Goal: Transaction & Acquisition: Download file/media

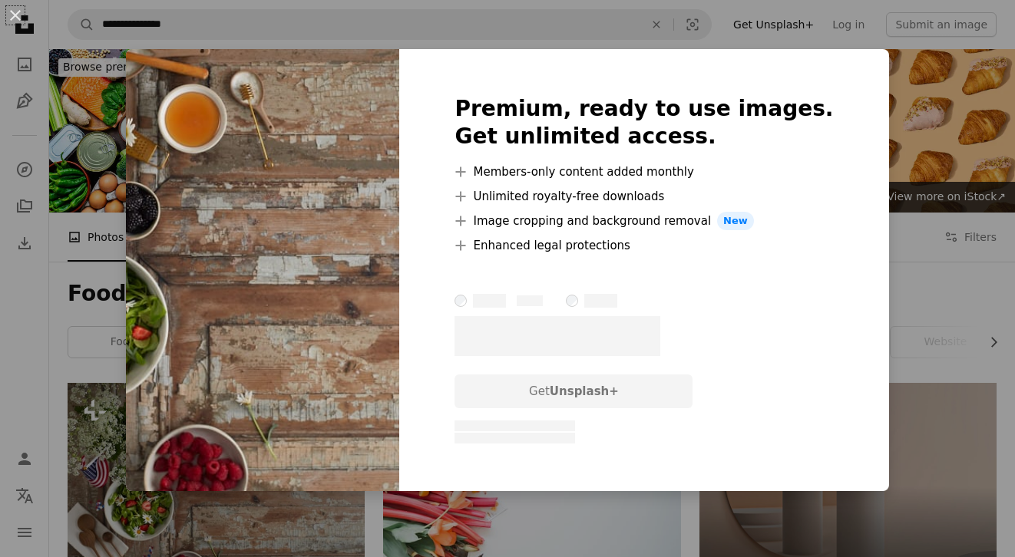
scroll to position [179, 0]
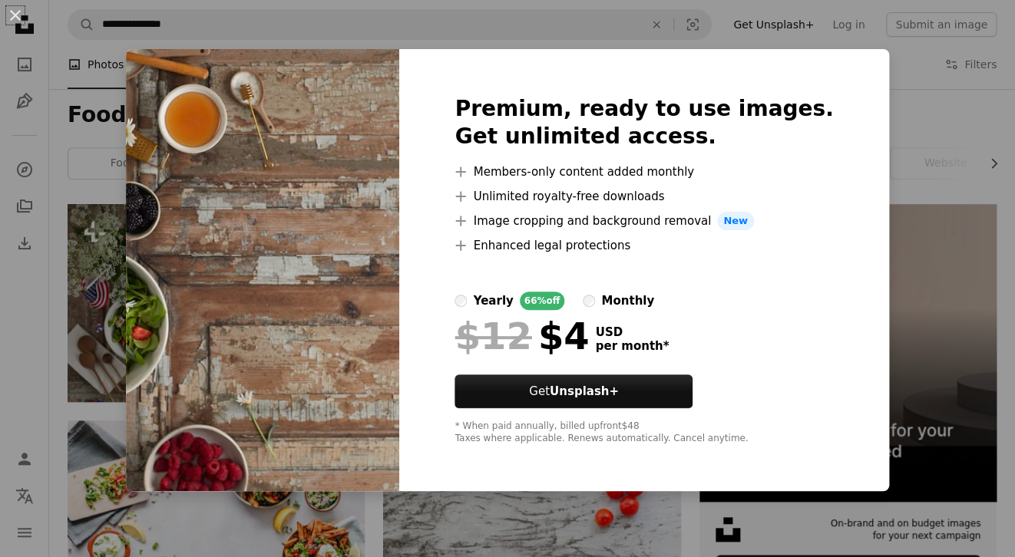
click at [910, 103] on div "An X shape Premium, ready to use images. Get unlimited access. A plus sign Memb…" at bounding box center [507, 278] width 1015 height 557
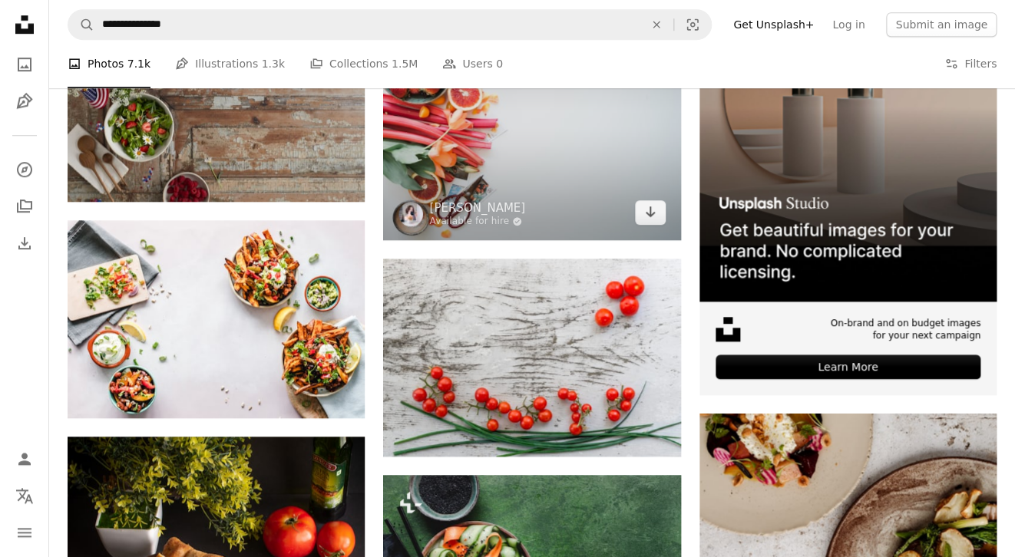
scroll to position [382, 0]
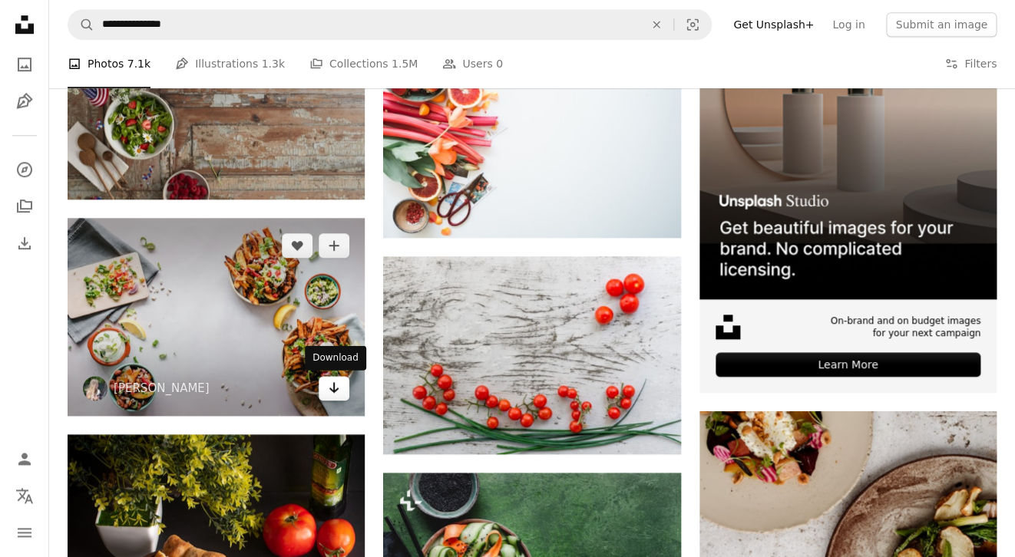
click at [337, 390] on icon "Download" at bounding box center [334, 387] width 10 height 11
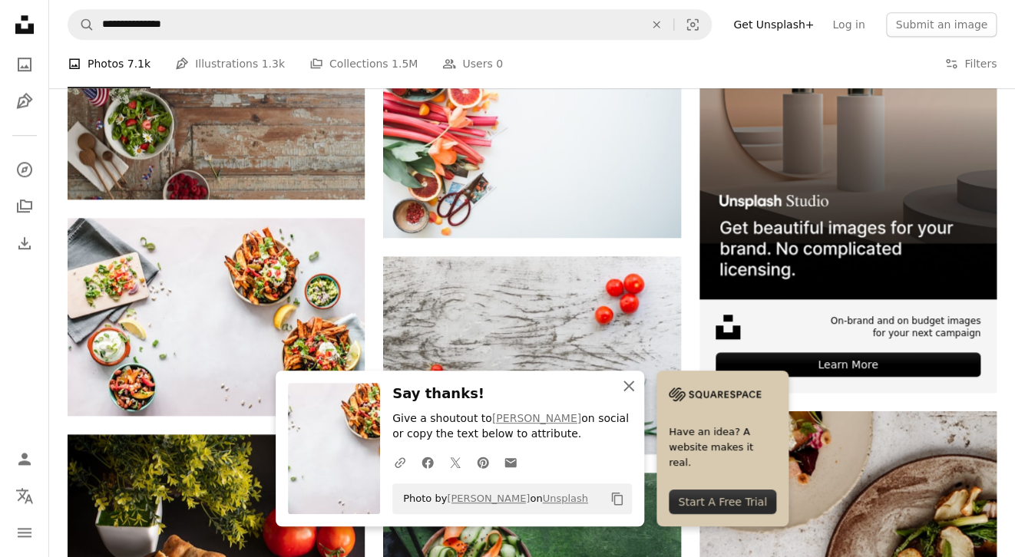
click at [630, 382] on icon "An X shape" at bounding box center [629, 386] width 18 height 18
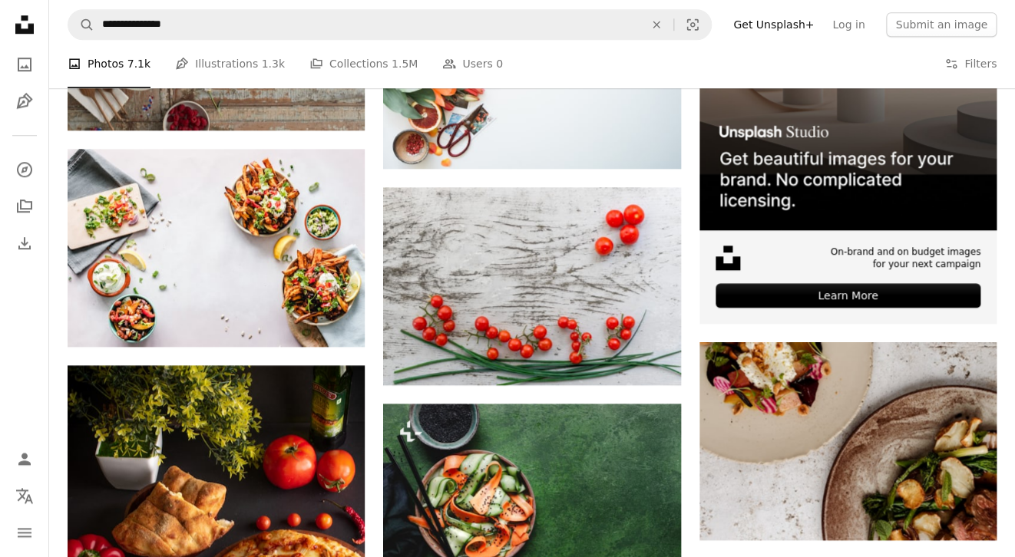
scroll to position [452, 0]
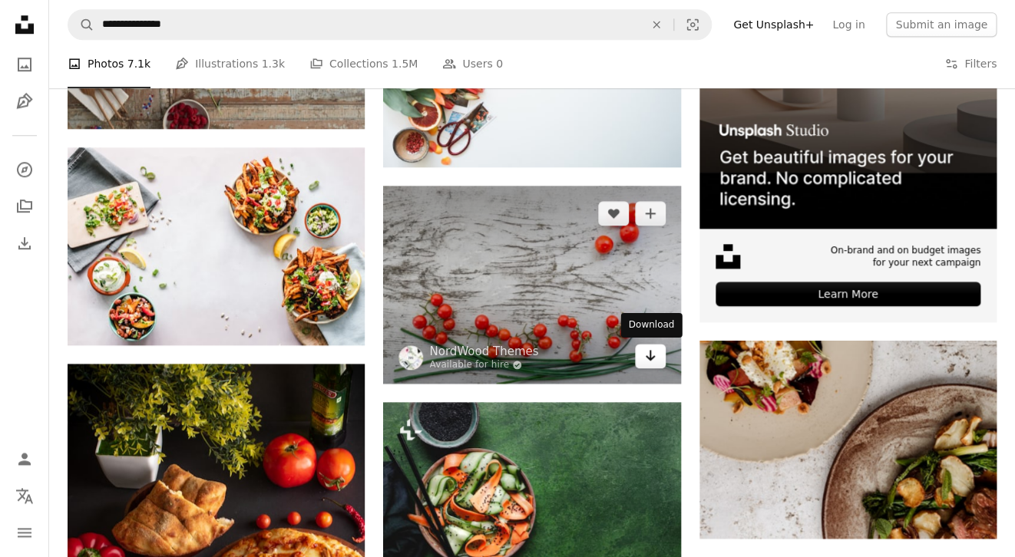
click at [648, 351] on icon "Arrow pointing down" at bounding box center [650, 355] width 12 height 18
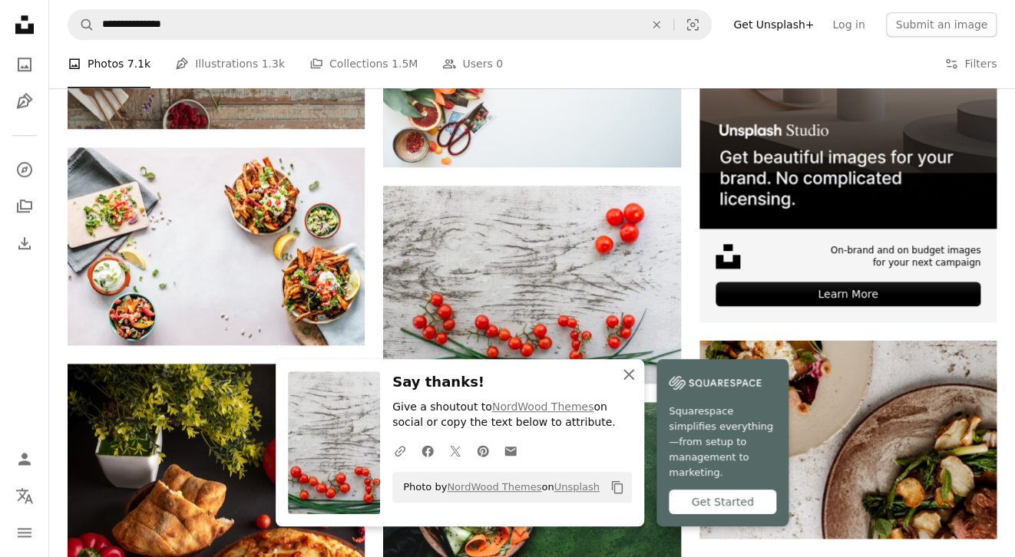
click at [625, 384] on icon "An X shape" at bounding box center [629, 374] width 18 height 18
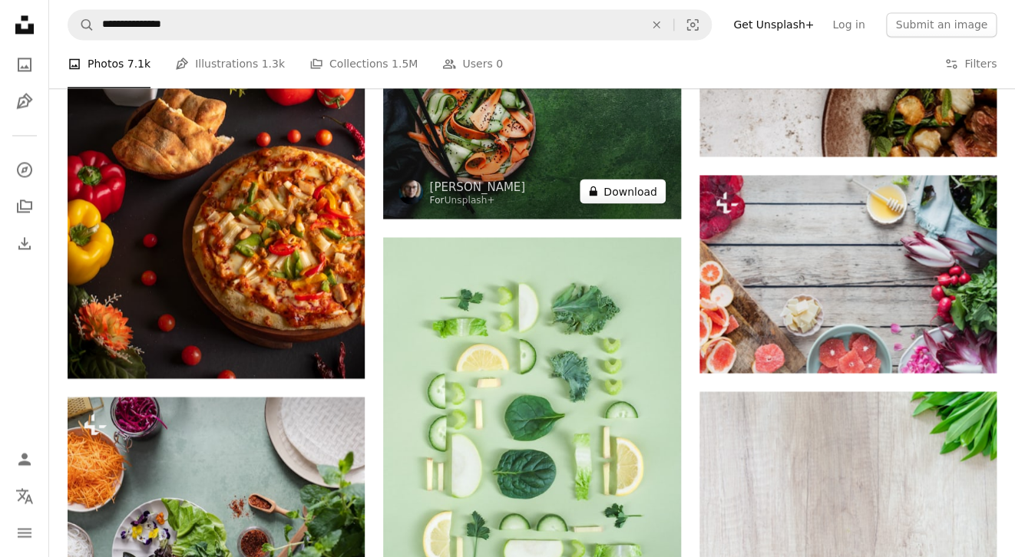
scroll to position [835, 0]
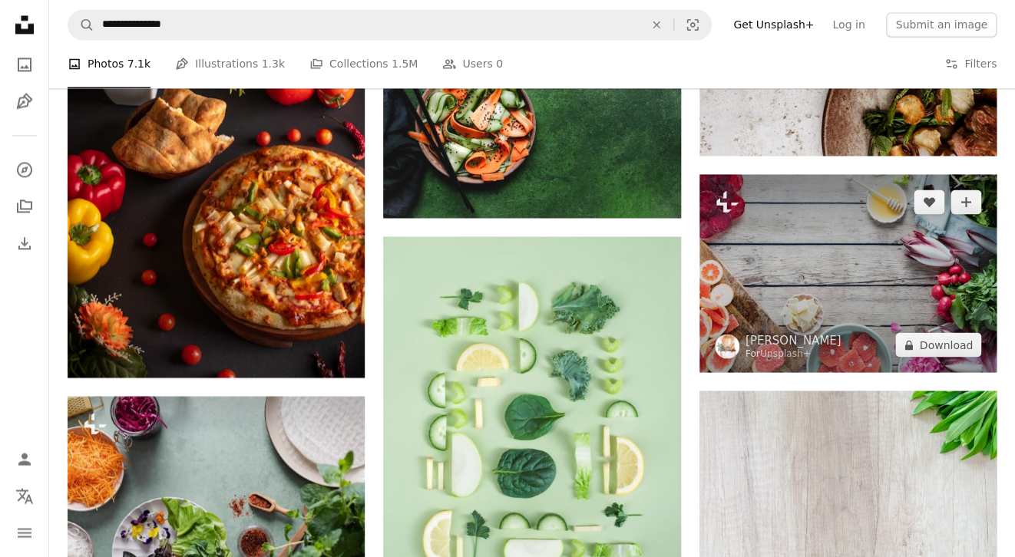
click at [826, 296] on img at bounding box center [847, 273] width 297 height 198
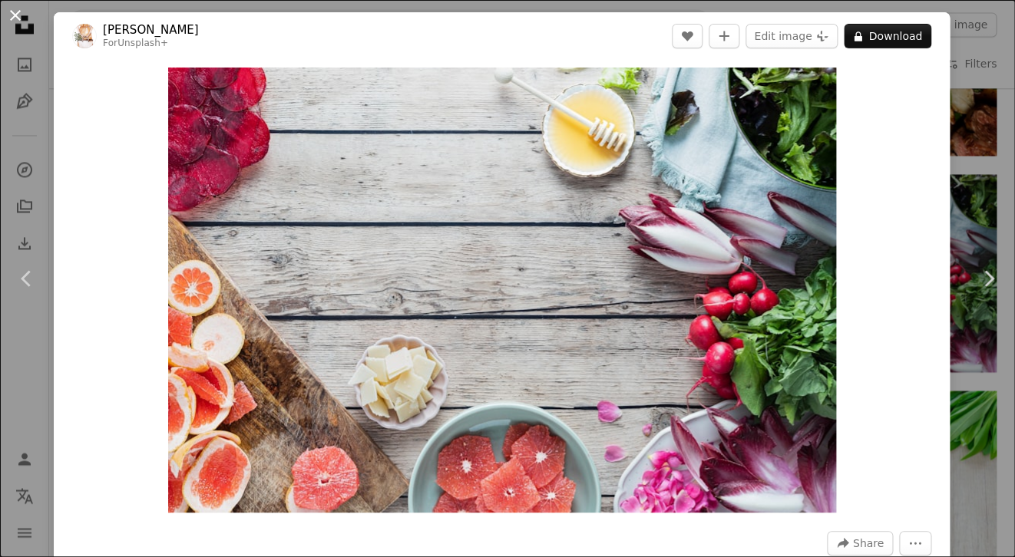
click at [11, 11] on button "An X shape" at bounding box center [15, 15] width 18 height 18
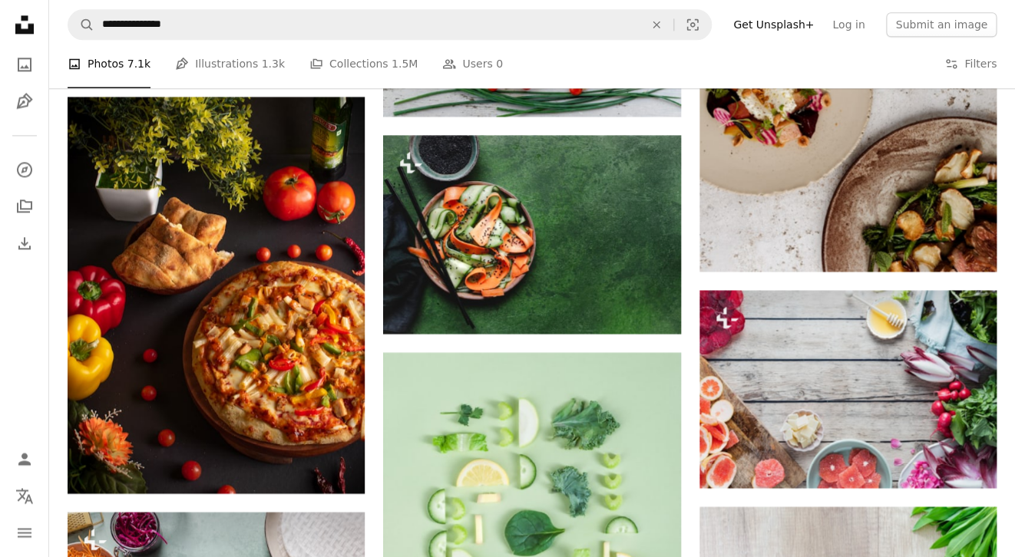
scroll to position [720, 0]
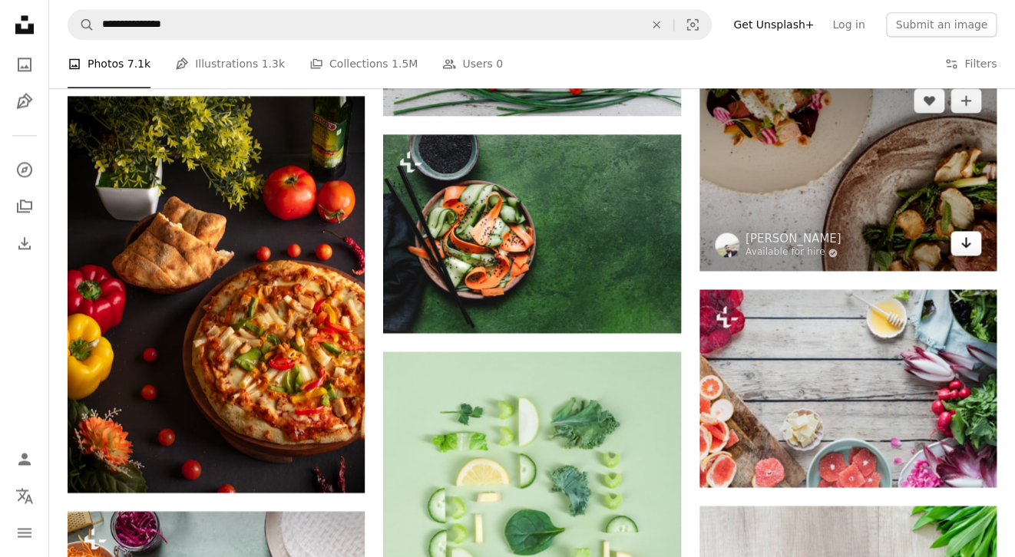
click at [963, 243] on icon "Arrow pointing down" at bounding box center [966, 242] width 12 height 18
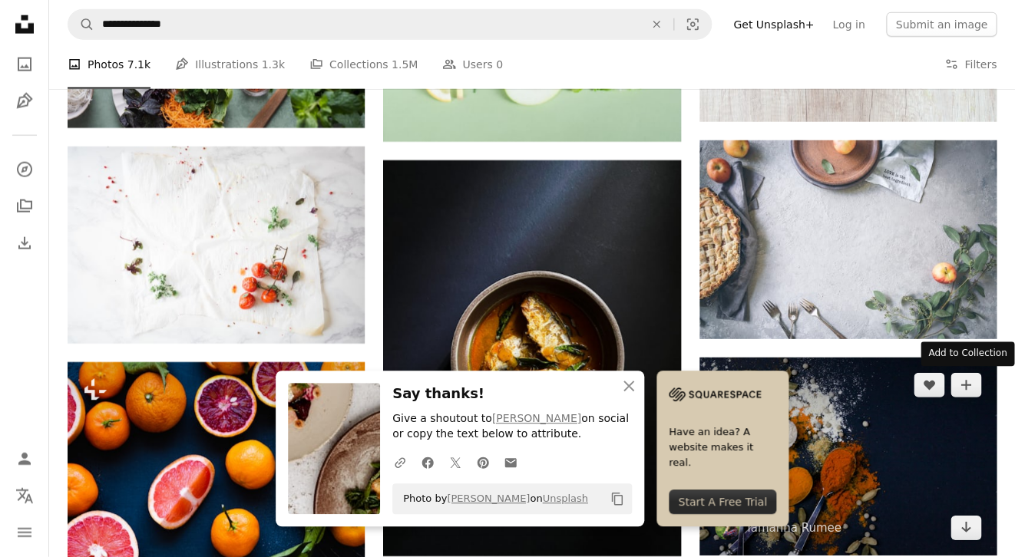
scroll to position [1313, 0]
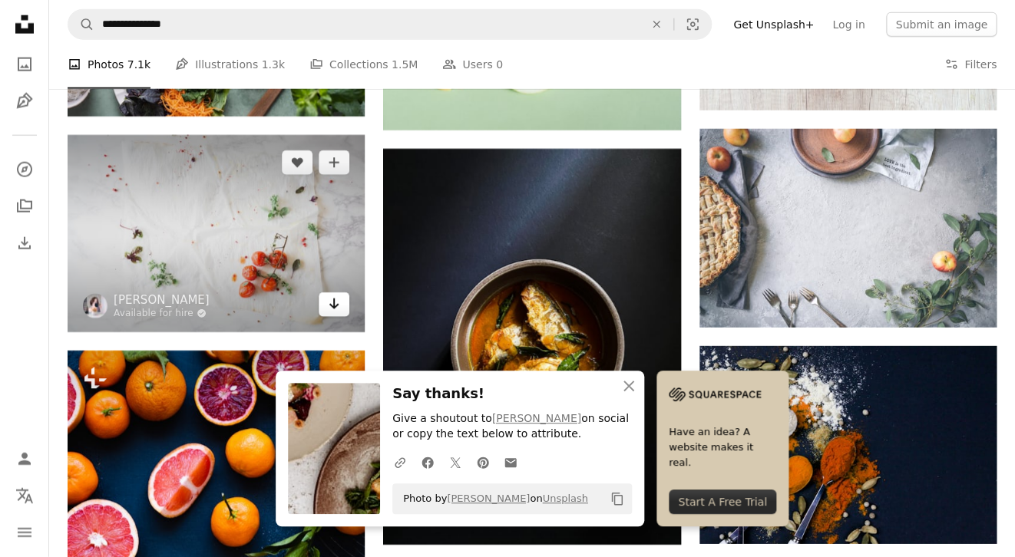
click at [335, 306] on icon "Download" at bounding box center [334, 304] width 10 height 11
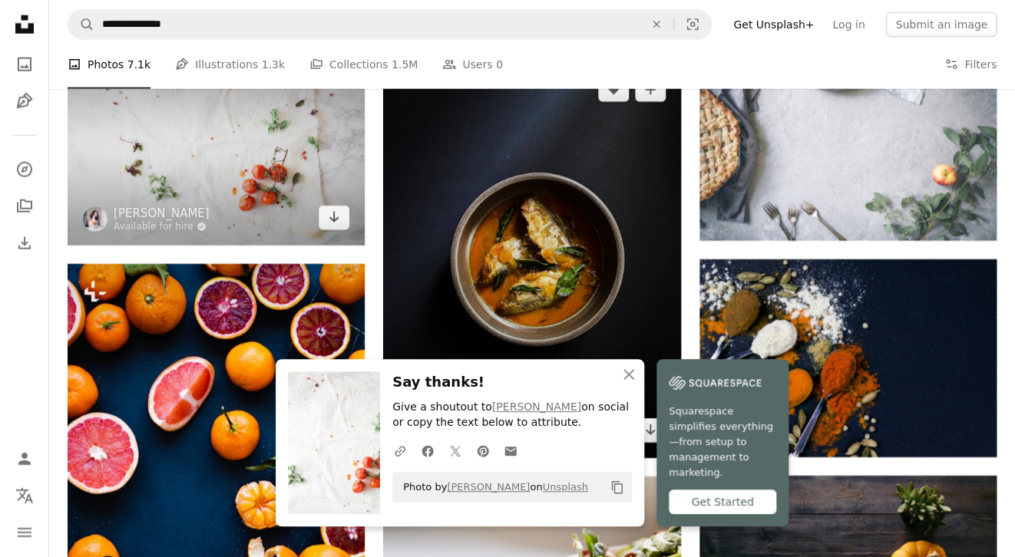
scroll to position [1413, 0]
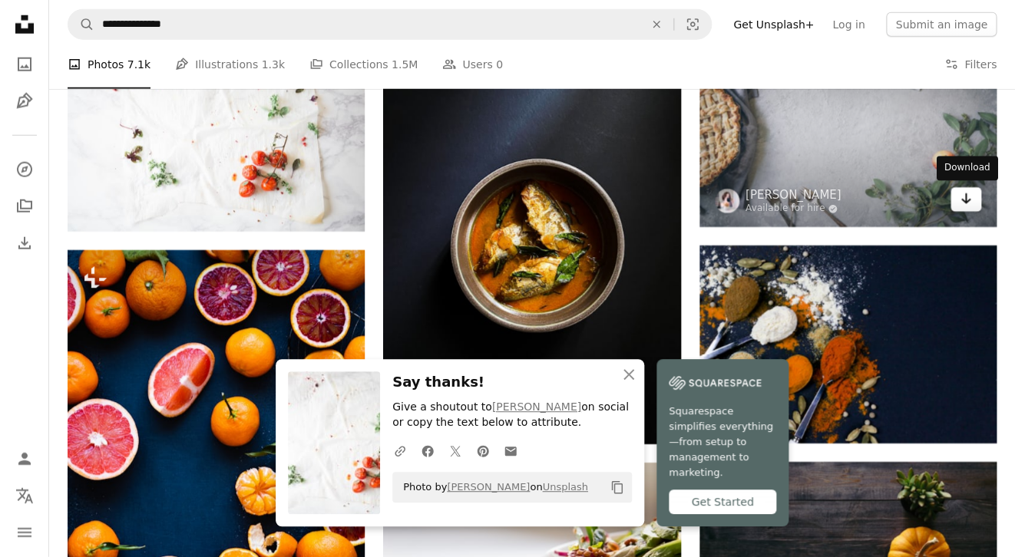
click at [966, 200] on icon "Download" at bounding box center [966, 198] width 10 height 11
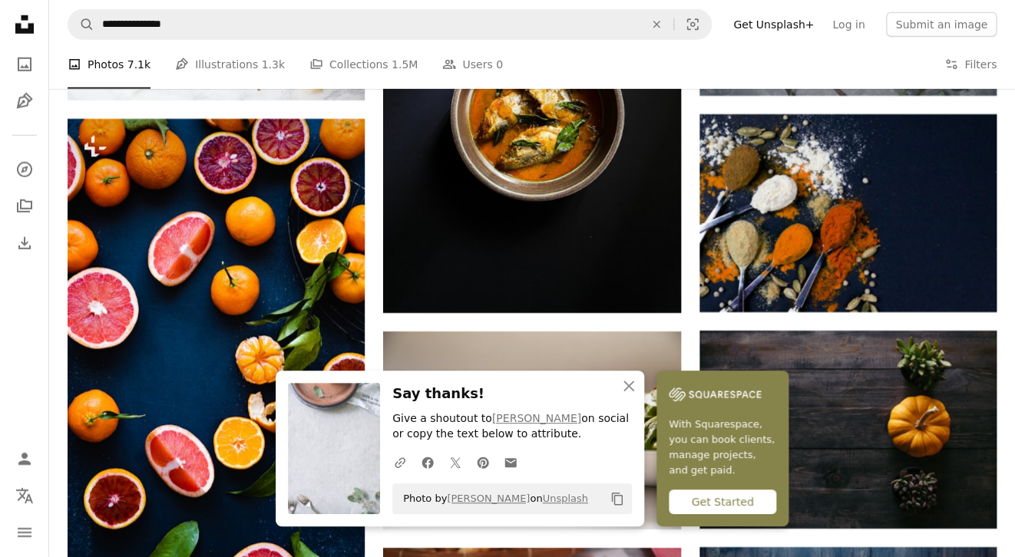
scroll to position [1552, 0]
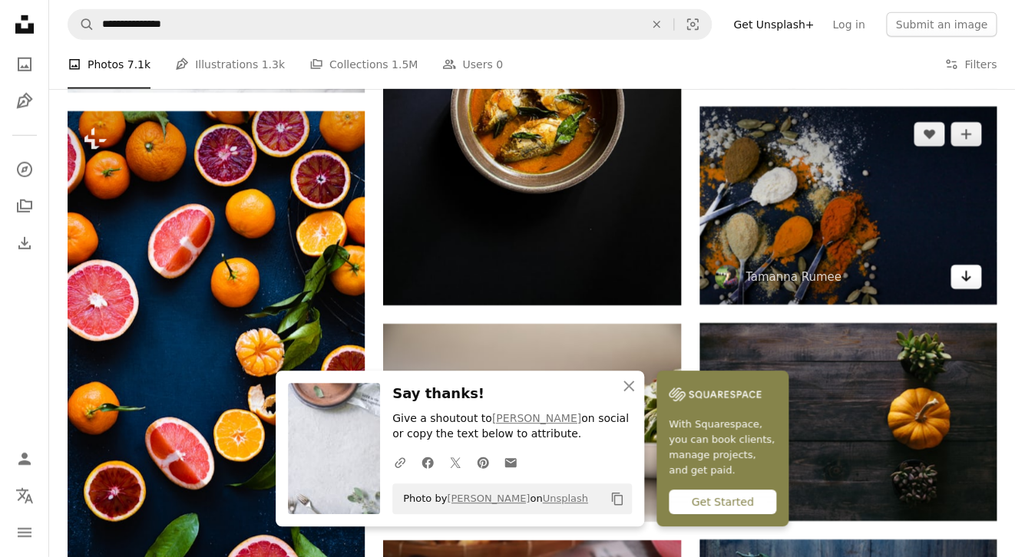
click at [971, 277] on icon "Arrow pointing down" at bounding box center [966, 276] width 12 height 18
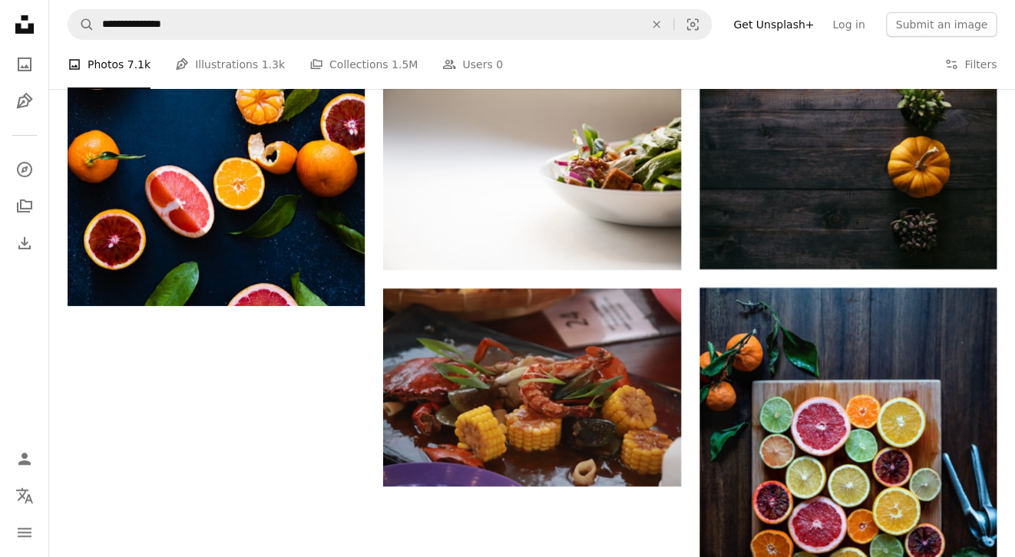
scroll to position [1811, 0]
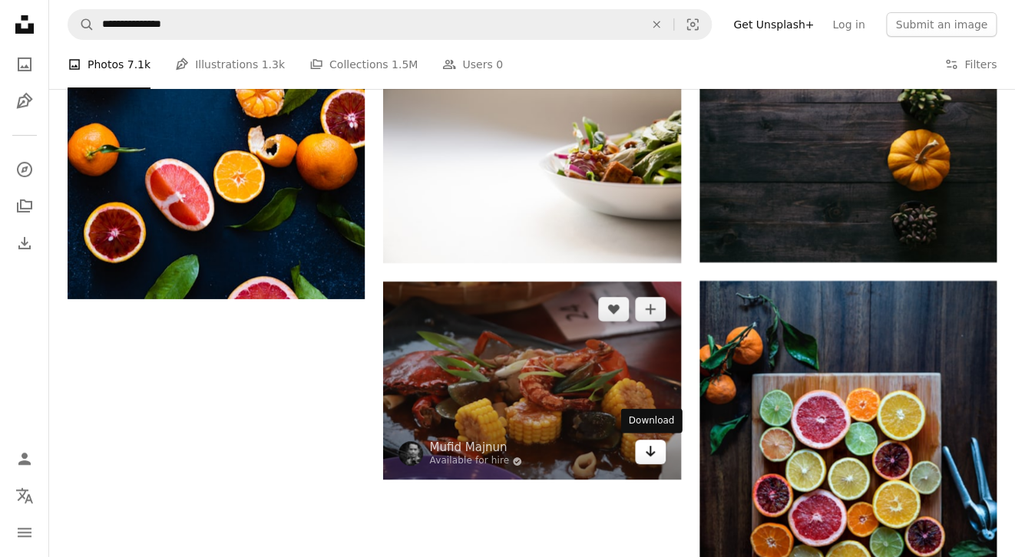
click at [649, 454] on icon "Download" at bounding box center [650, 451] width 10 height 11
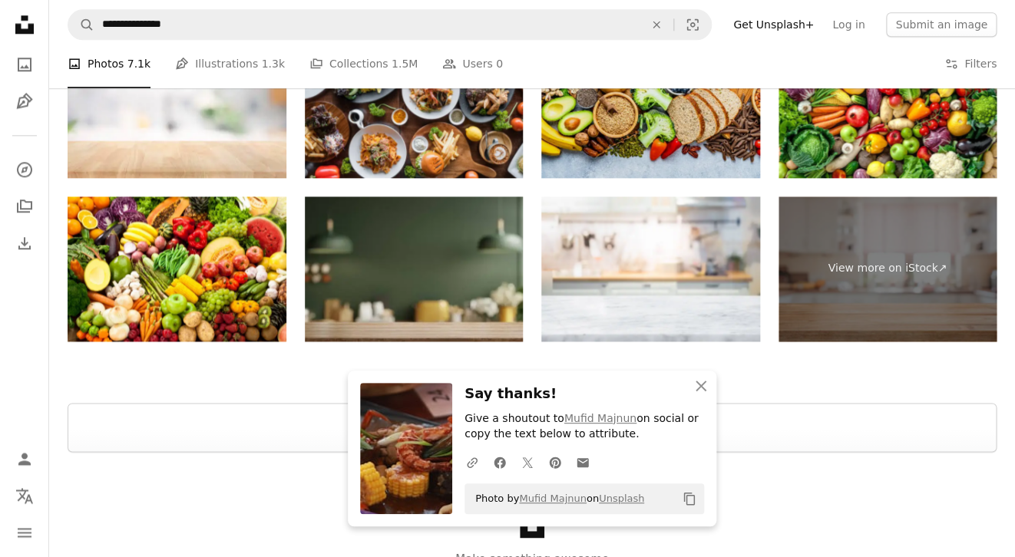
scroll to position [2688, 0]
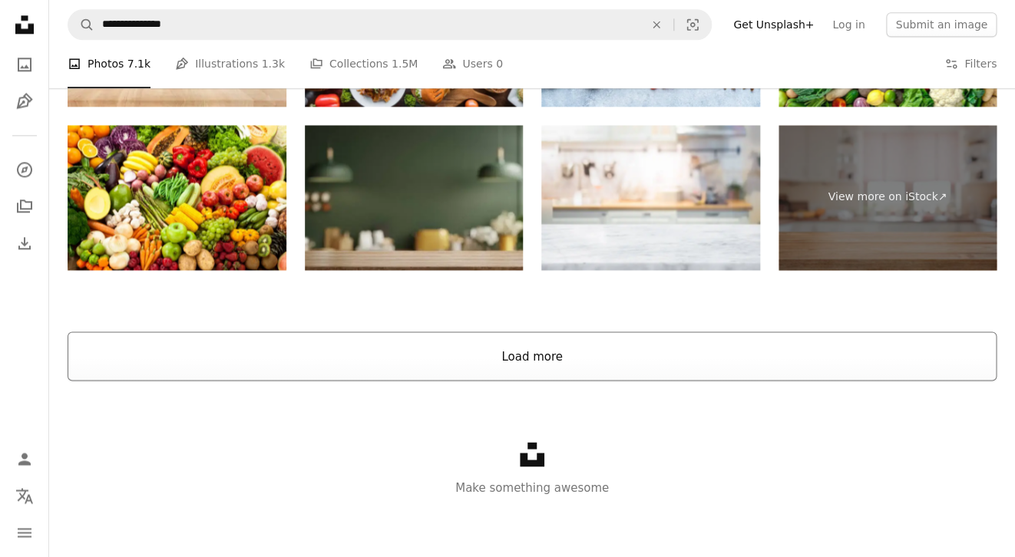
click at [589, 358] on button "Load more" at bounding box center [532, 356] width 929 height 49
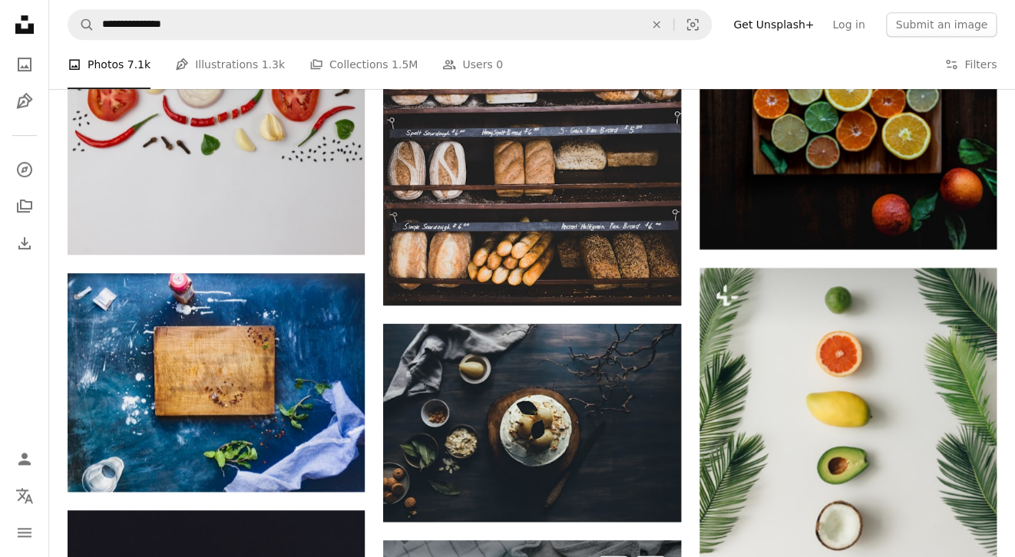
scroll to position [2285, 0]
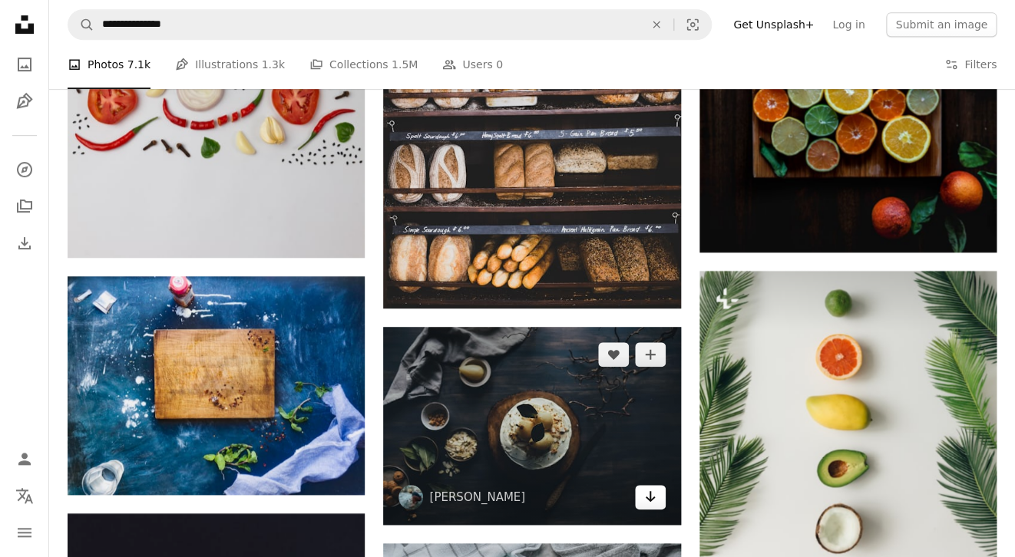
click at [649, 491] on icon "Arrow pointing down" at bounding box center [650, 496] width 12 height 18
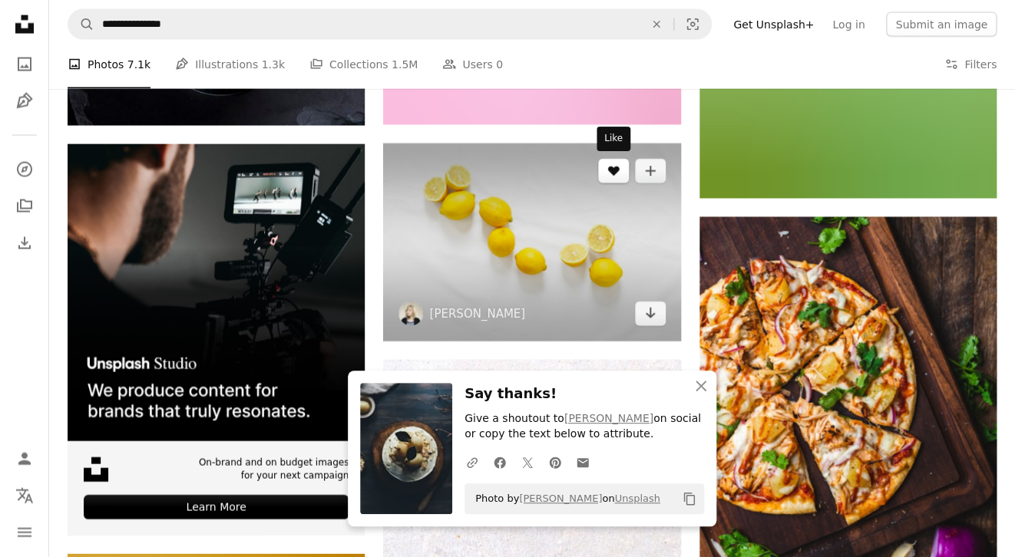
scroll to position [3123, 0]
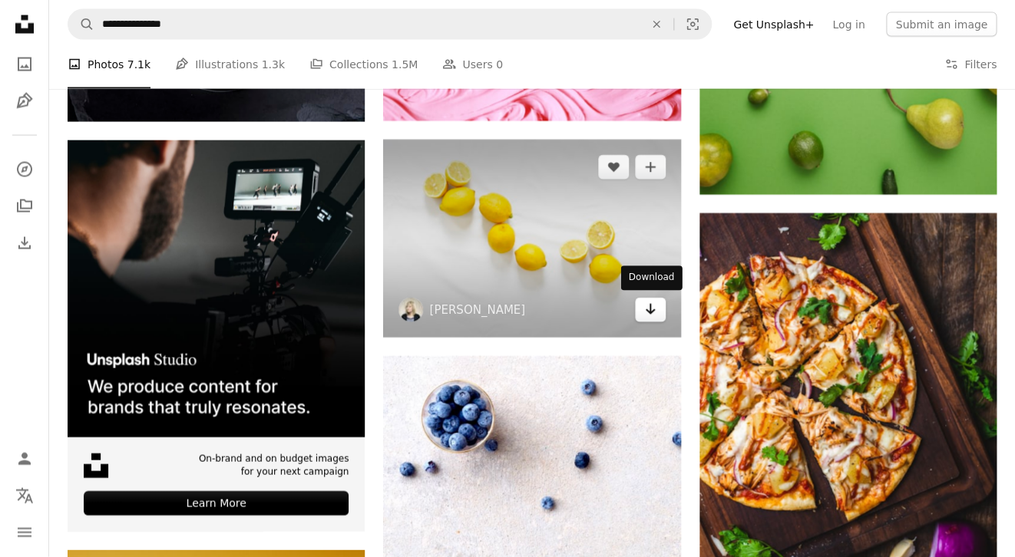
click at [649, 309] on icon "Arrow pointing down" at bounding box center [650, 309] width 12 height 18
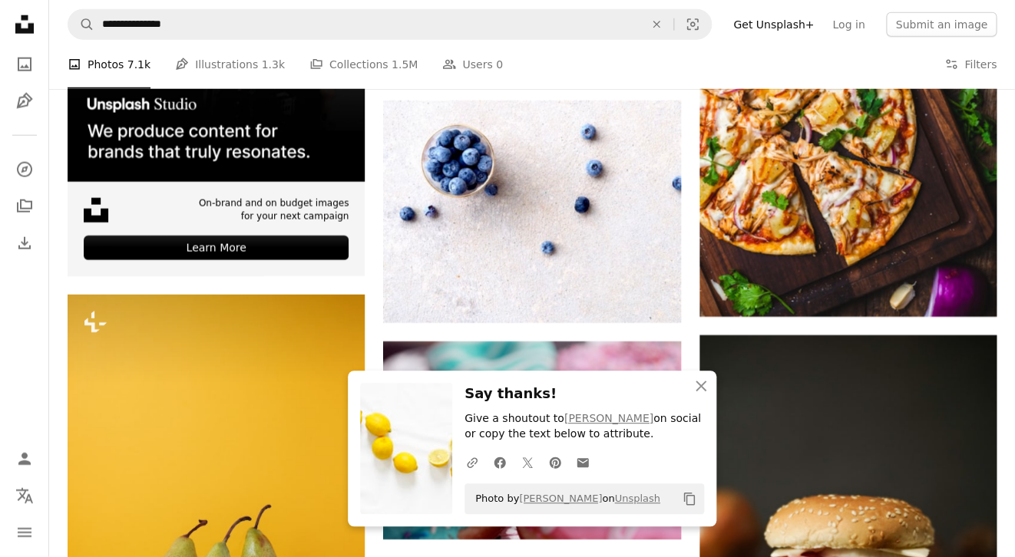
scroll to position [3382, 0]
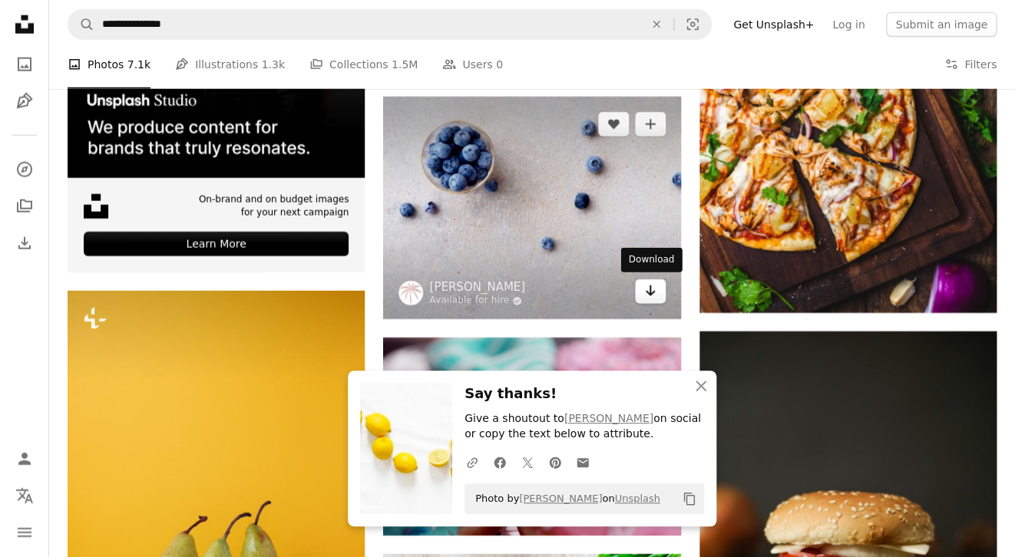
click at [649, 294] on icon "Download" at bounding box center [650, 291] width 10 height 11
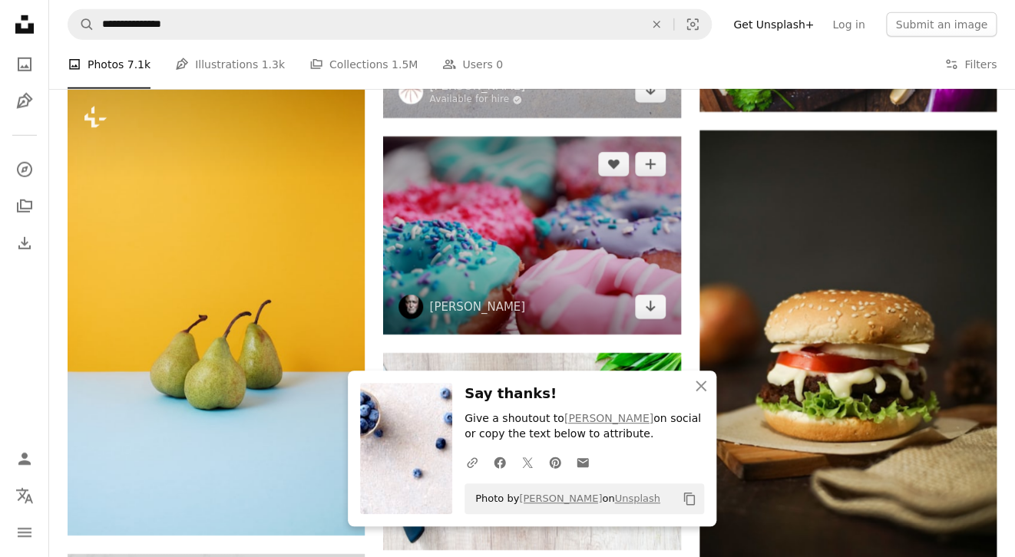
scroll to position [3582, 0]
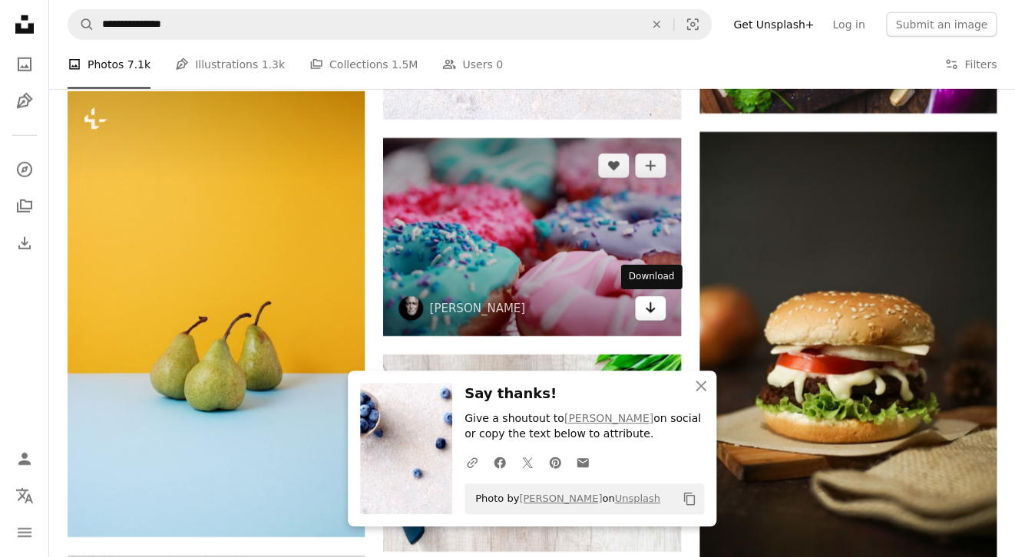
click at [649, 306] on icon "Download" at bounding box center [650, 307] width 10 height 11
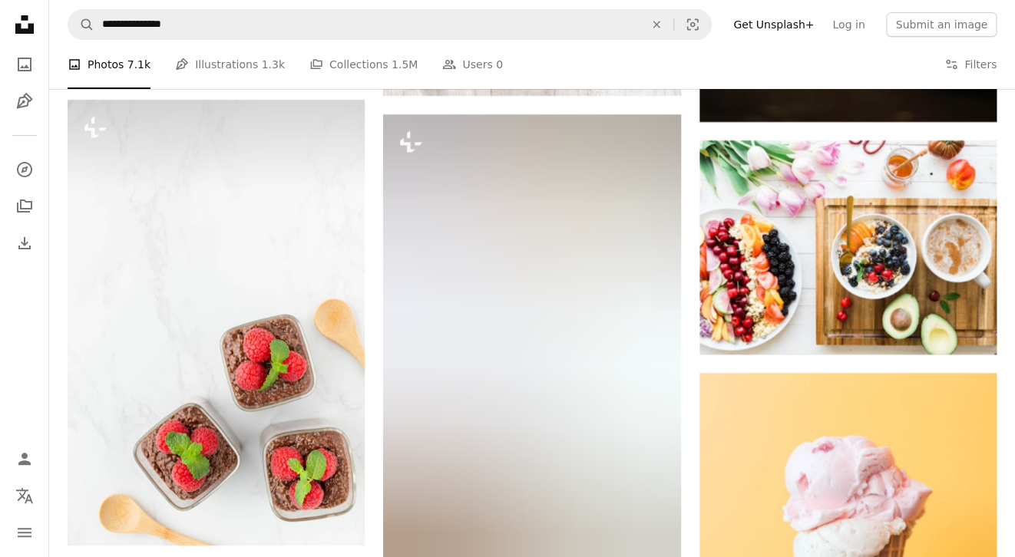
scroll to position [4053, 0]
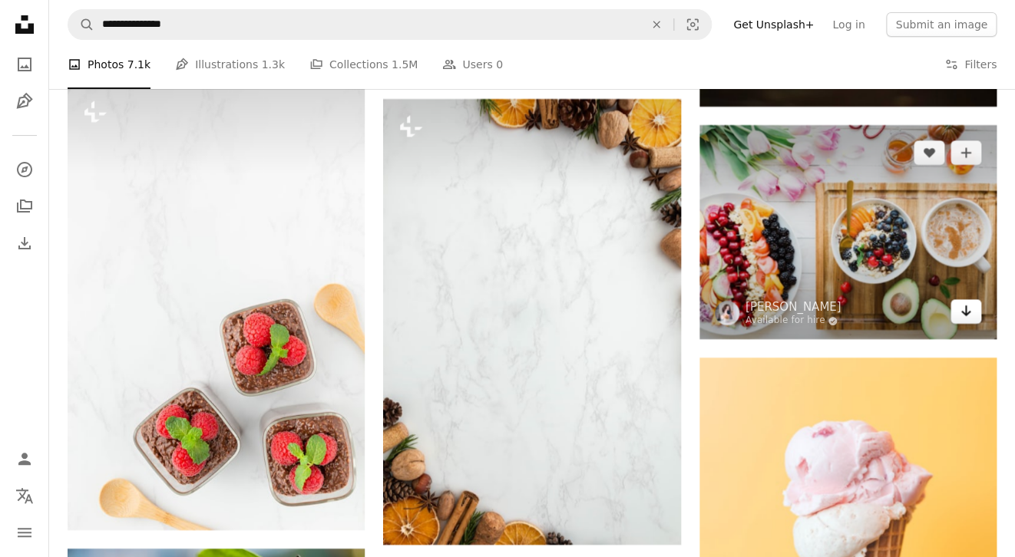
click at [966, 313] on icon "Download" at bounding box center [966, 311] width 10 height 11
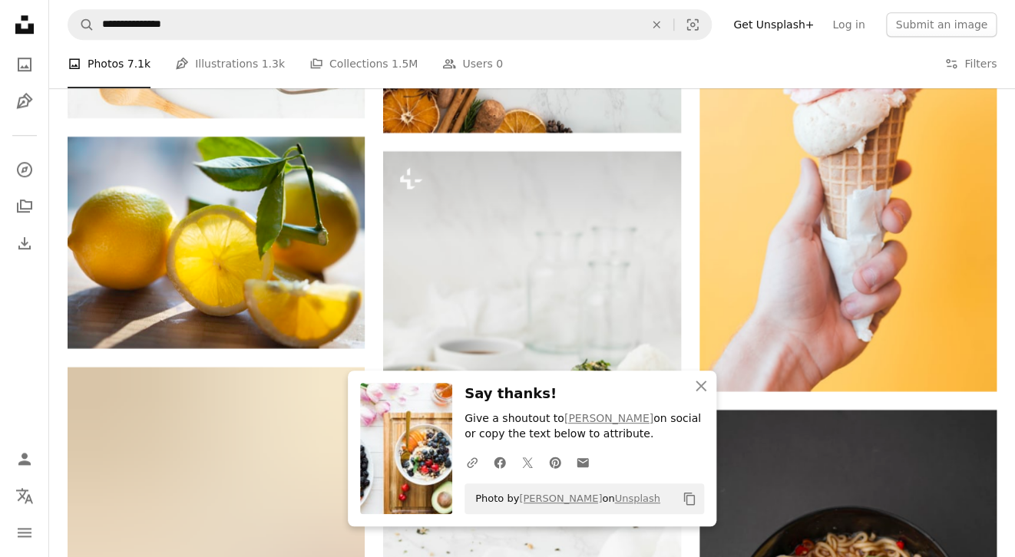
scroll to position [4468, 0]
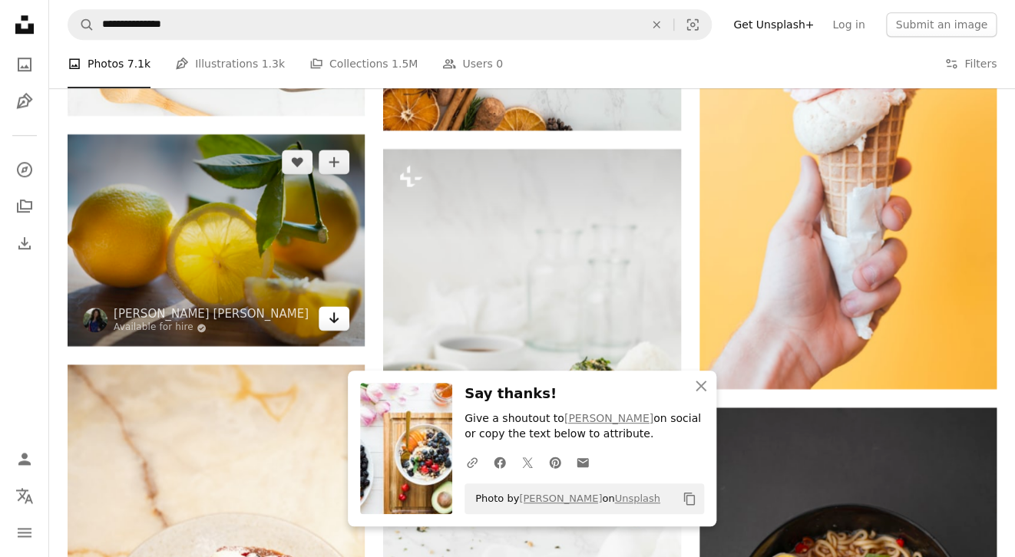
click at [332, 321] on icon "Download" at bounding box center [334, 317] width 10 height 11
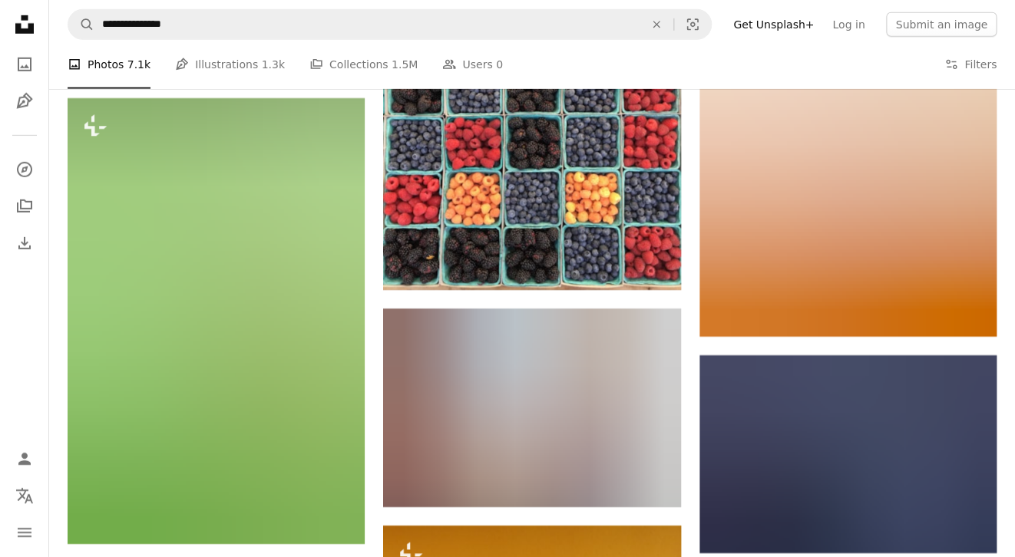
scroll to position [7762, 0]
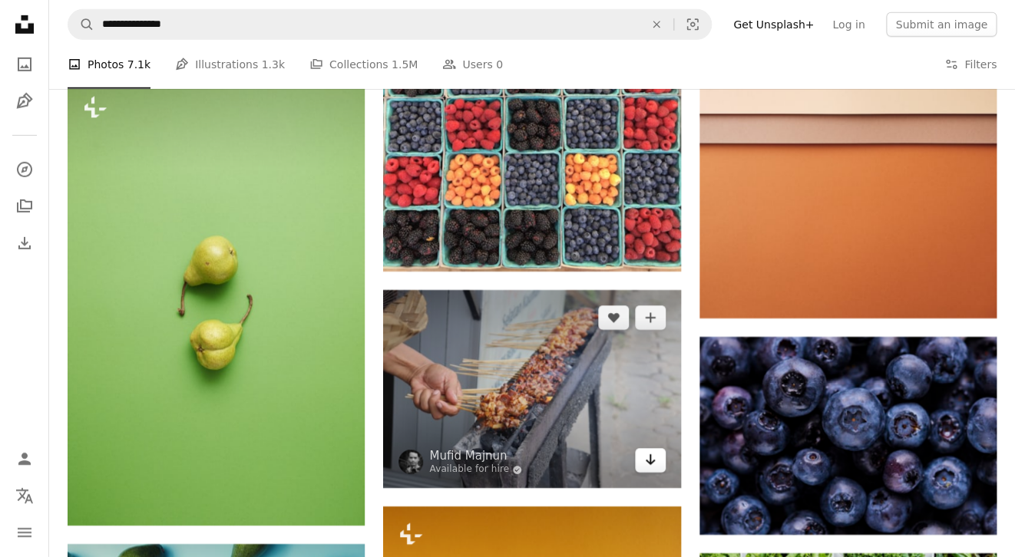
click at [643, 448] on link "Arrow pointing down" at bounding box center [650, 460] width 31 height 25
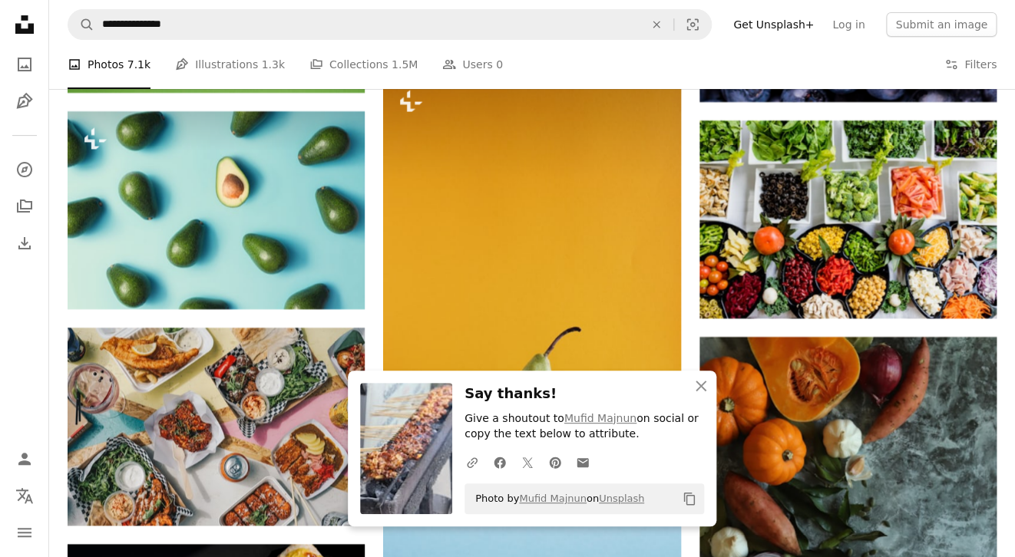
scroll to position [8192, 0]
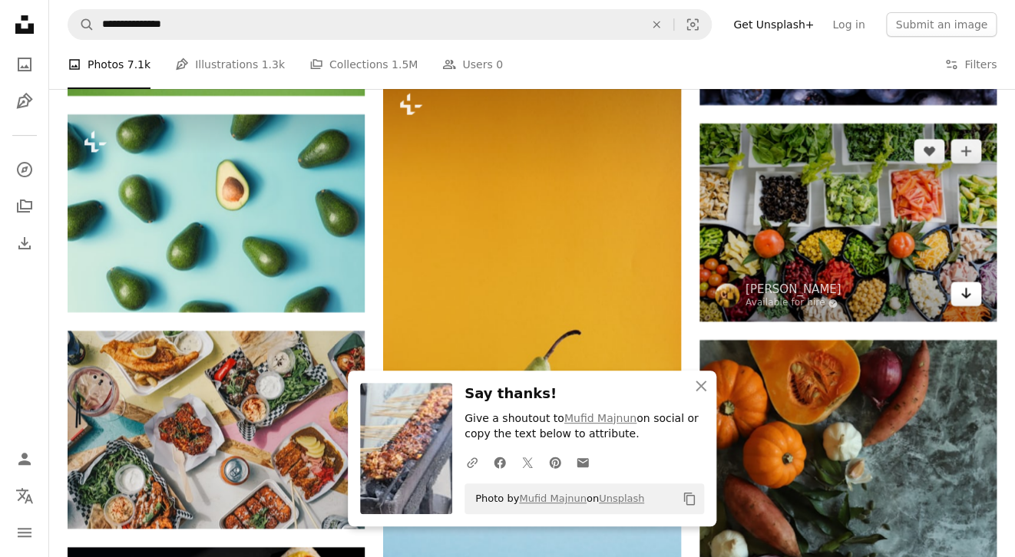
click at [968, 289] on icon "Arrow pointing down" at bounding box center [966, 293] width 12 height 18
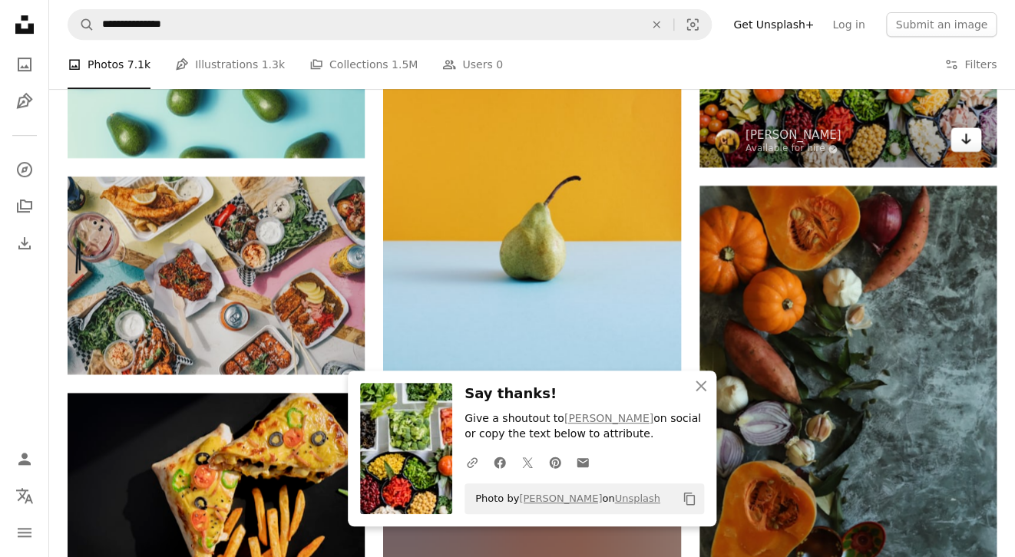
scroll to position [8357, 0]
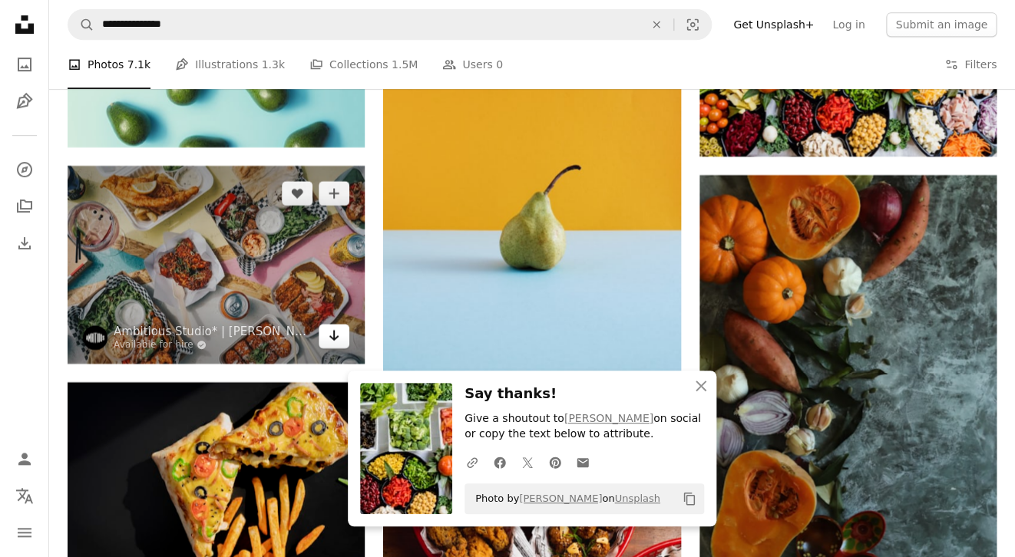
click at [332, 335] on icon "Download" at bounding box center [334, 335] width 10 height 11
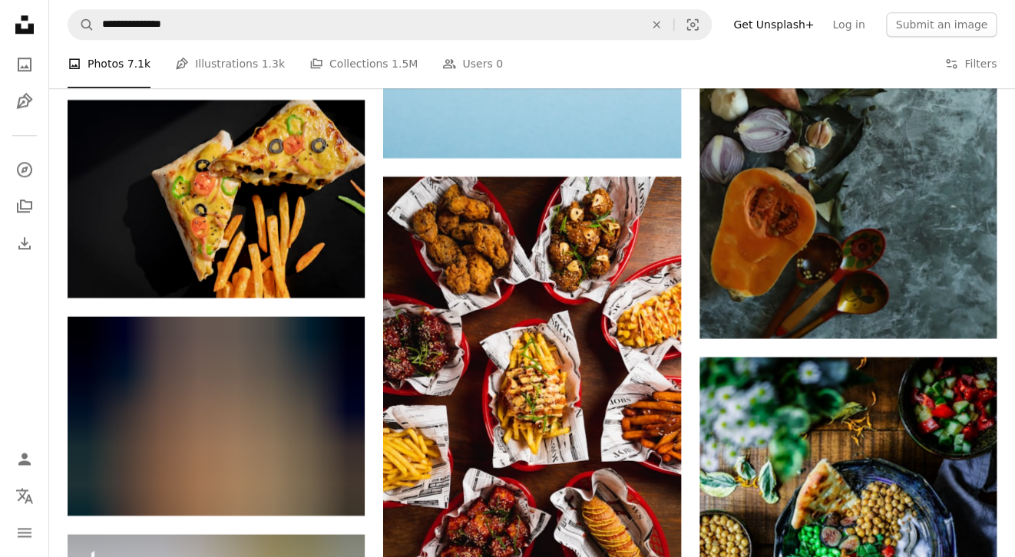
scroll to position [8641, 0]
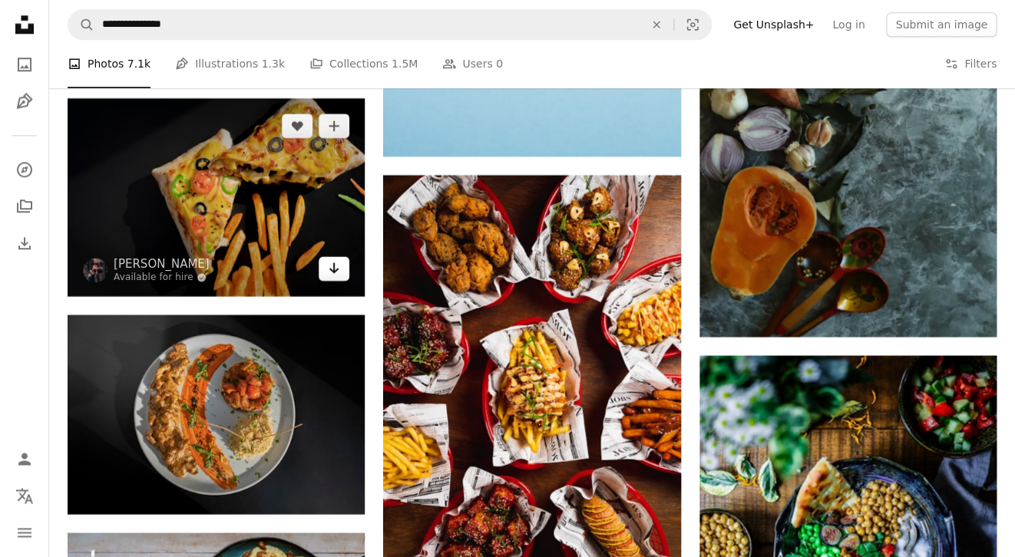
click at [332, 263] on icon "Arrow pointing down" at bounding box center [334, 268] width 12 height 18
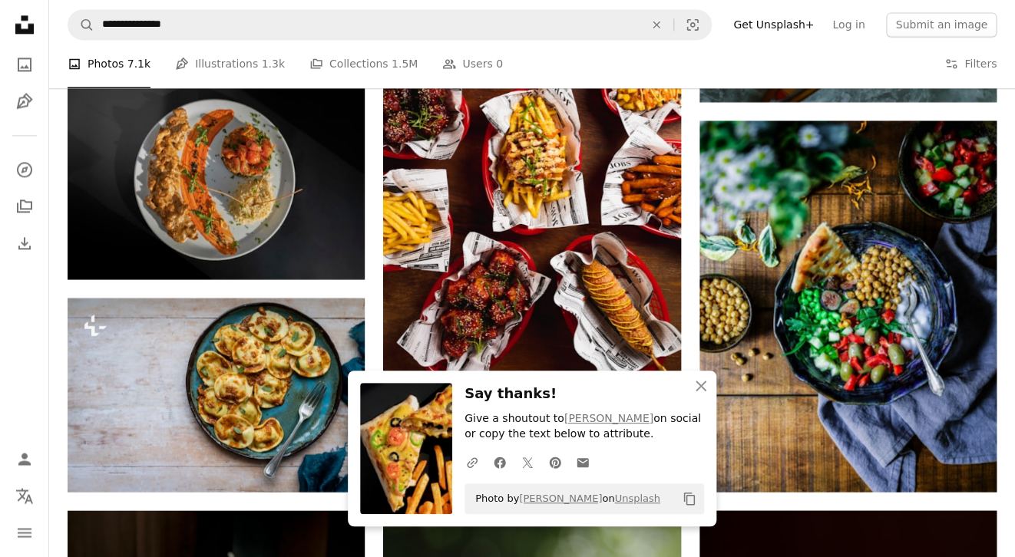
scroll to position [8877, 0]
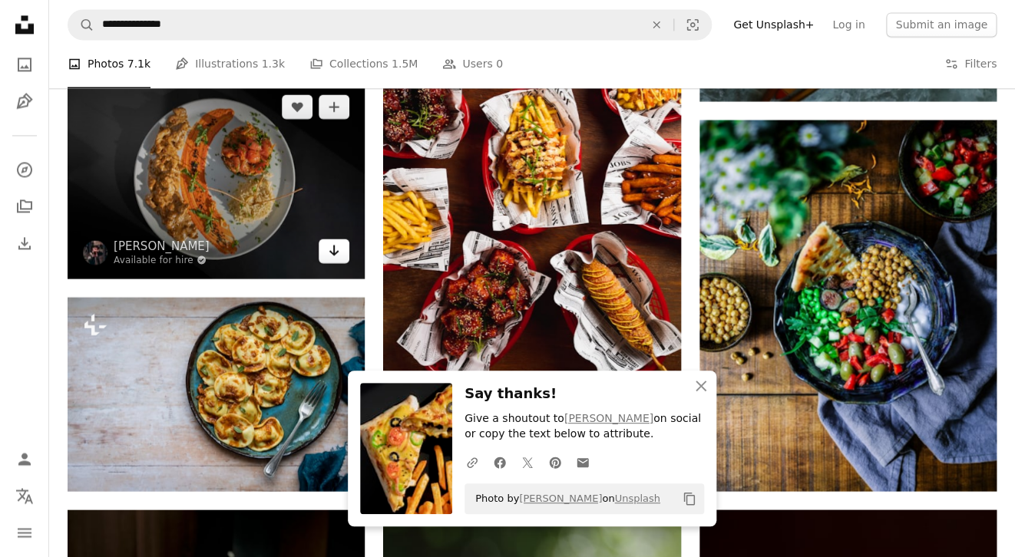
click at [329, 254] on icon "Arrow pointing down" at bounding box center [334, 250] width 12 height 18
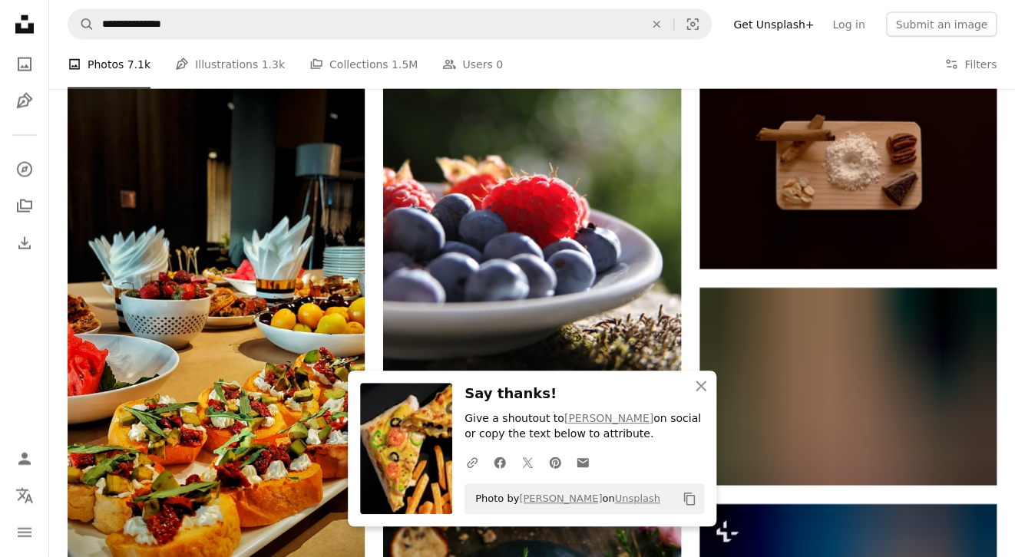
scroll to position [9324, 0]
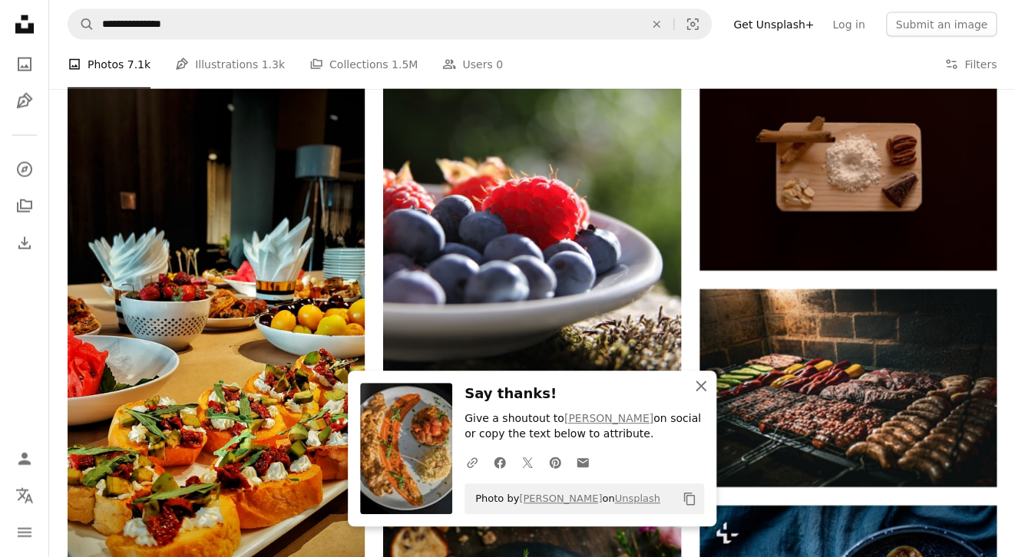
click at [702, 383] on icon "An X shape" at bounding box center [701, 386] width 18 height 18
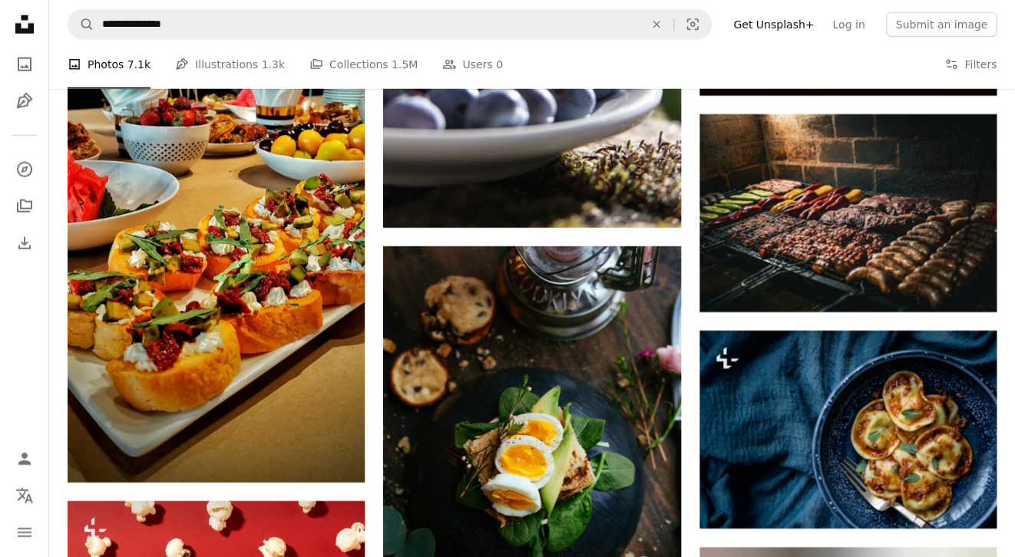
scroll to position [9494, 0]
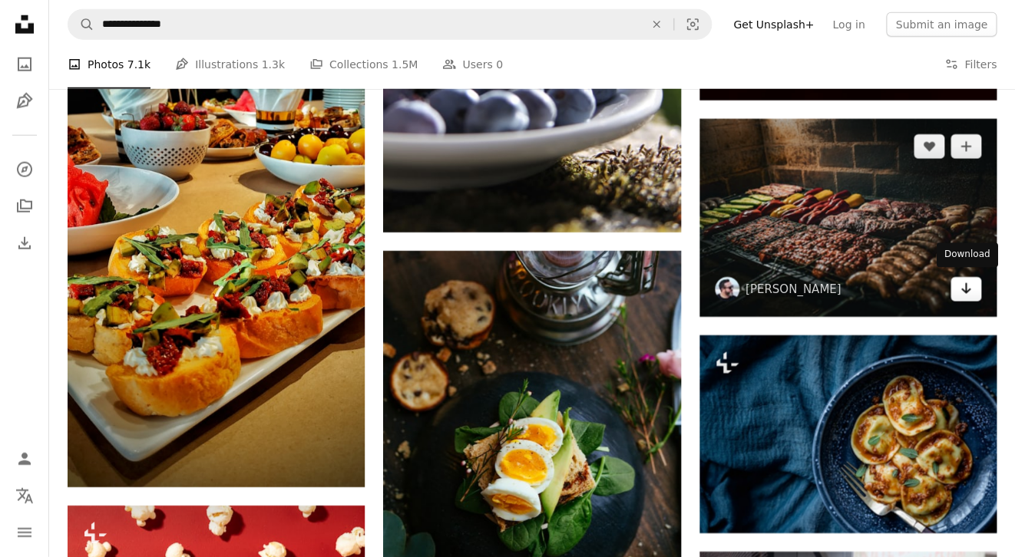
click at [960, 284] on icon "Arrow pointing down" at bounding box center [966, 288] width 12 height 18
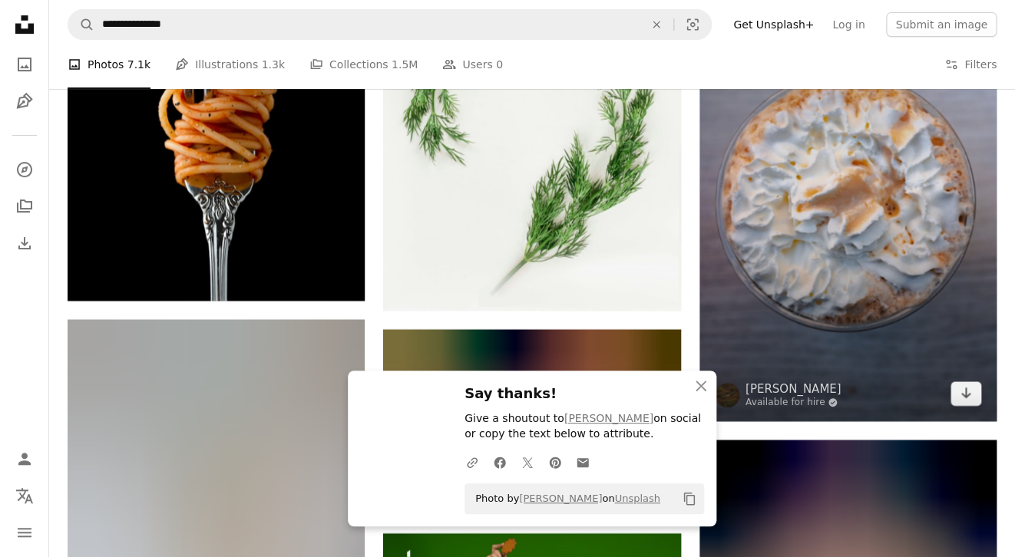
scroll to position [10306, 0]
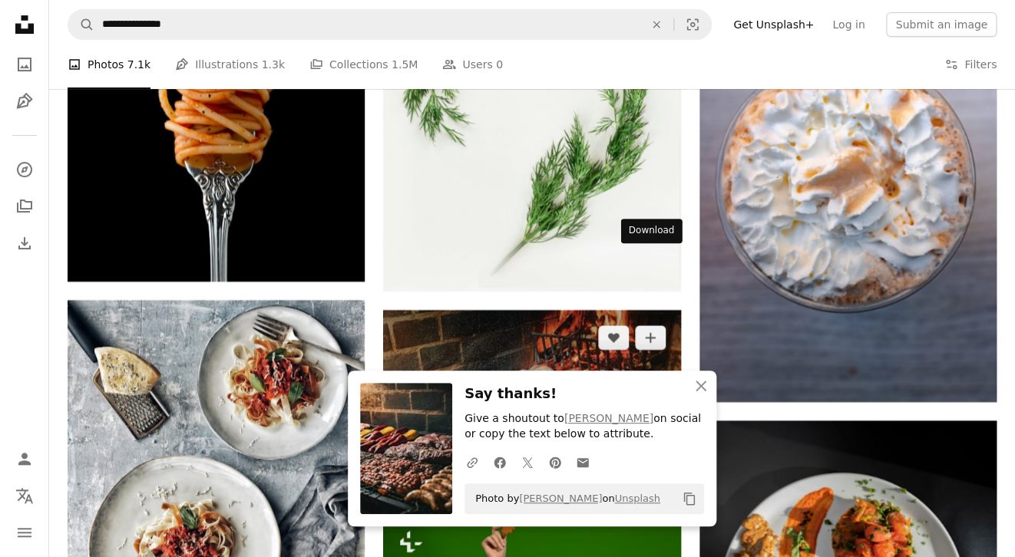
click at [652, 458] on icon "Arrow pointing down" at bounding box center [650, 467] width 12 height 18
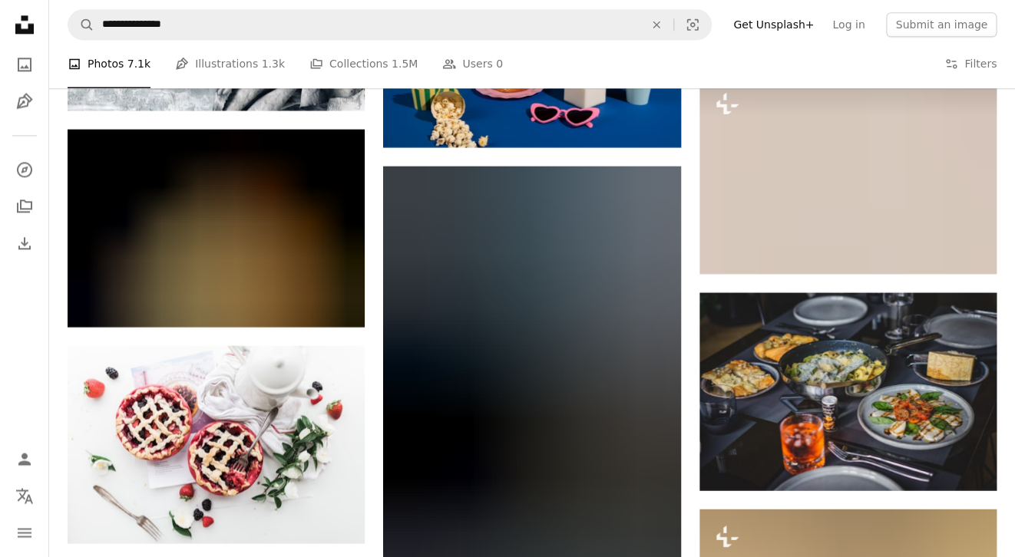
scroll to position [10869, 0]
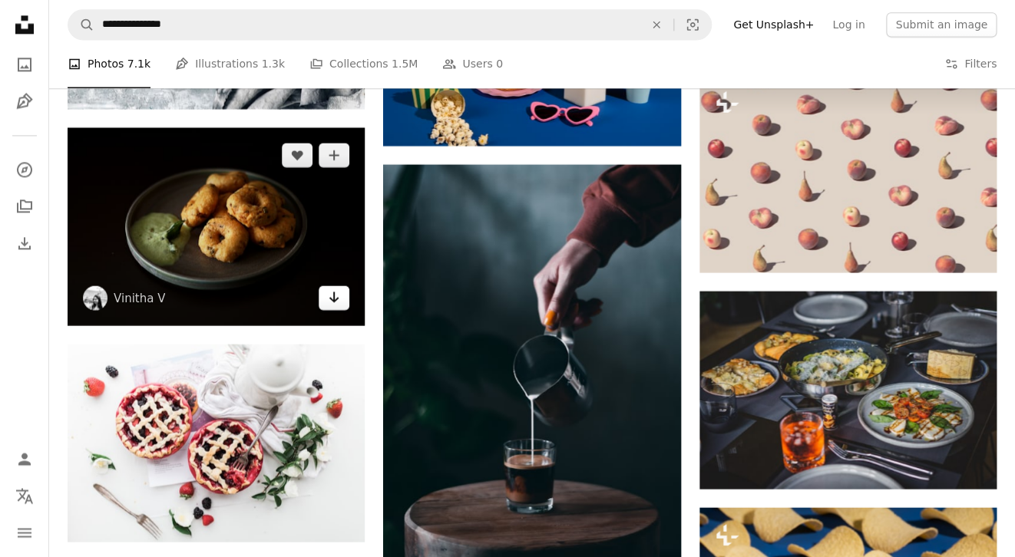
click at [336, 294] on icon "Arrow pointing down" at bounding box center [334, 297] width 12 height 18
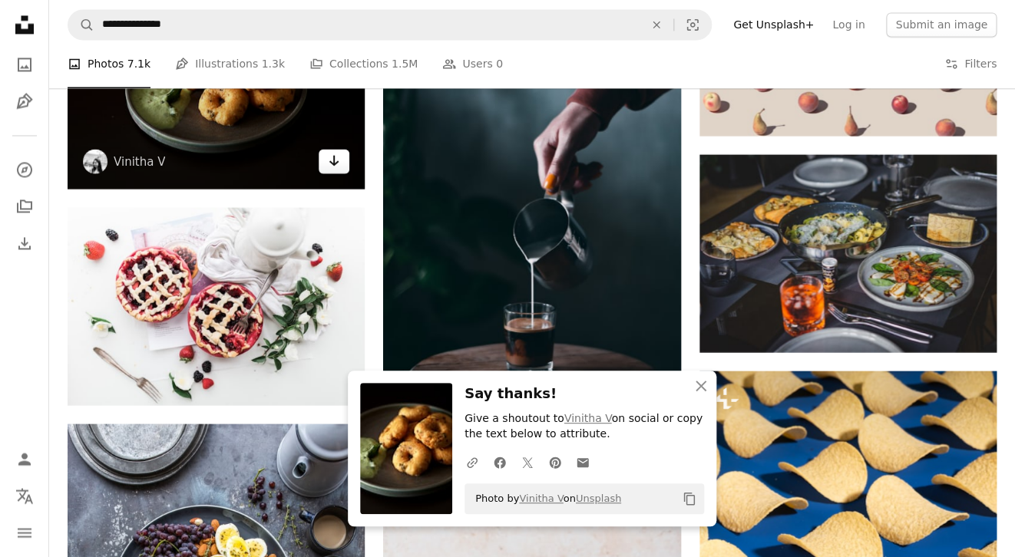
scroll to position [11027, 0]
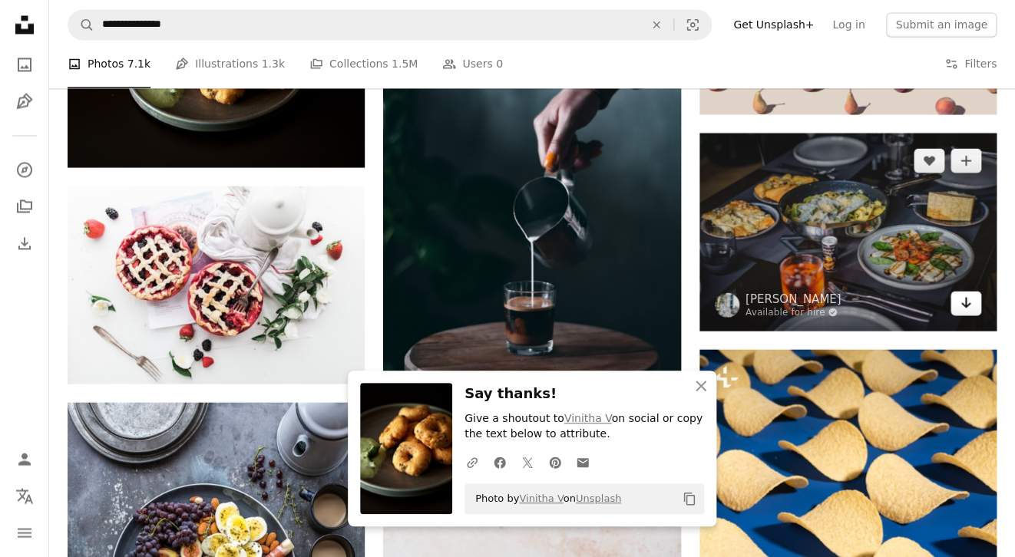
click at [969, 298] on icon "Arrow pointing down" at bounding box center [966, 302] width 12 height 18
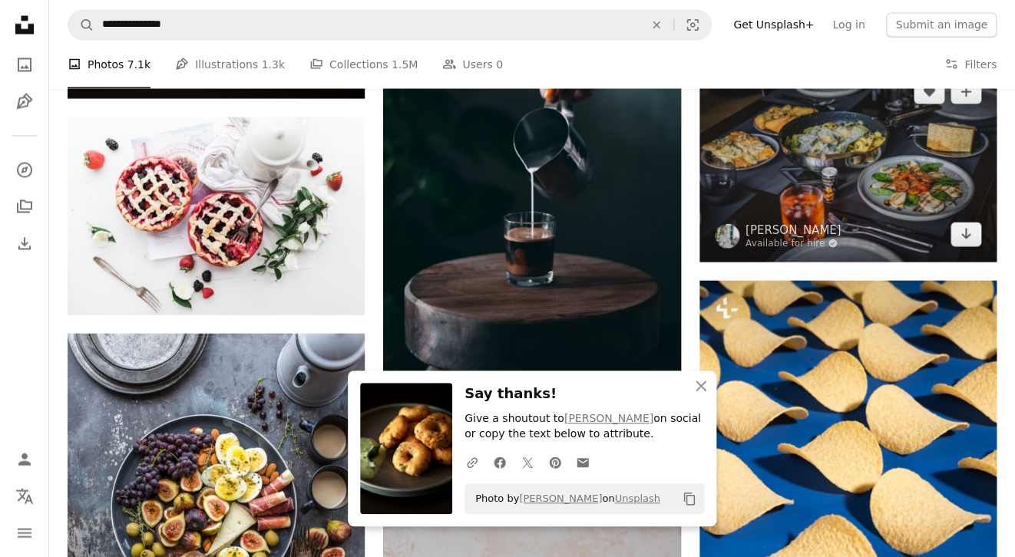
scroll to position [11098, 0]
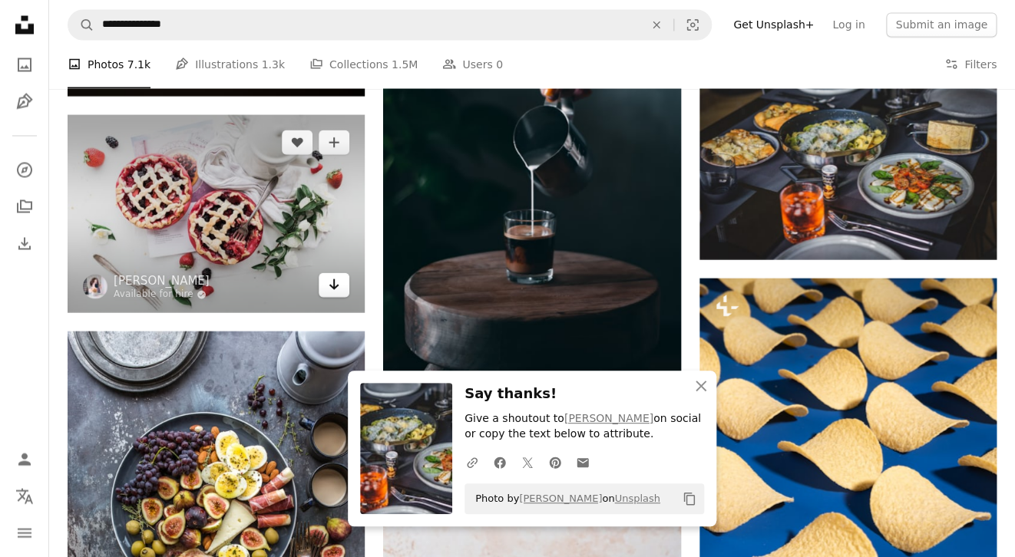
click at [334, 275] on icon "Arrow pointing down" at bounding box center [334, 284] width 12 height 18
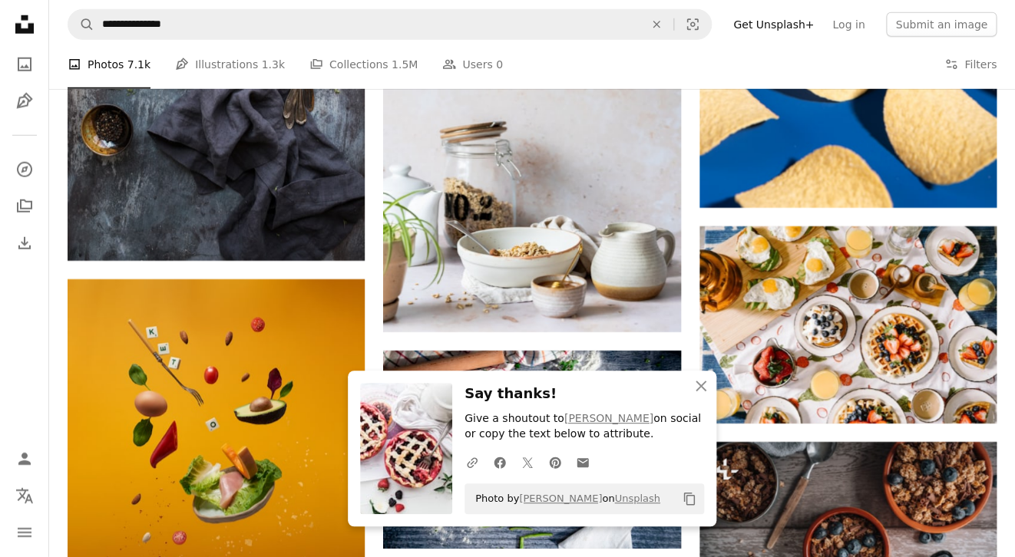
scroll to position [11624, 0]
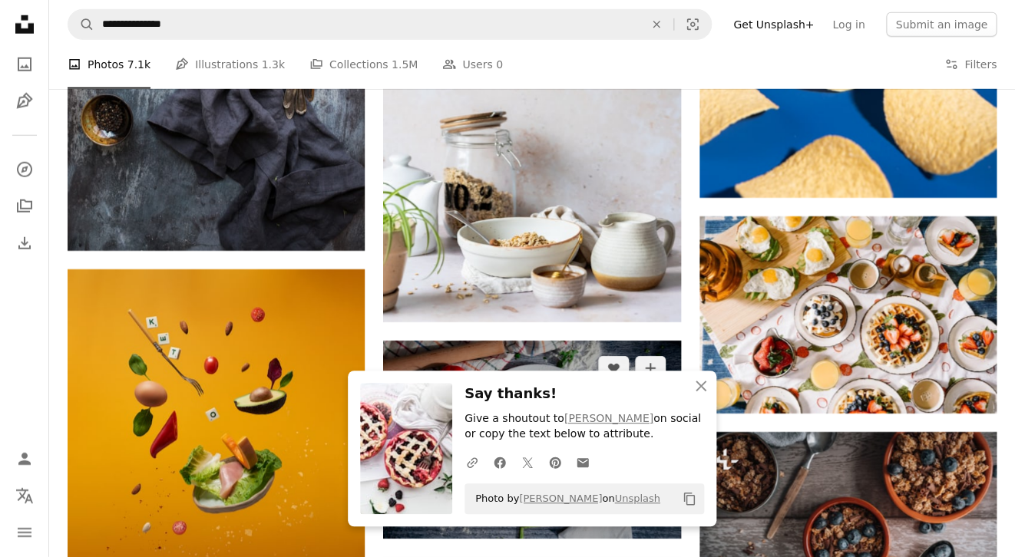
click at [656, 499] on link "Arrow pointing down" at bounding box center [650, 511] width 31 height 25
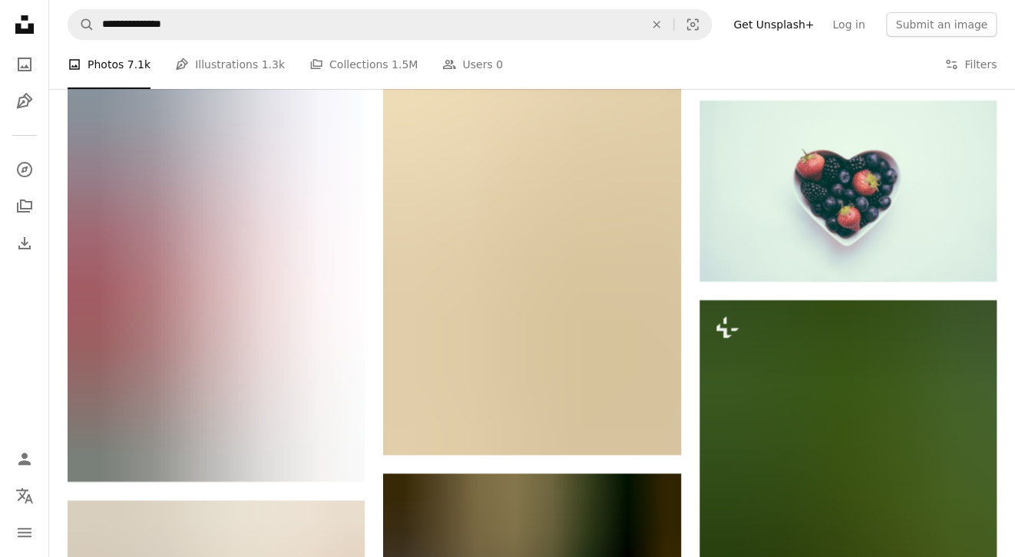
scroll to position [12174, 0]
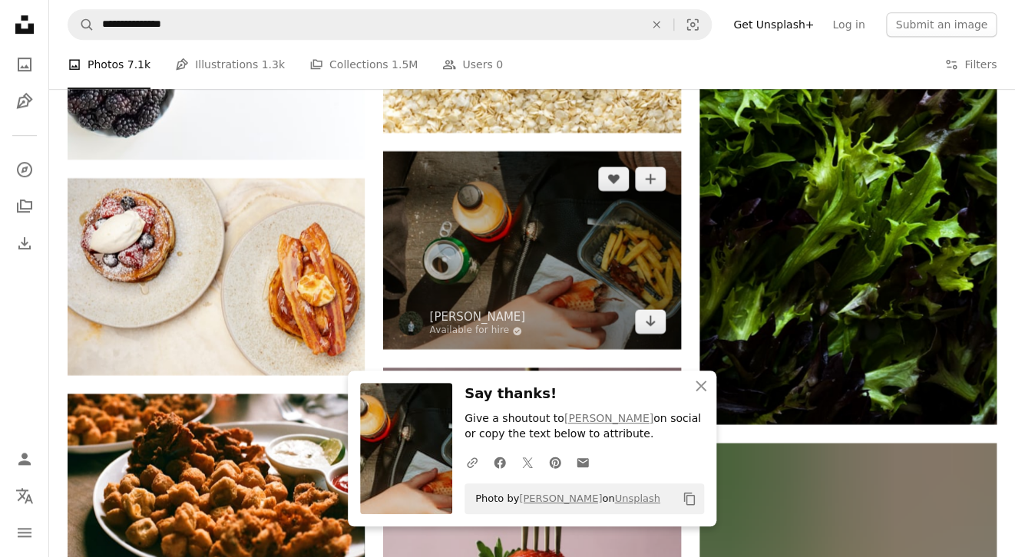
scroll to position [12497, 0]
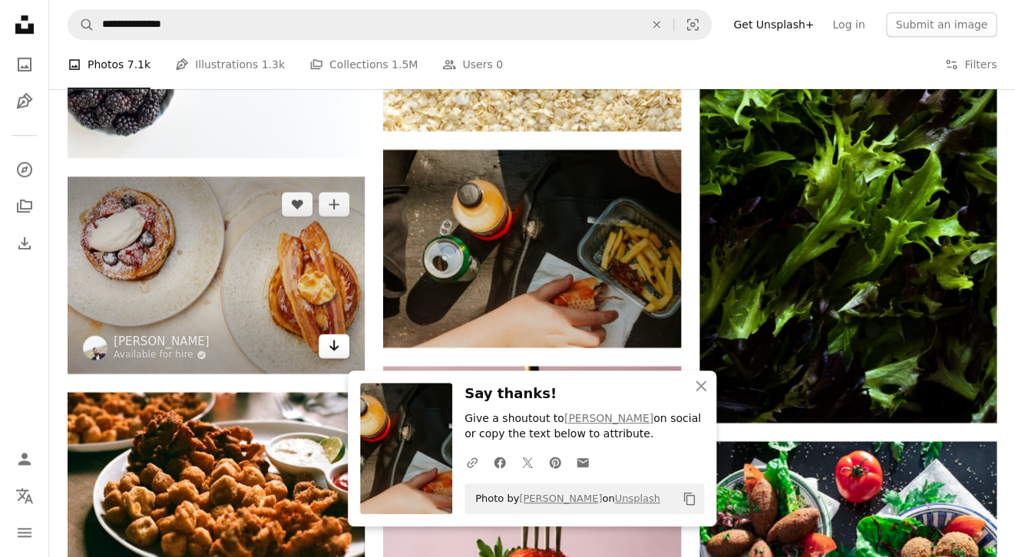
click at [335, 340] on icon "Download" at bounding box center [334, 345] width 10 height 11
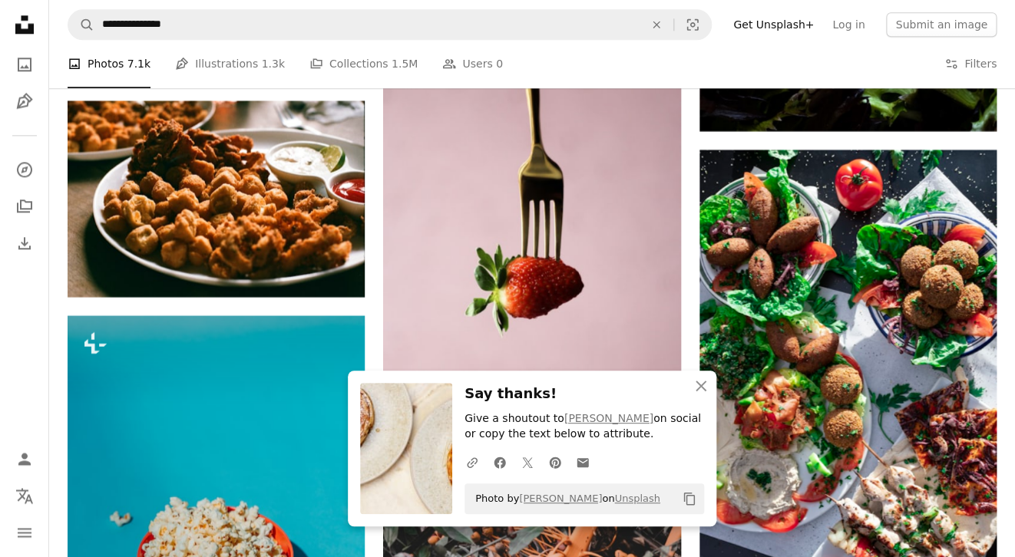
scroll to position [12792, 0]
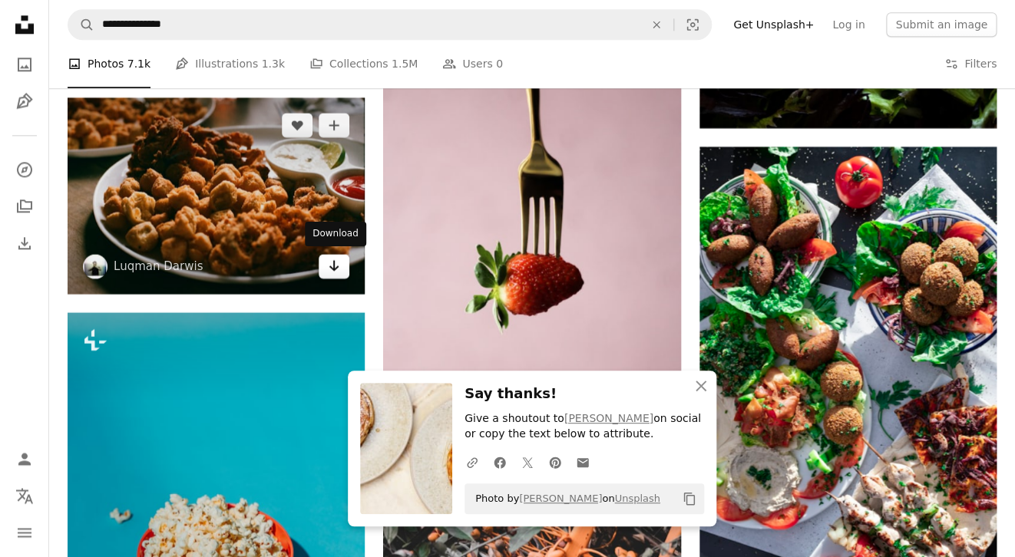
click at [334, 256] on icon "Arrow pointing down" at bounding box center [334, 265] width 12 height 18
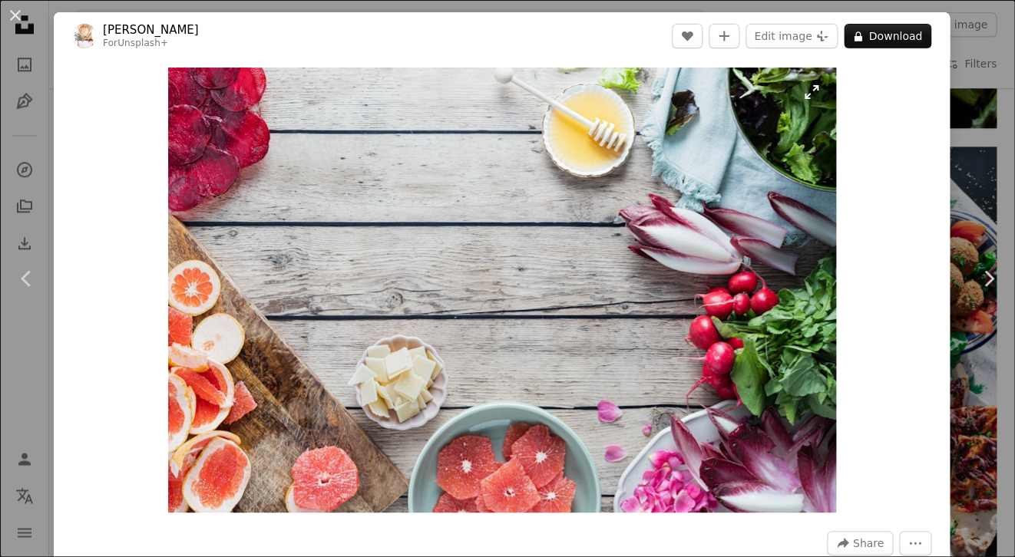
scroll to position [835, 0]
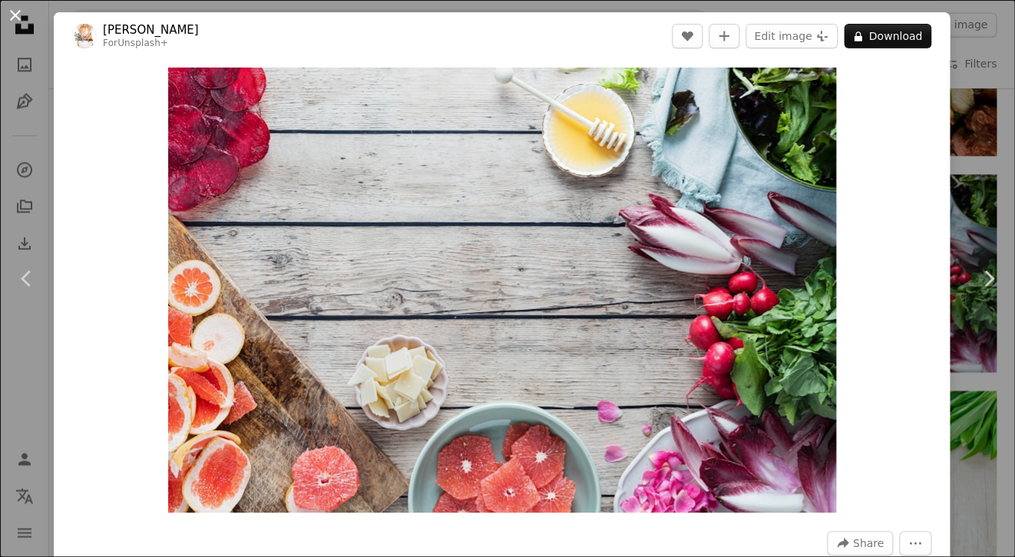
click at [12, 10] on button "An X shape" at bounding box center [15, 15] width 18 height 18
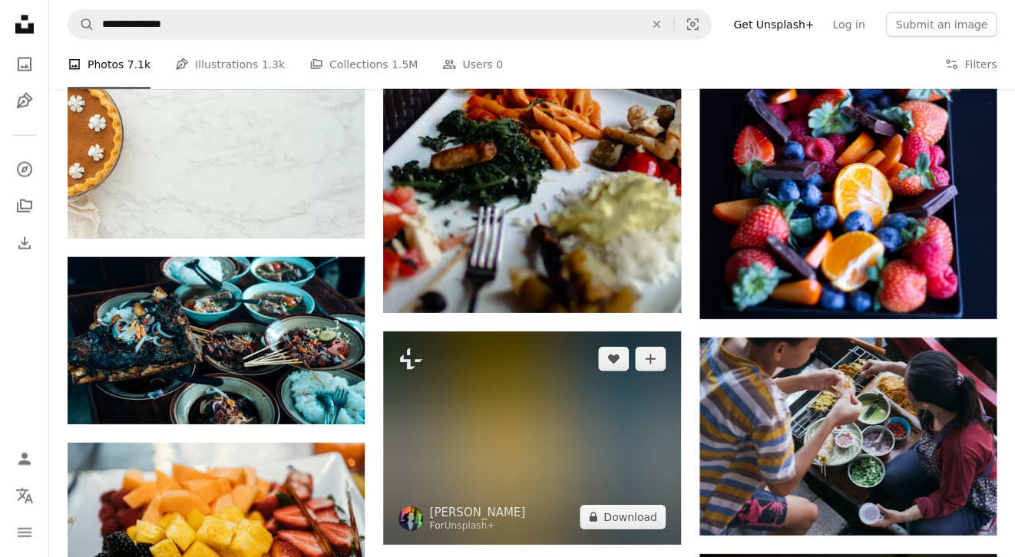
scroll to position [13530, 0]
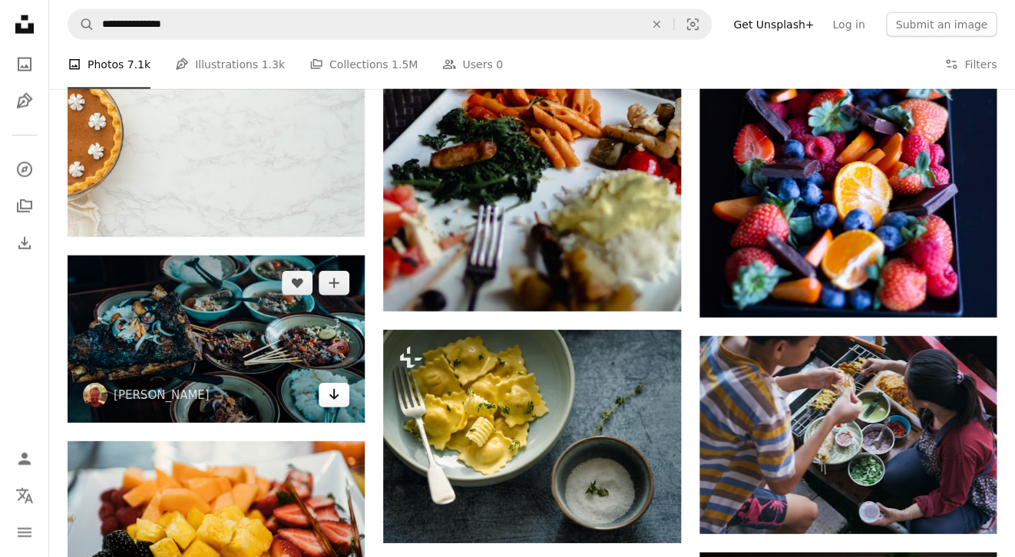
click at [335, 394] on icon "Download" at bounding box center [334, 394] width 10 height 11
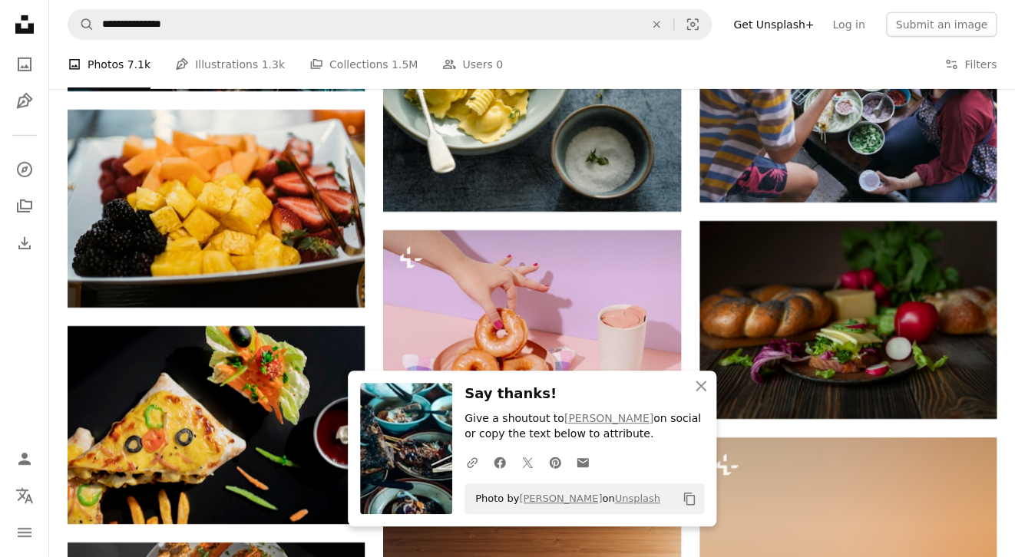
scroll to position [13868, 0]
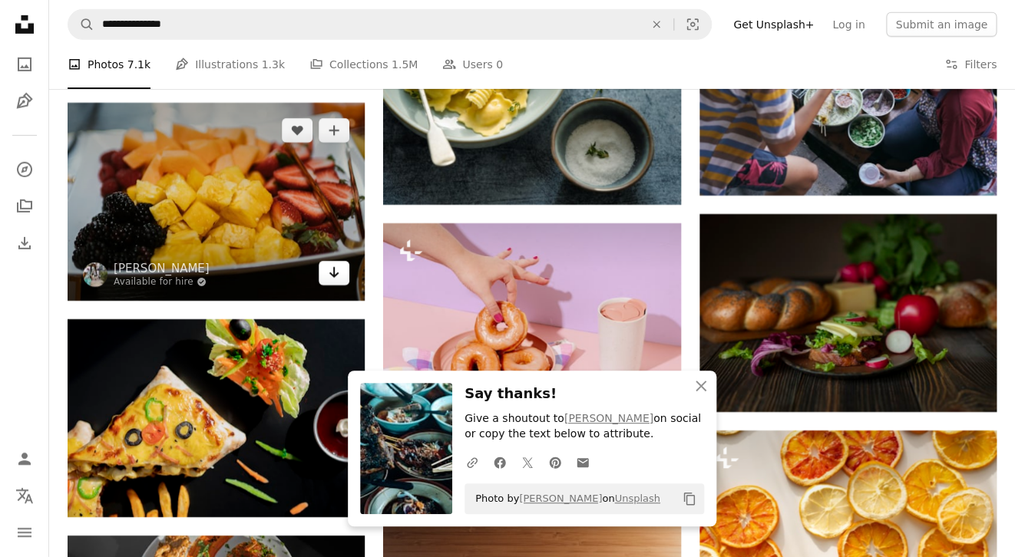
click at [333, 269] on icon "Download" at bounding box center [334, 272] width 10 height 11
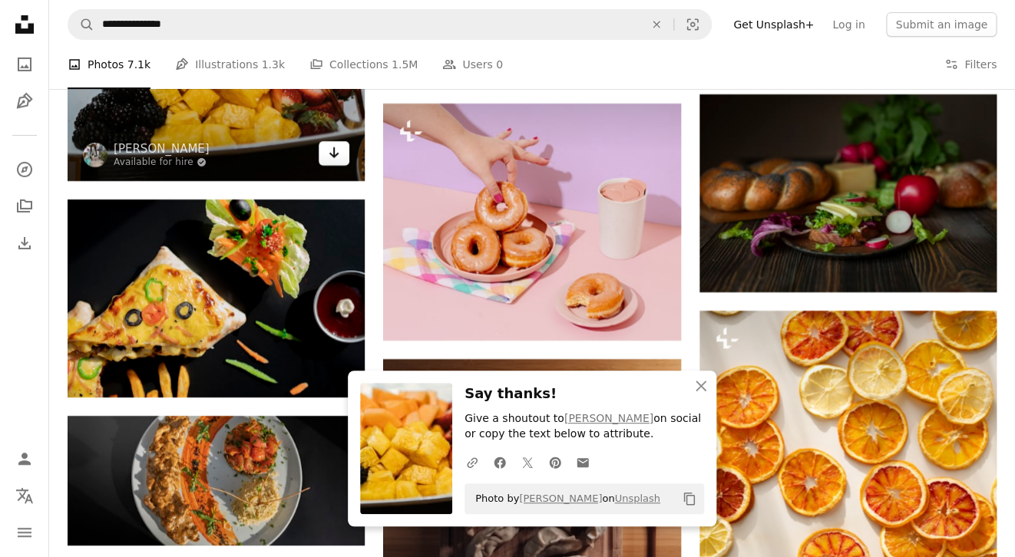
scroll to position [14002, 0]
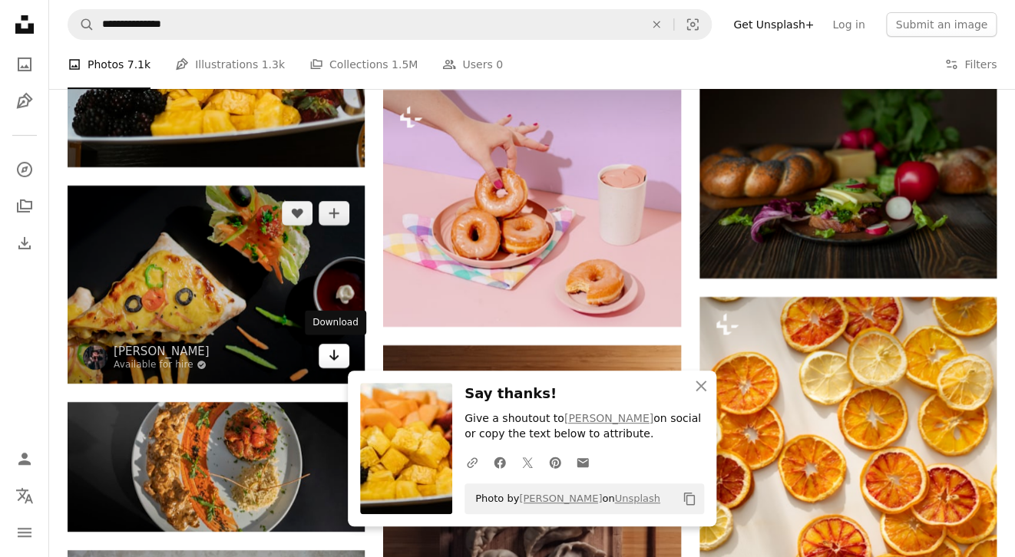
click at [342, 351] on link "Arrow pointing down" at bounding box center [334, 356] width 31 height 25
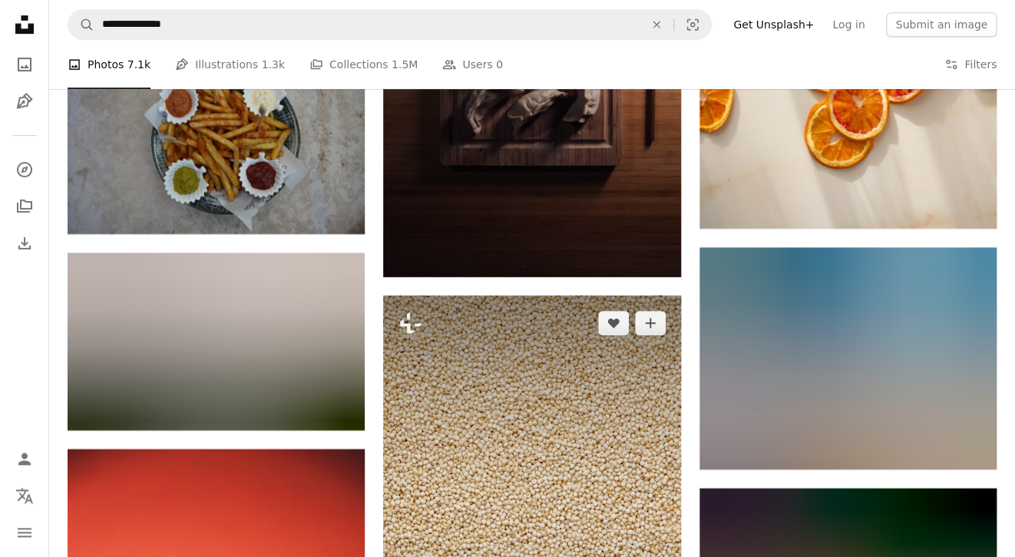
scroll to position [14534, 0]
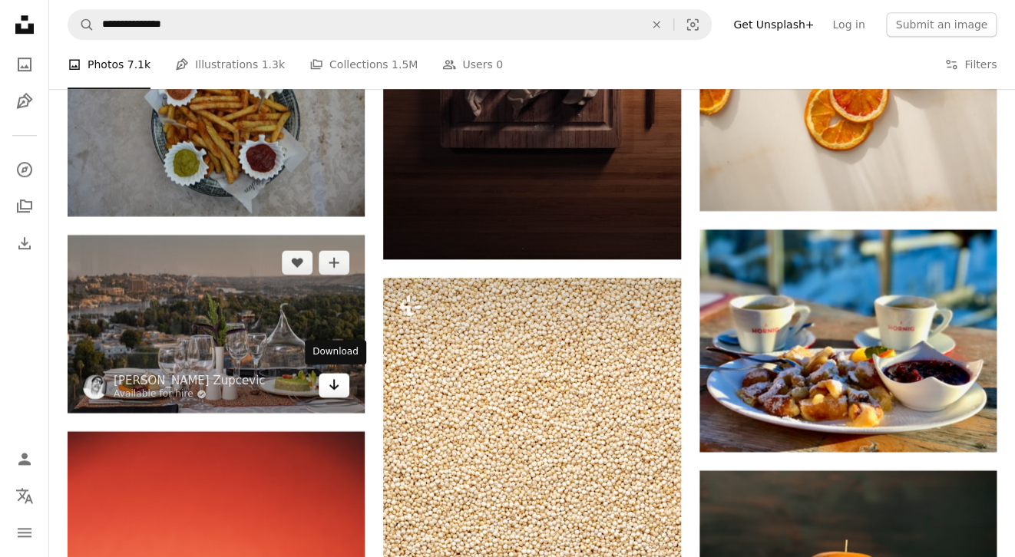
click at [335, 381] on icon "Download" at bounding box center [334, 384] width 10 height 11
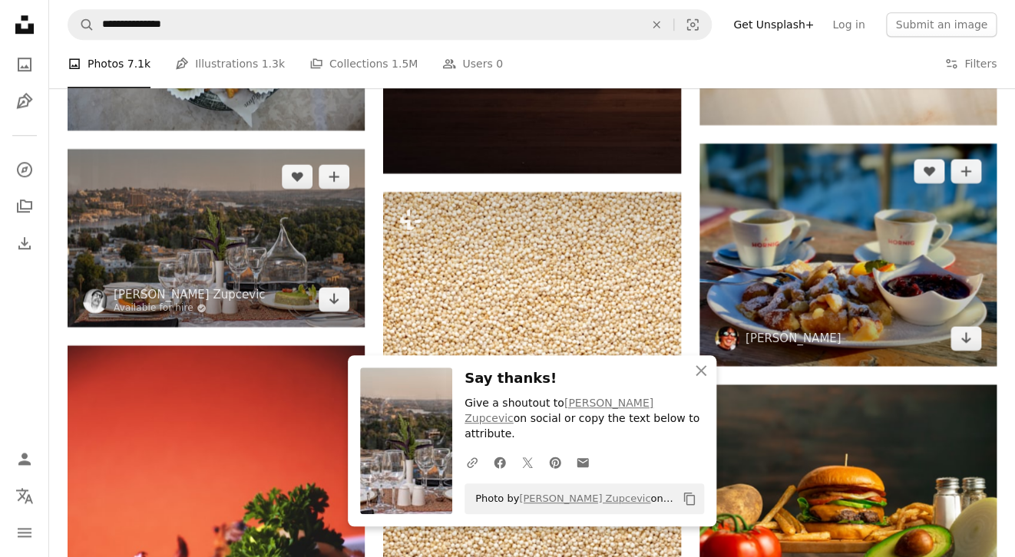
scroll to position [14622, 0]
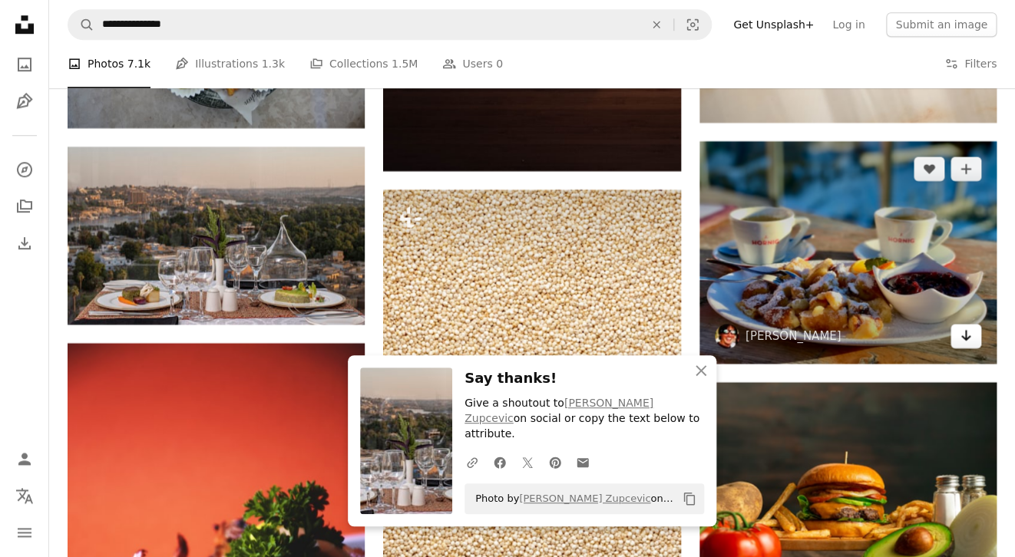
click at [967, 335] on icon "Download" at bounding box center [966, 335] width 10 height 11
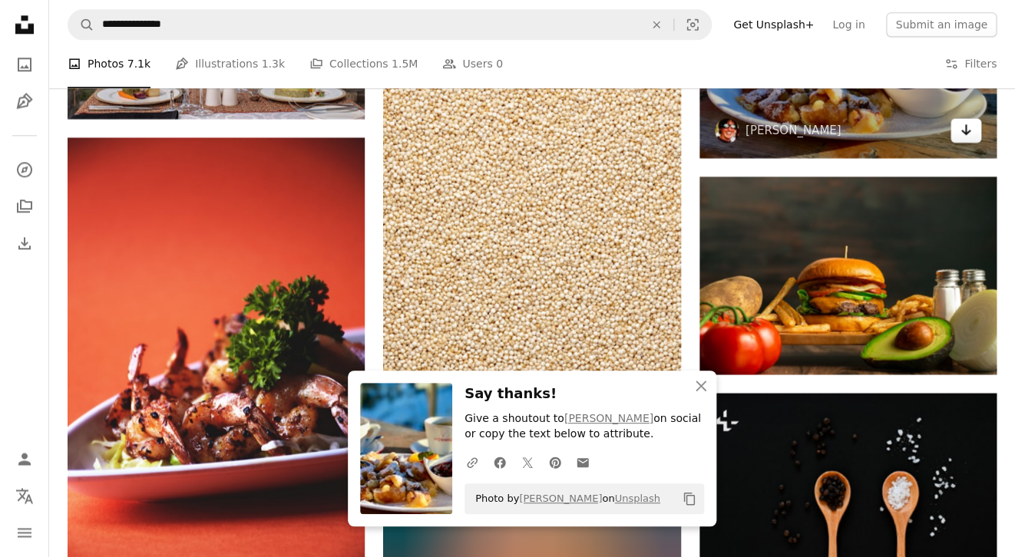
scroll to position [14830, 0]
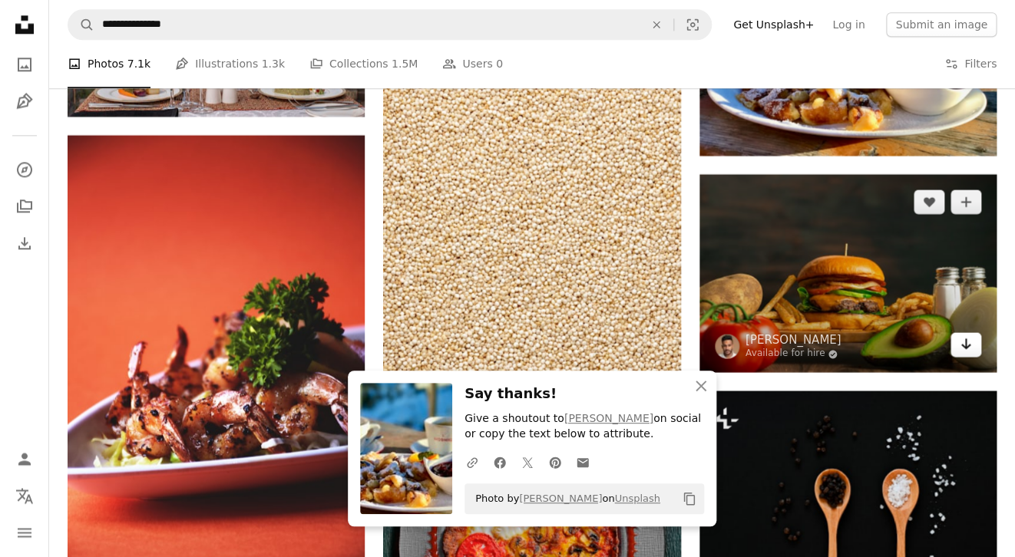
click at [967, 335] on icon "Arrow pointing down" at bounding box center [966, 344] width 12 height 18
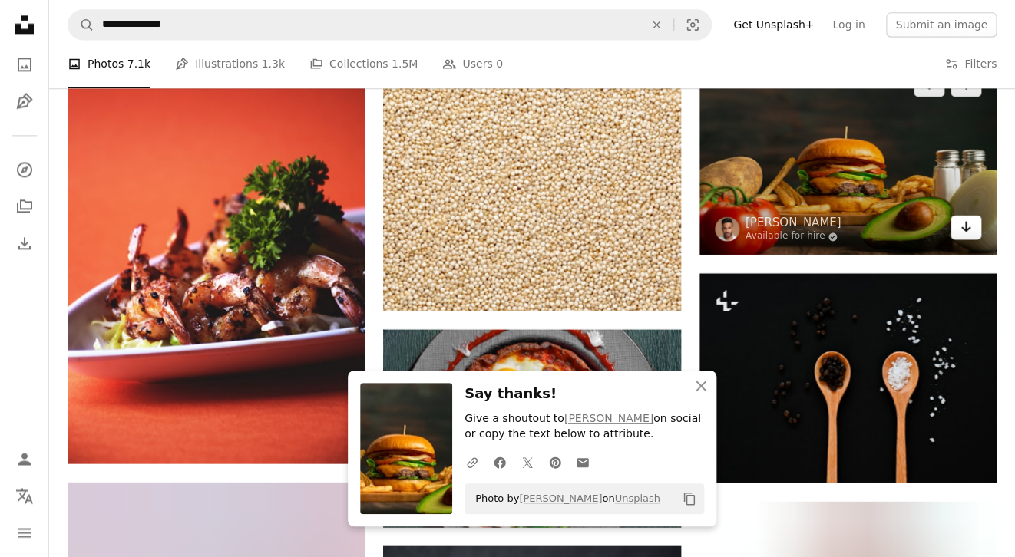
scroll to position [14949, 0]
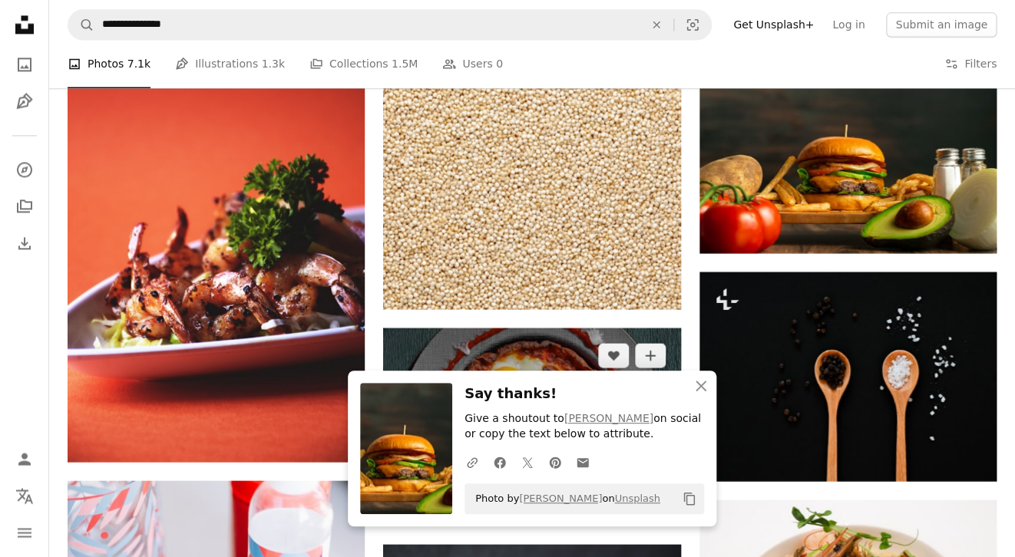
click at [649, 492] on icon "Download" at bounding box center [650, 497] width 10 height 11
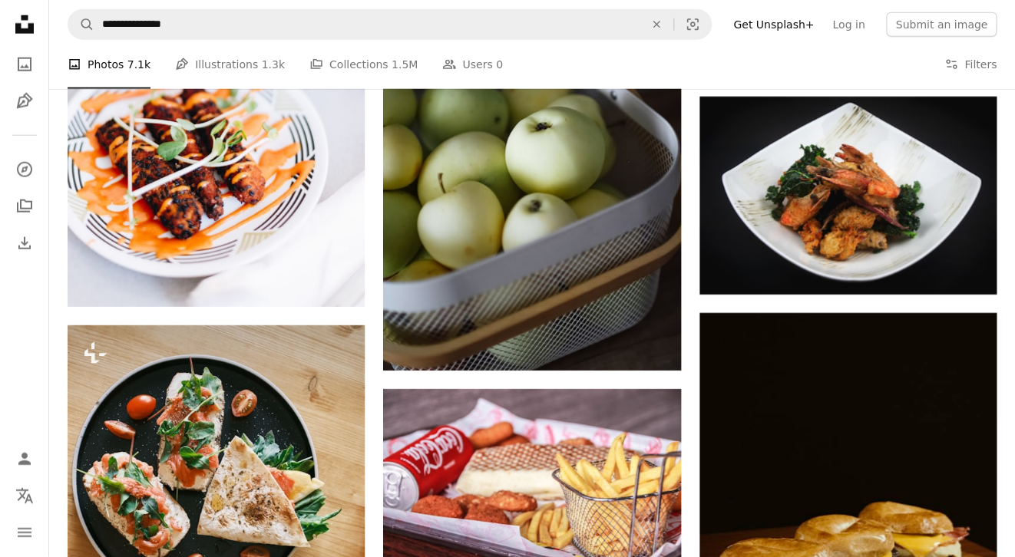
scroll to position [15572, 0]
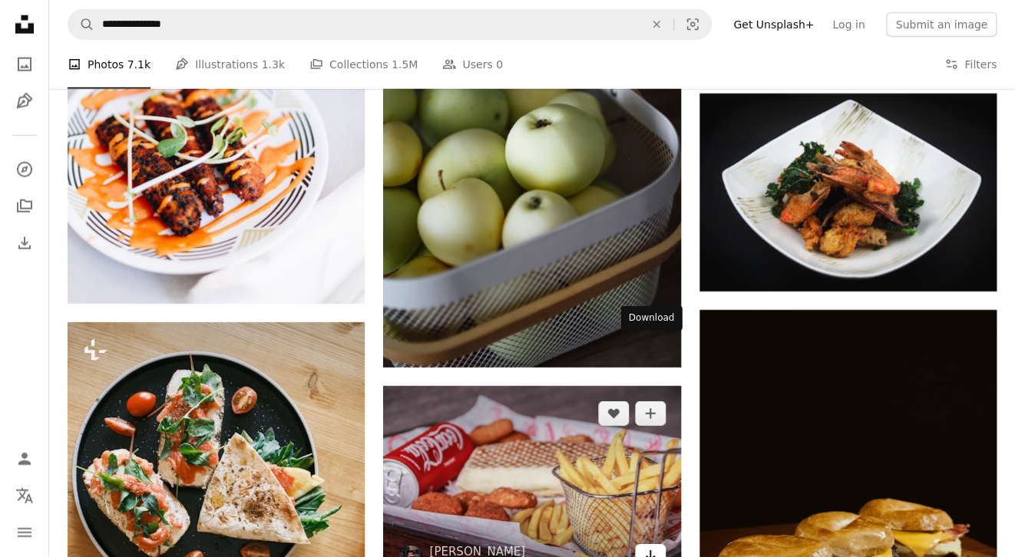
click at [653, 547] on icon "Arrow pointing down" at bounding box center [650, 556] width 12 height 18
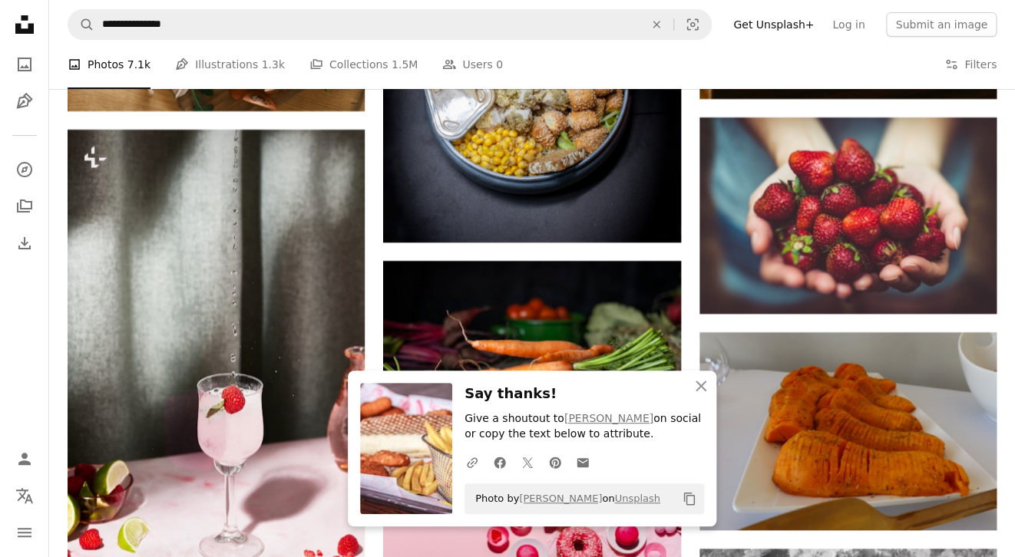
scroll to position [16224, 0]
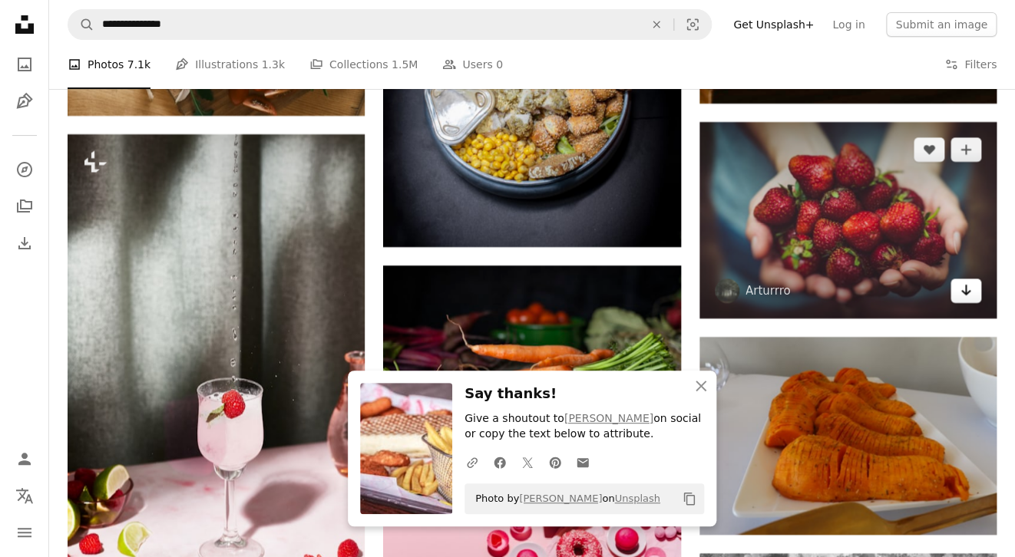
click at [966, 285] on icon "Download" at bounding box center [966, 290] width 10 height 11
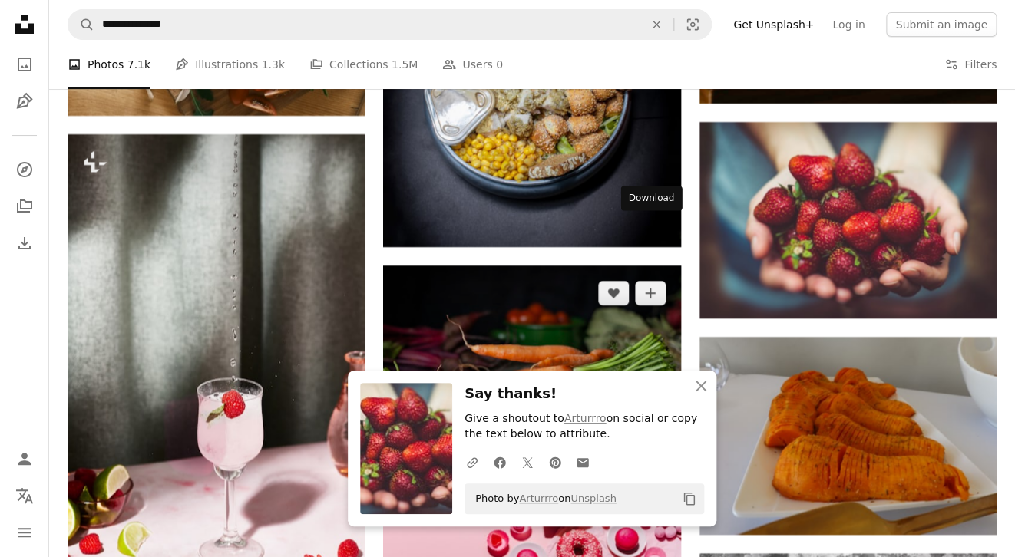
click at [648, 426] on icon "Arrow pointing down" at bounding box center [650, 435] width 12 height 18
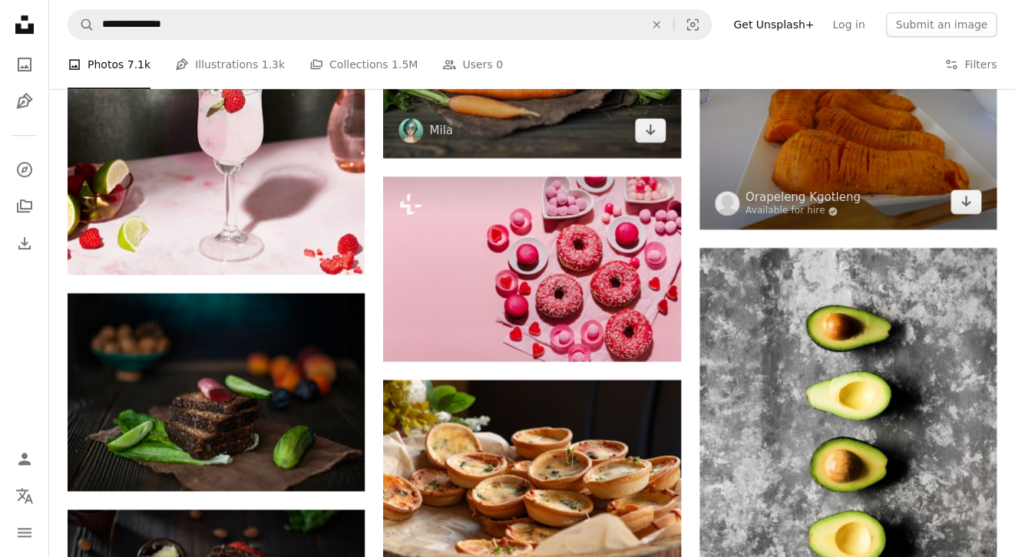
scroll to position [16531, 0]
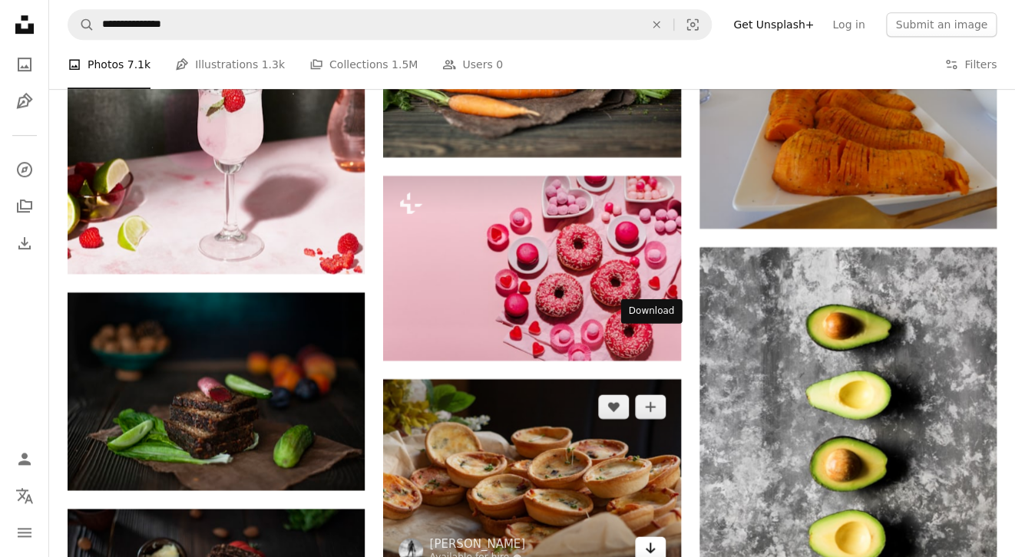
click at [646, 543] on icon "Download" at bounding box center [650, 548] width 10 height 11
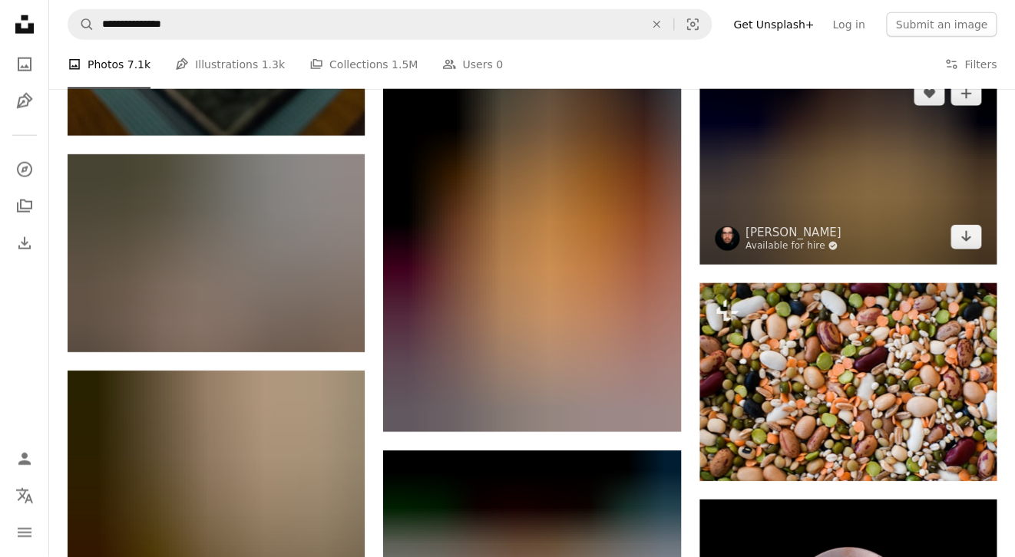
scroll to position [17576, 0]
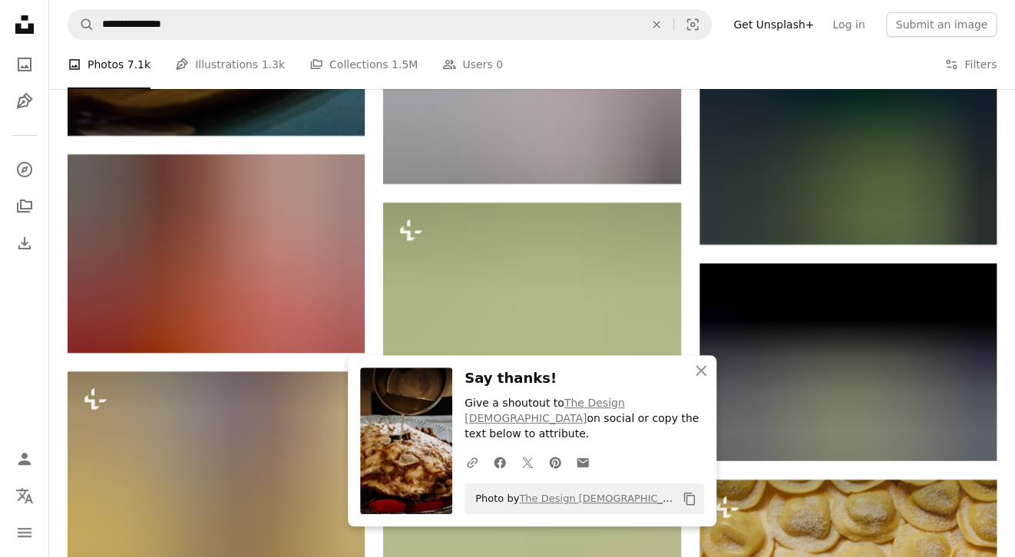
scroll to position [18273, 0]
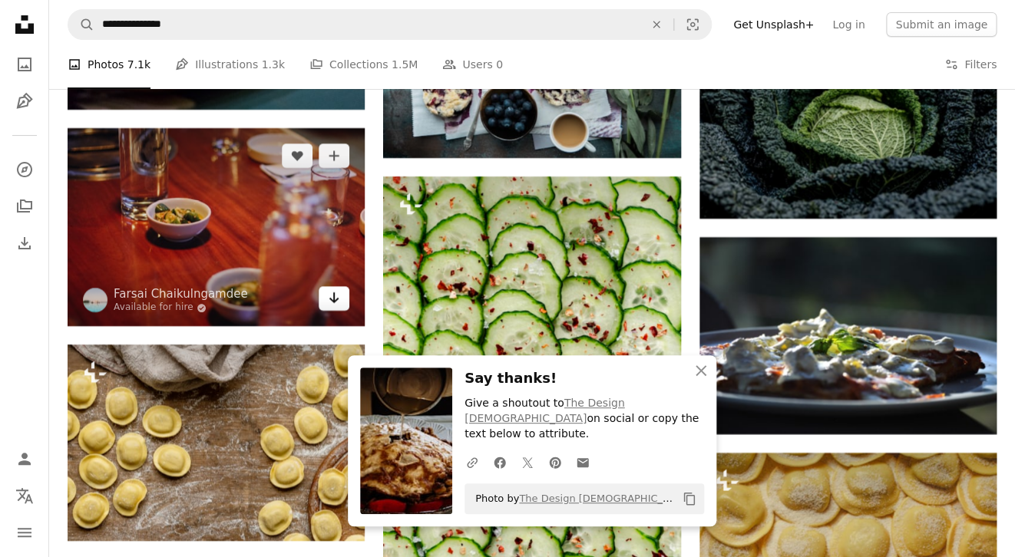
click at [332, 299] on icon "Download" at bounding box center [334, 297] width 10 height 11
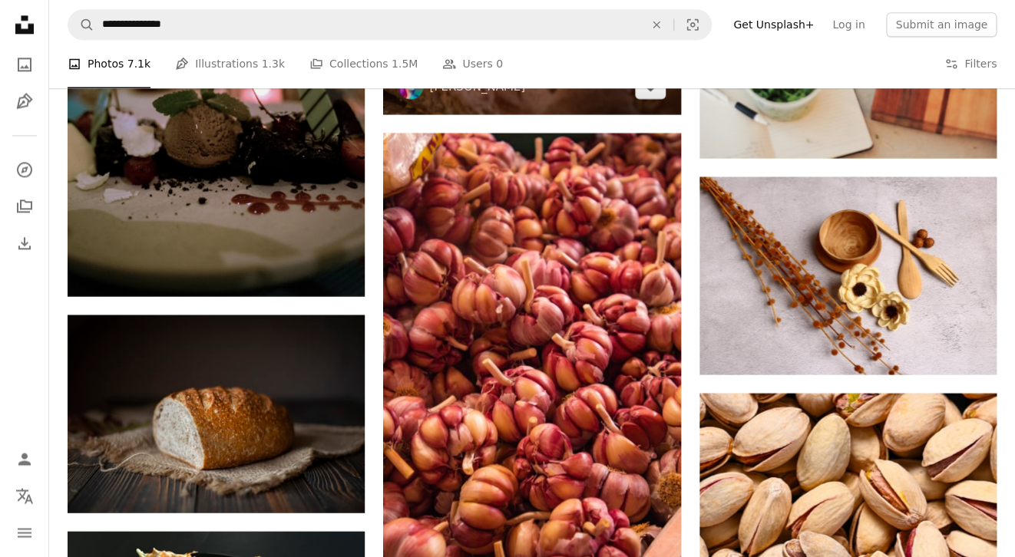
scroll to position [18997, 0]
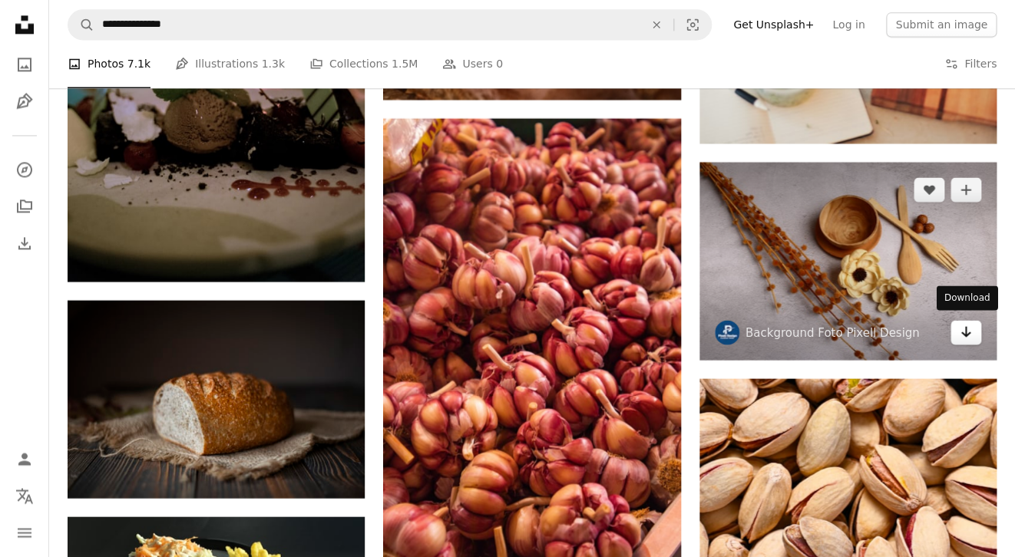
click at [965, 326] on icon "Download" at bounding box center [966, 331] width 10 height 11
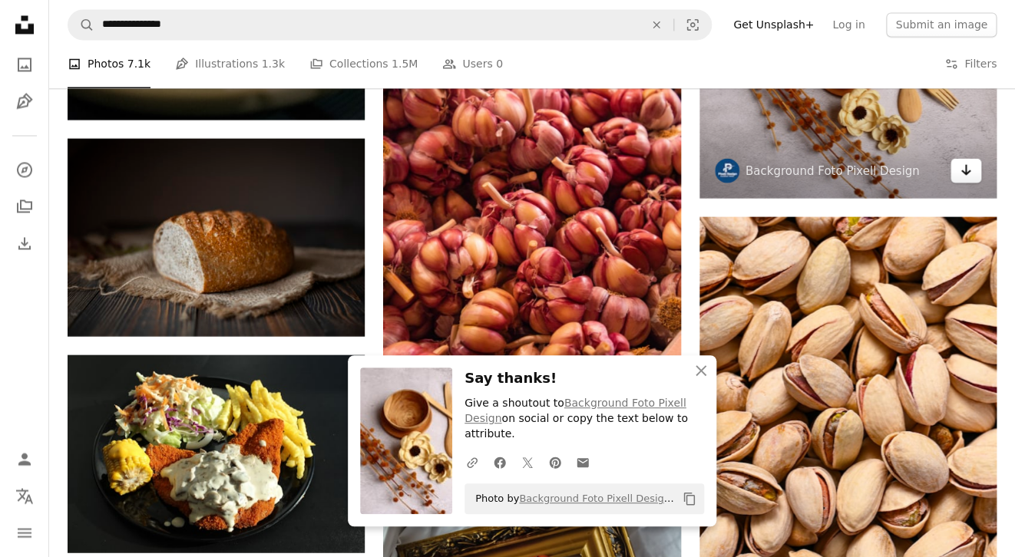
scroll to position [19164, 0]
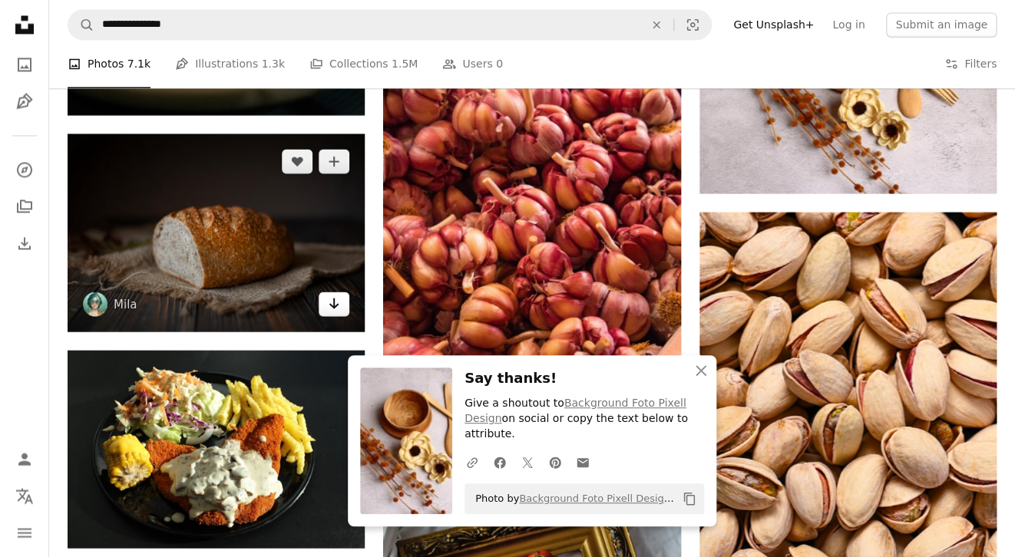
click at [335, 299] on icon "Arrow pointing down" at bounding box center [334, 303] width 12 height 18
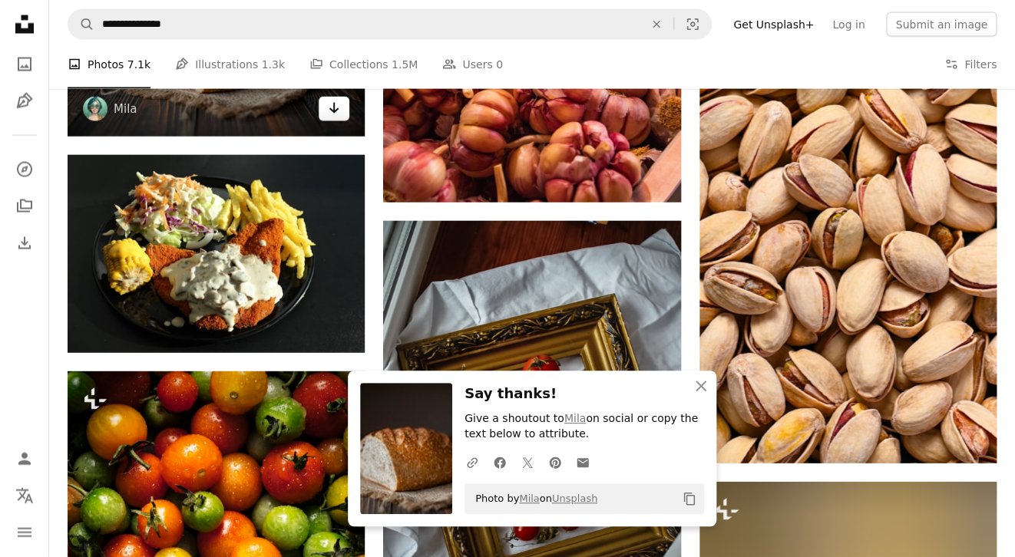
scroll to position [19358, 0]
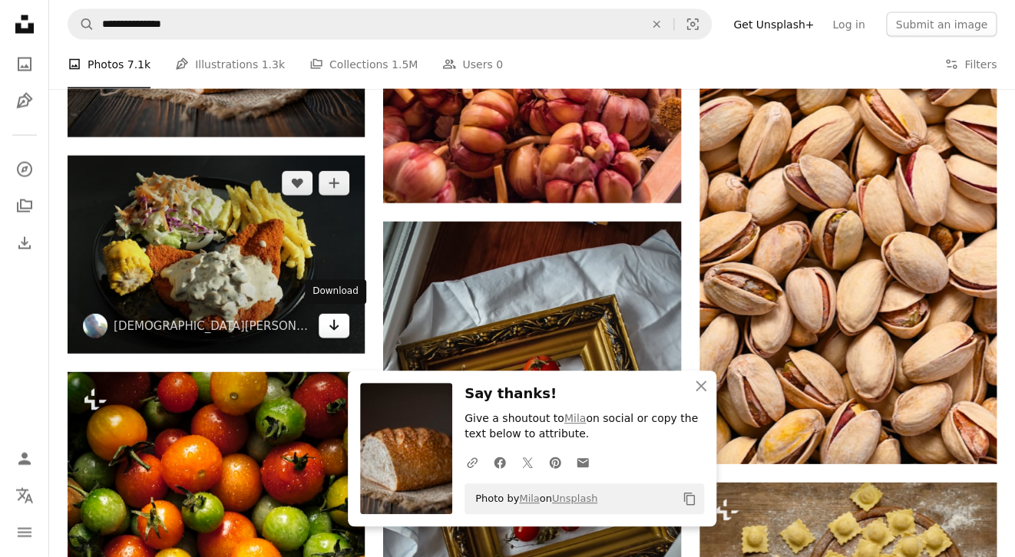
click at [338, 319] on icon "Arrow pointing down" at bounding box center [334, 325] width 12 height 18
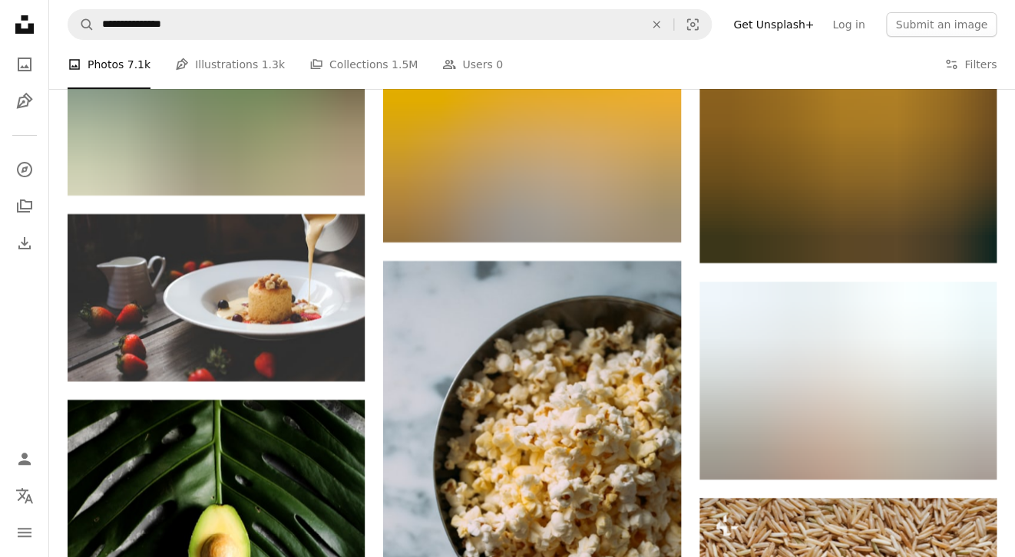
scroll to position [20209, 0]
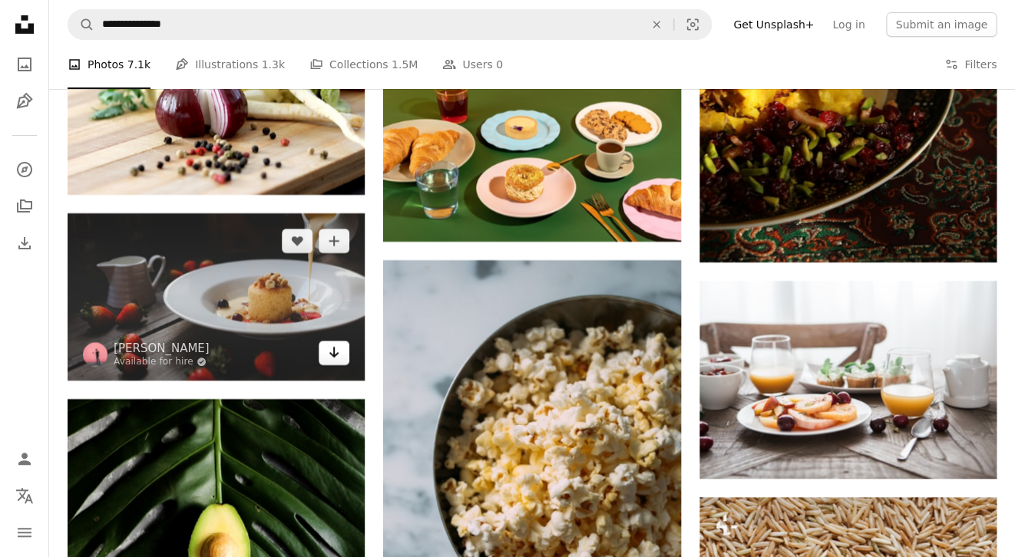
click at [329, 352] on icon "Arrow pointing down" at bounding box center [334, 352] width 12 height 18
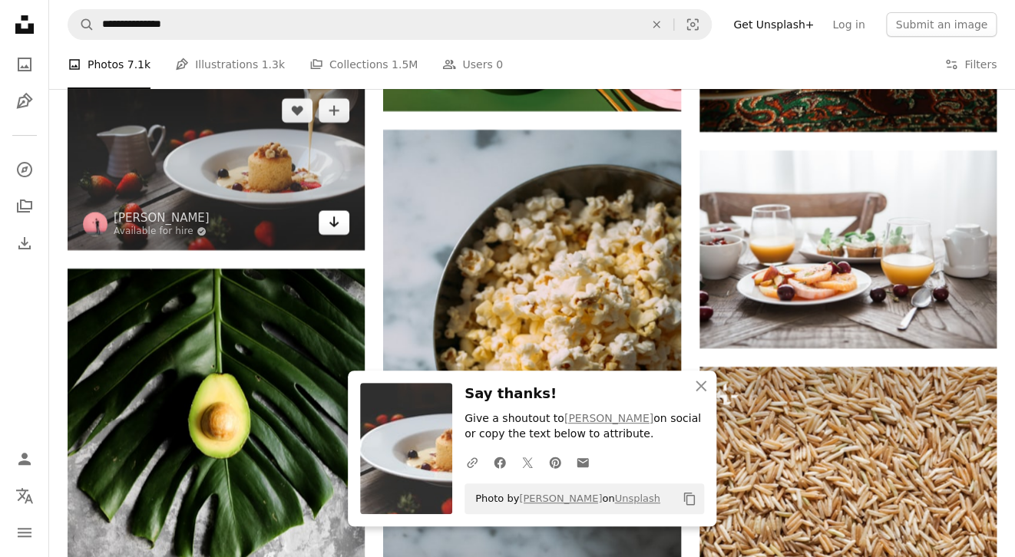
scroll to position [20347, 0]
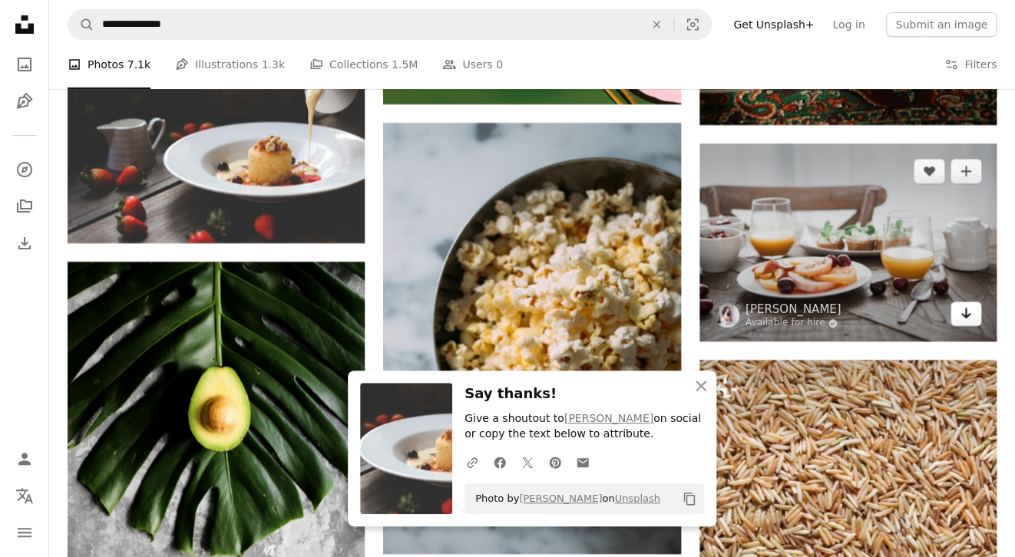
click at [964, 312] on icon "Download" at bounding box center [966, 313] width 10 height 11
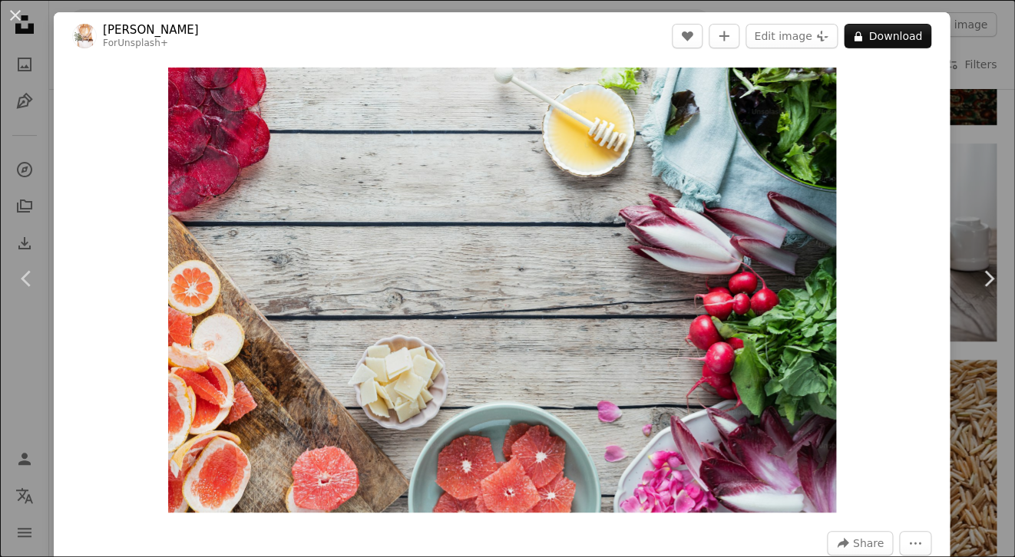
scroll to position [835, 0]
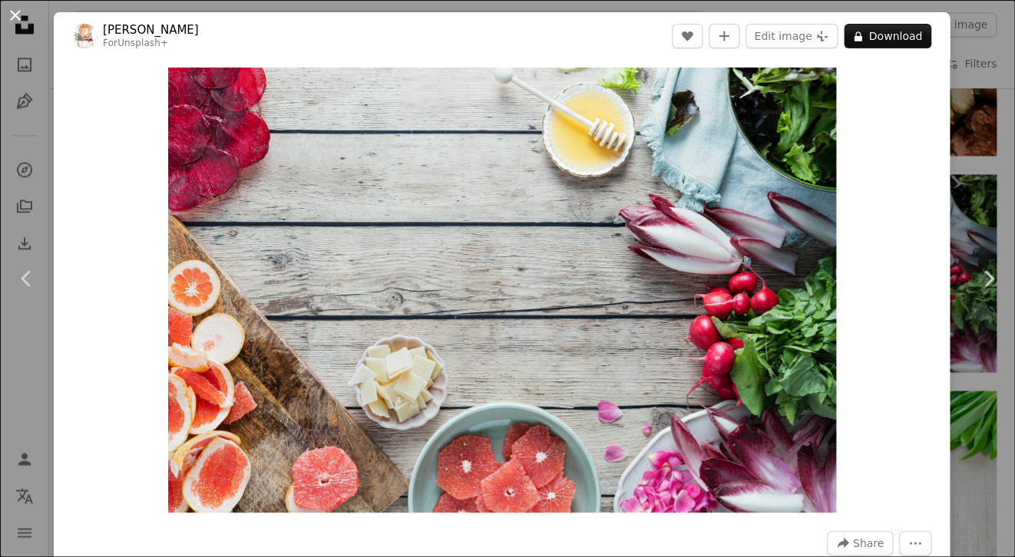
click at [12, 9] on button "An X shape" at bounding box center [15, 15] width 18 height 18
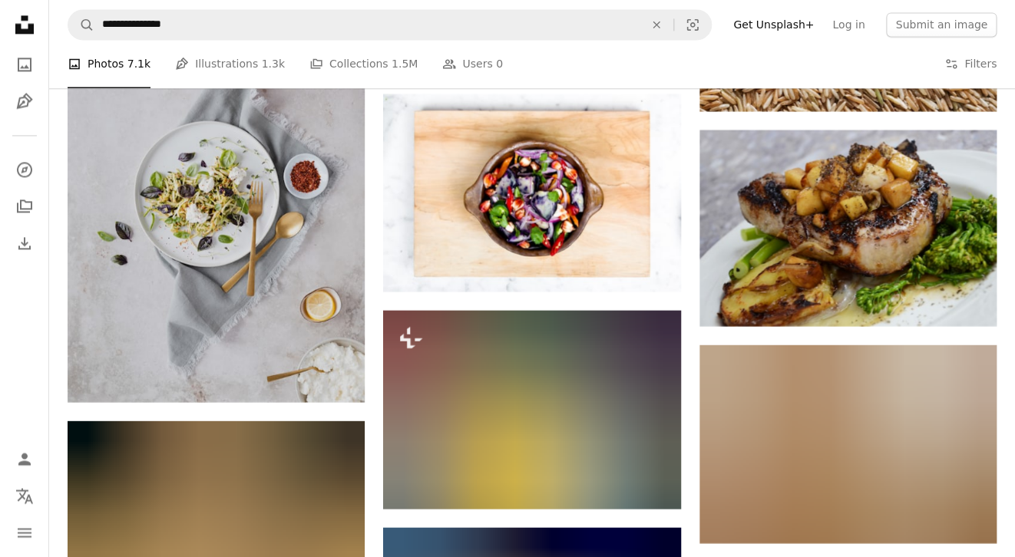
scroll to position [21045, 0]
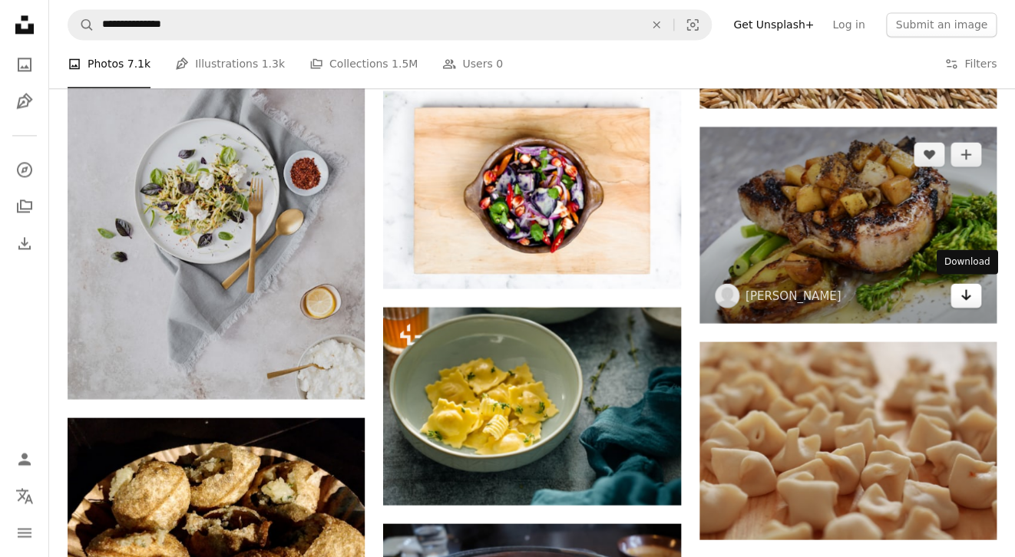
click at [973, 286] on link "Arrow pointing down" at bounding box center [965, 295] width 31 height 25
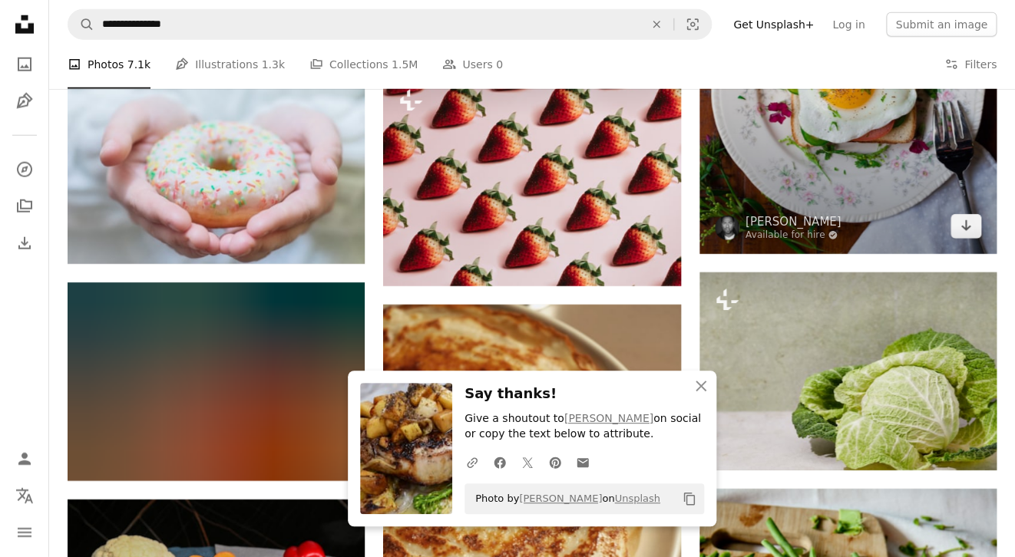
scroll to position [21721, 0]
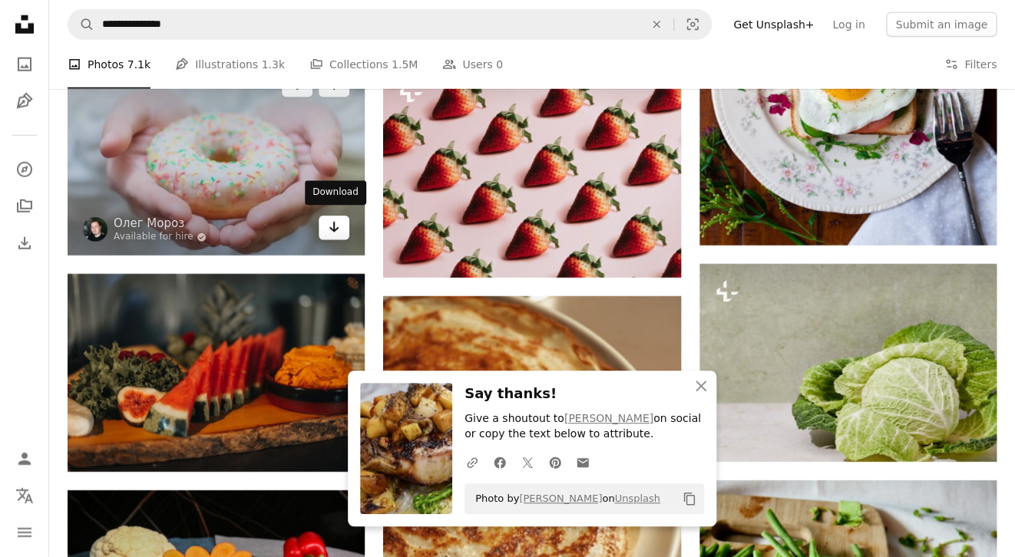
click at [327, 226] on link "Arrow pointing down" at bounding box center [334, 228] width 31 height 25
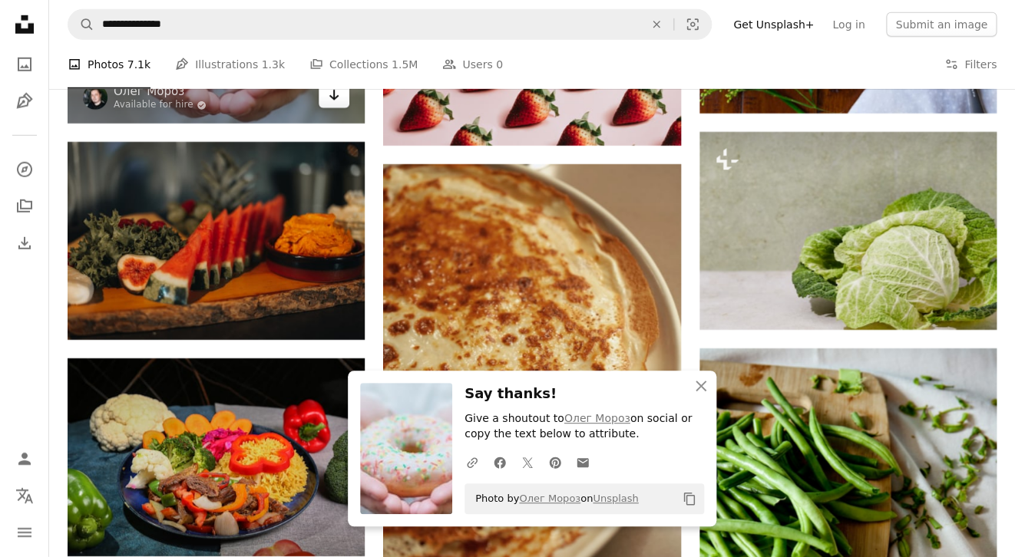
scroll to position [21855, 0]
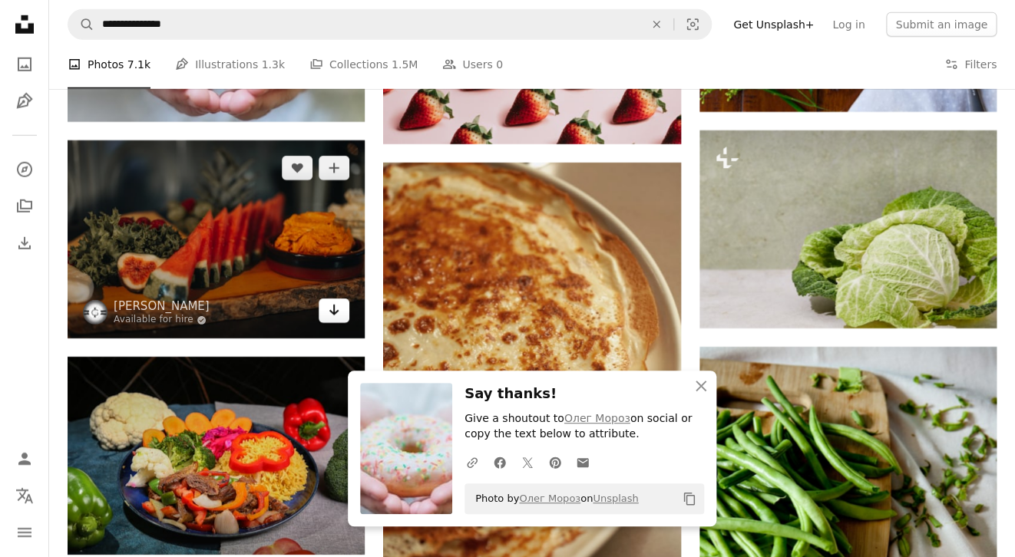
click at [334, 306] on icon "Download" at bounding box center [334, 310] width 10 height 11
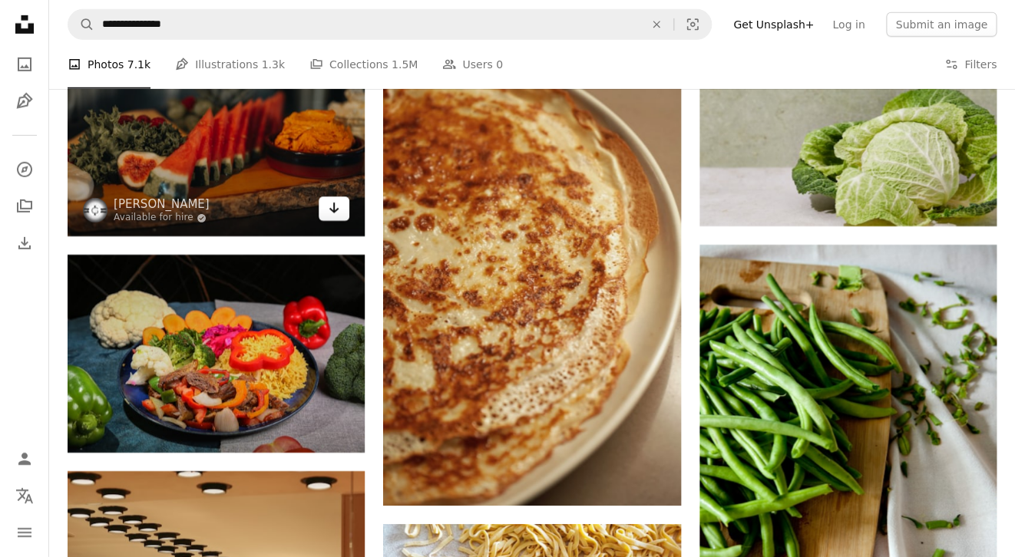
scroll to position [22026, 0]
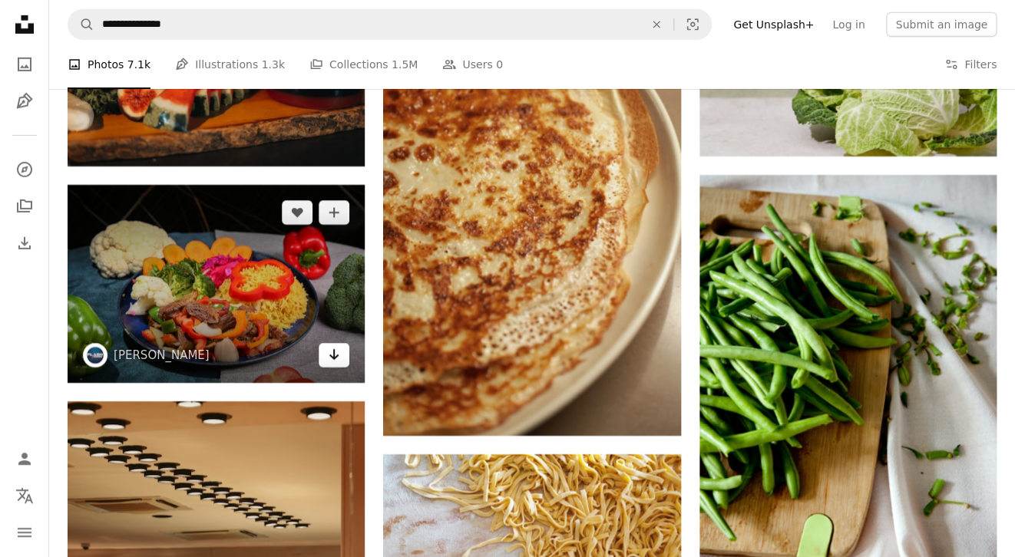
click at [334, 349] on icon "Download" at bounding box center [334, 354] width 10 height 11
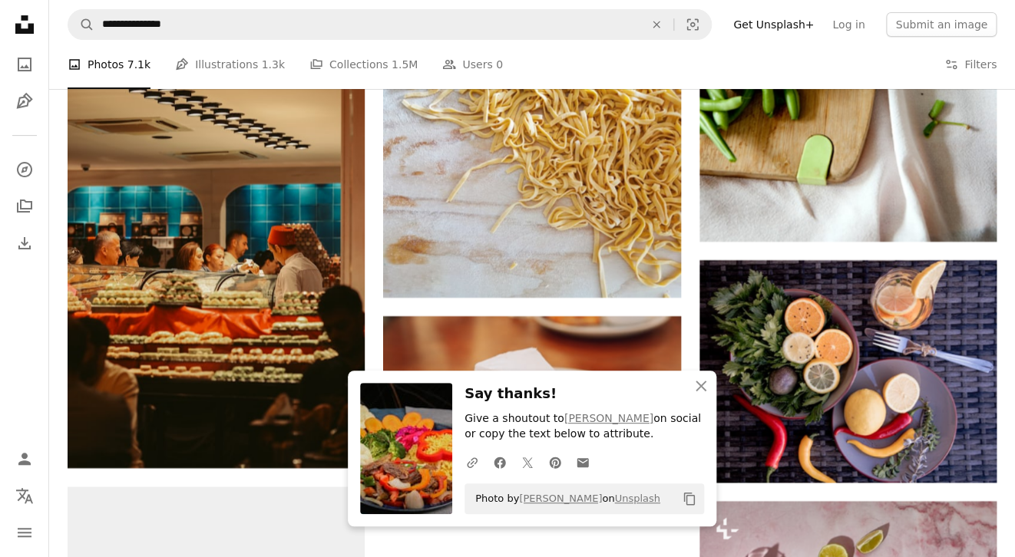
scroll to position [22404, 0]
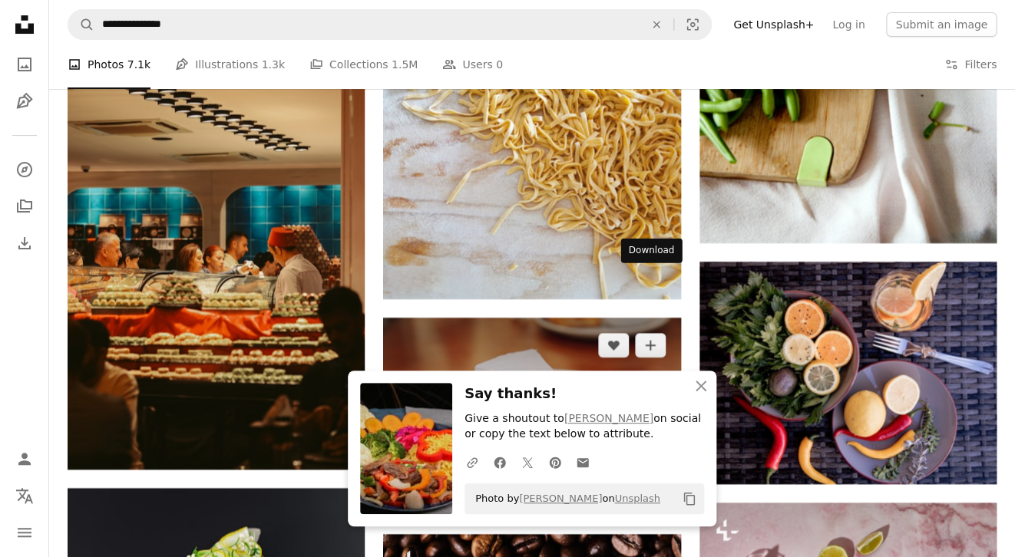
click at [656, 476] on link "Arrow pointing down" at bounding box center [650, 488] width 31 height 25
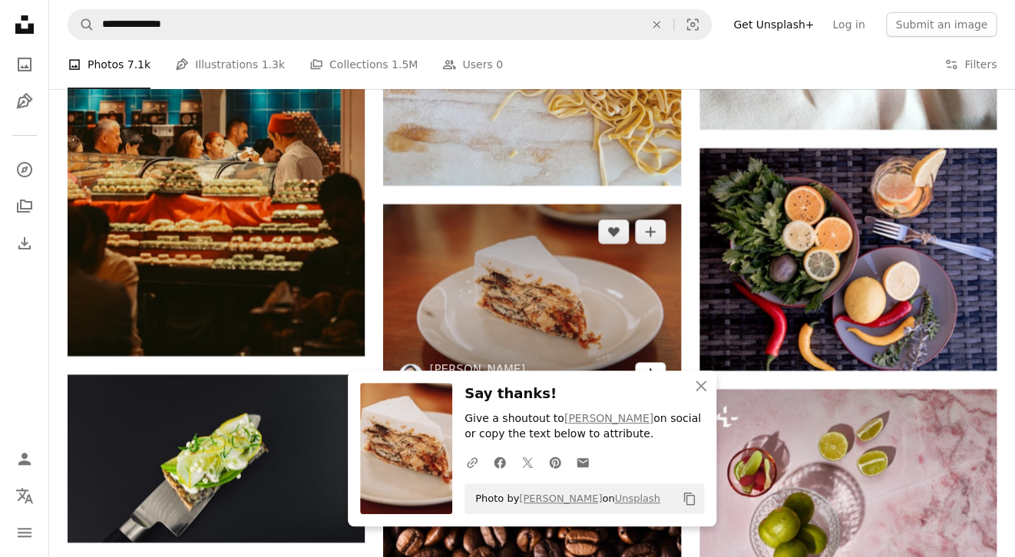
scroll to position [22519, 0]
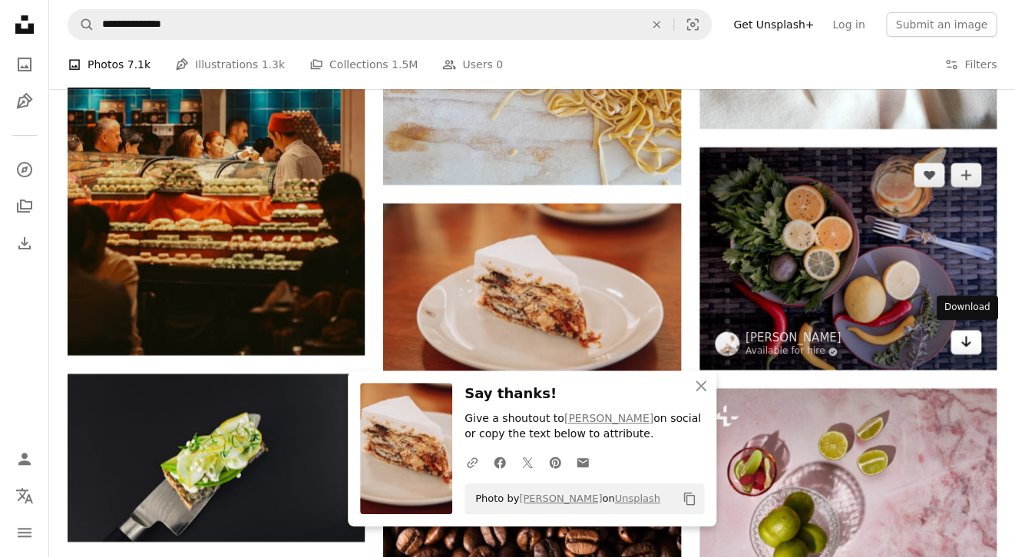
click at [970, 336] on icon "Arrow pointing down" at bounding box center [966, 341] width 12 height 18
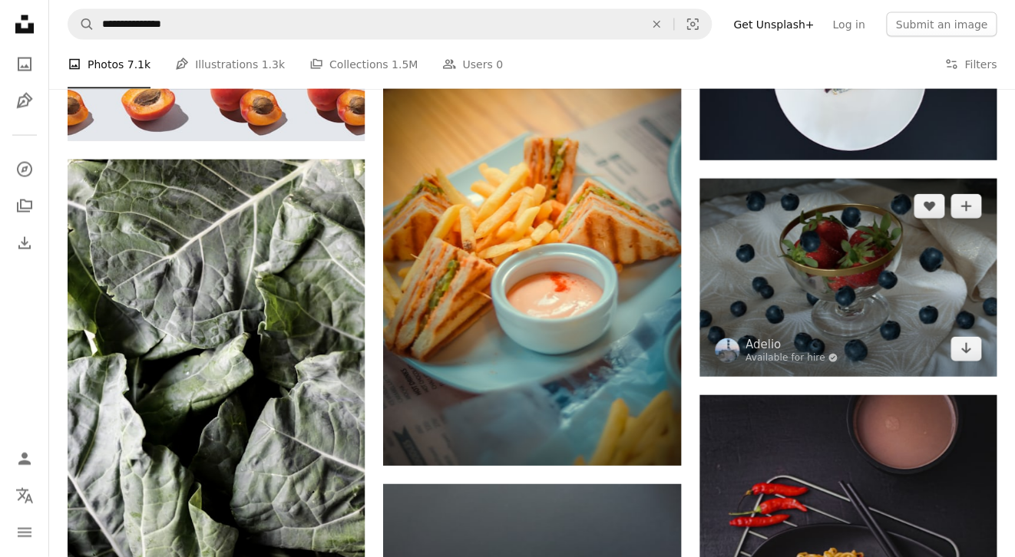
scroll to position [23395, 0]
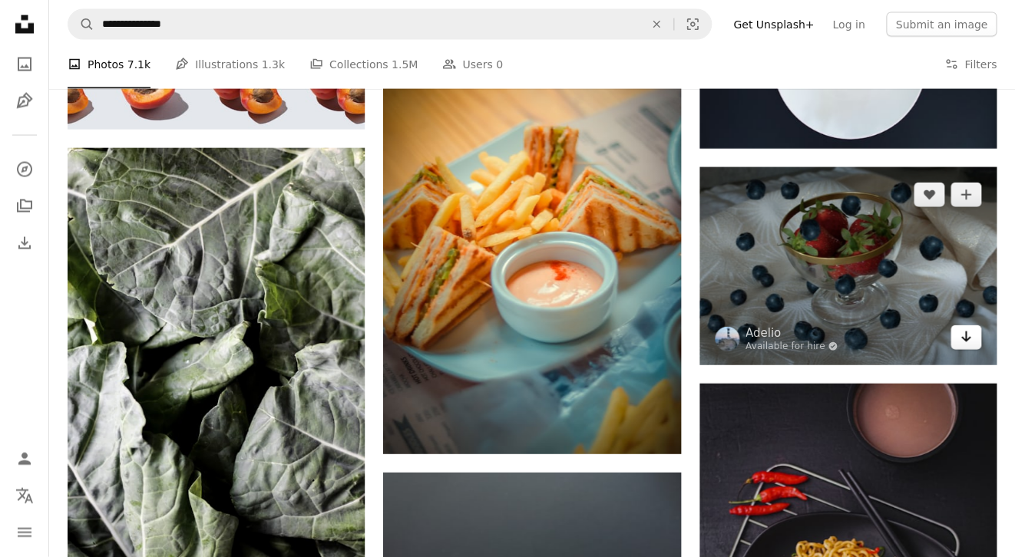
click at [961, 331] on icon "Arrow pointing down" at bounding box center [966, 337] width 12 height 18
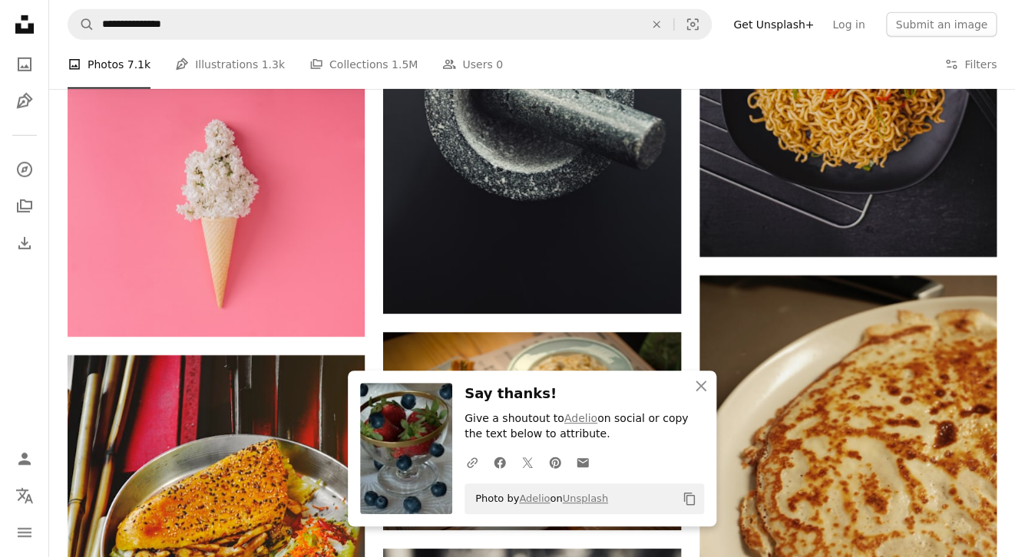
scroll to position [23972, 0]
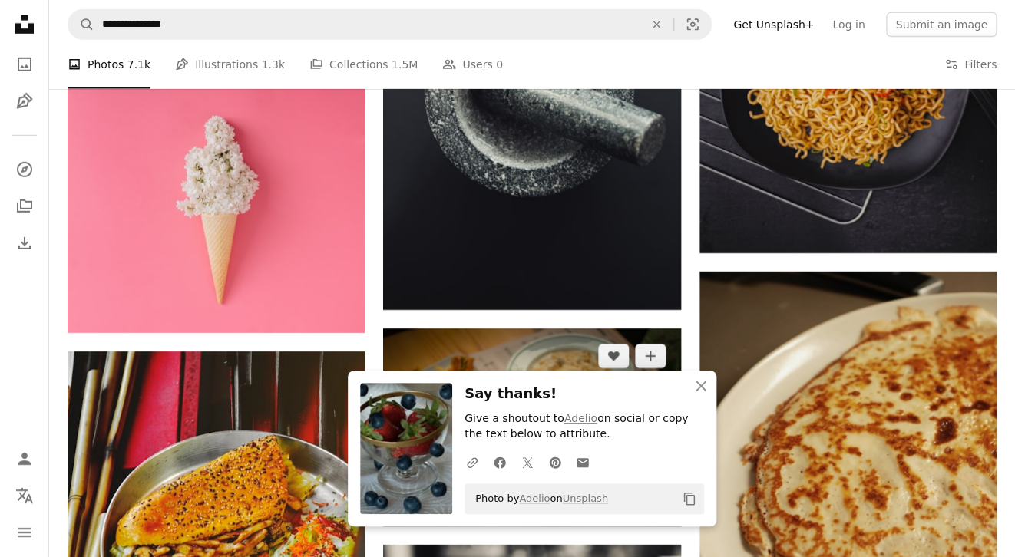
click at [653, 489] on icon "Arrow pointing down" at bounding box center [650, 498] width 12 height 18
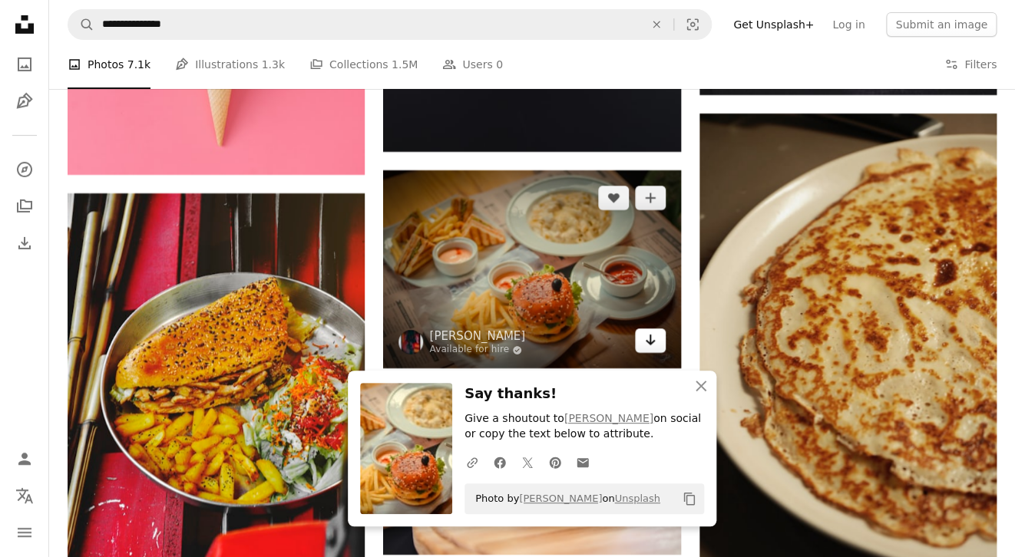
scroll to position [24135, 0]
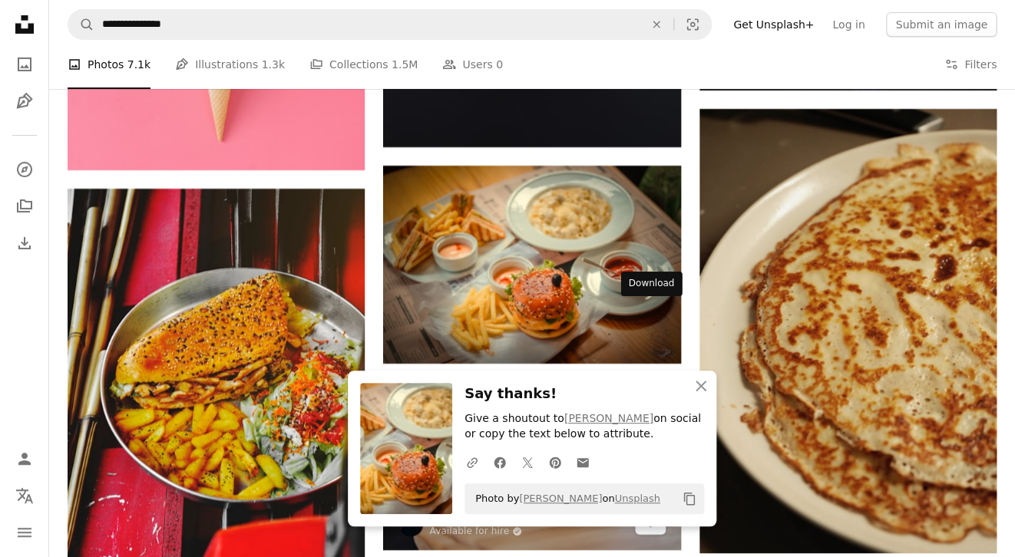
click at [652, 513] on icon "Arrow pointing down" at bounding box center [650, 522] width 12 height 18
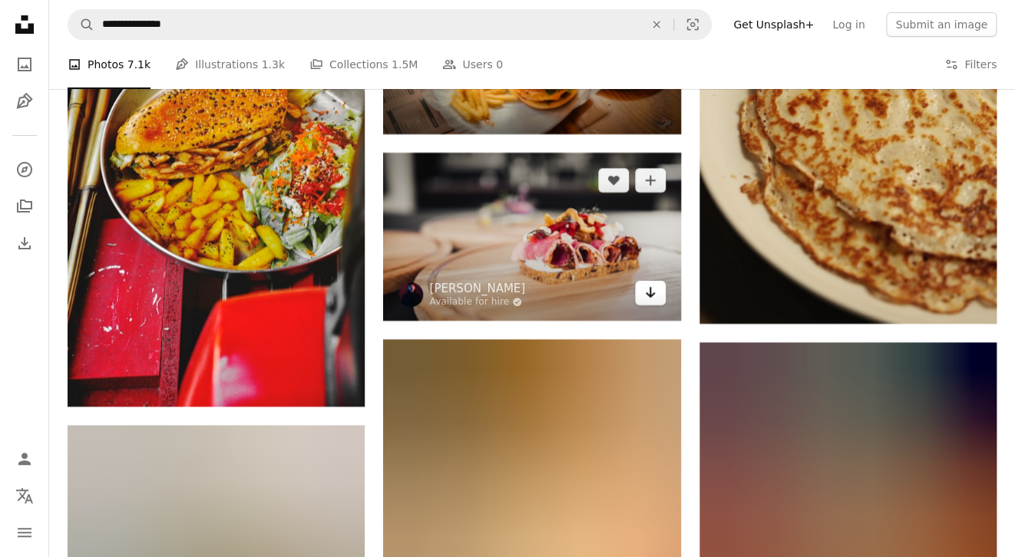
scroll to position [24373, 0]
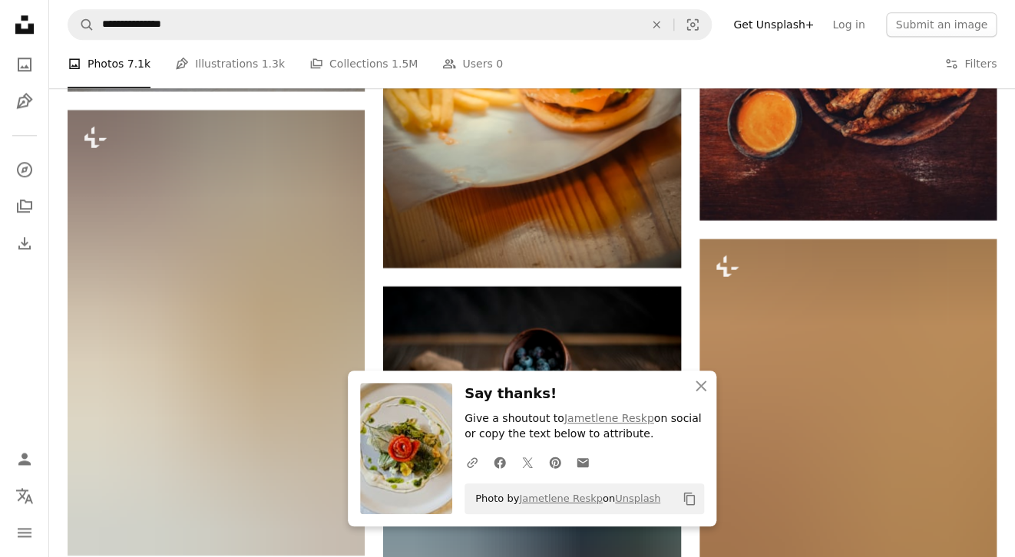
scroll to position [24879, 0]
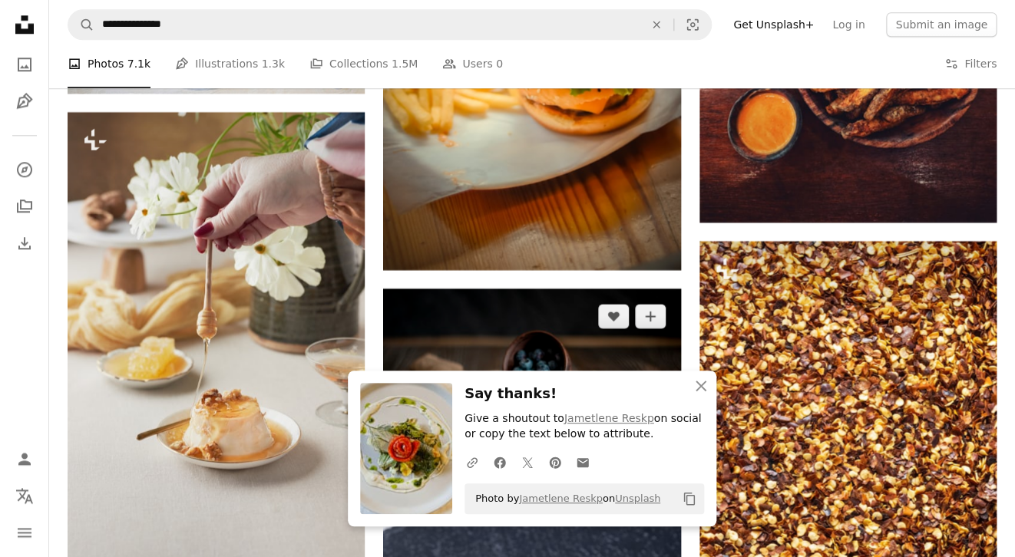
click at [646, 446] on link "Arrow pointing down" at bounding box center [650, 458] width 31 height 25
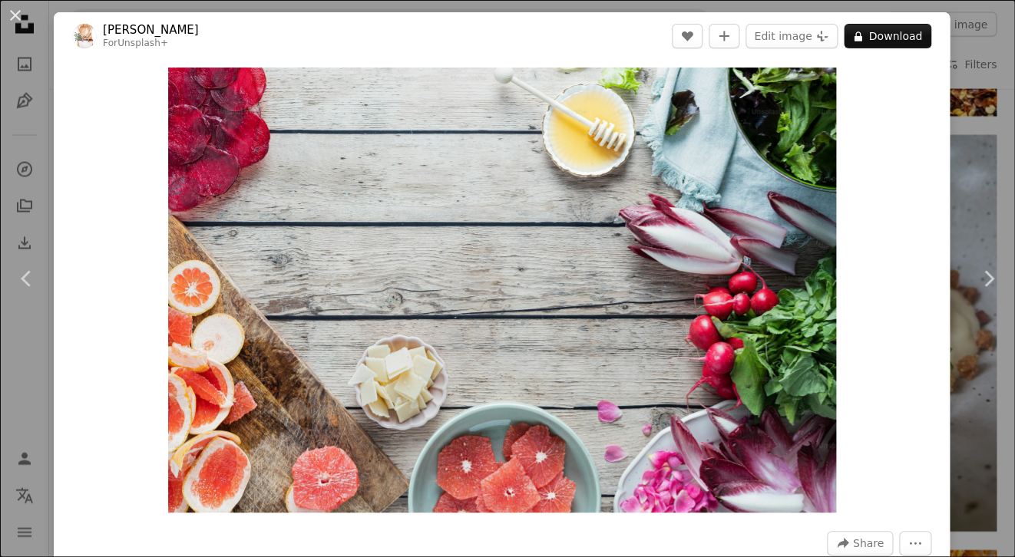
scroll to position [835, 0]
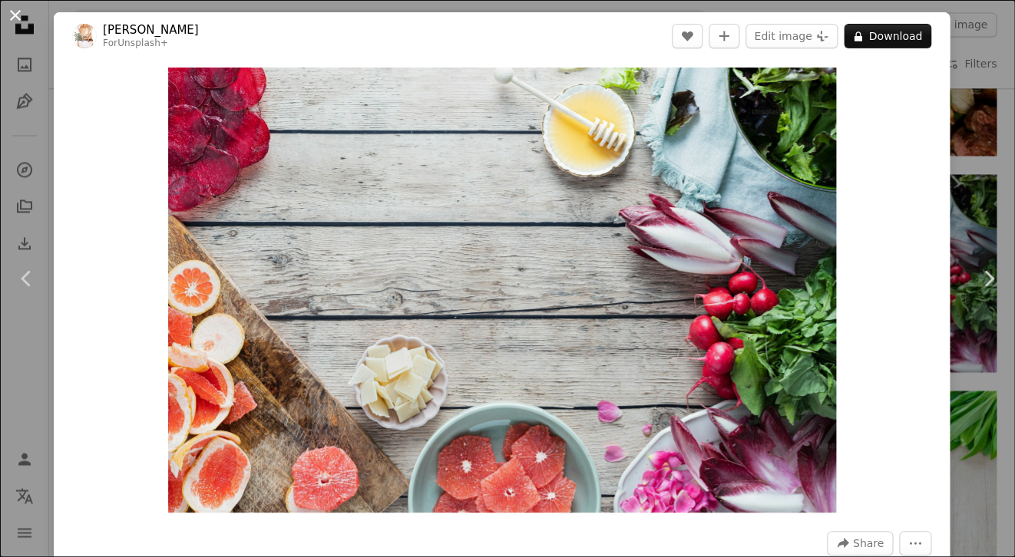
click at [15, 12] on button "An X shape" at bounding box center [15, 15] width 18 height 18
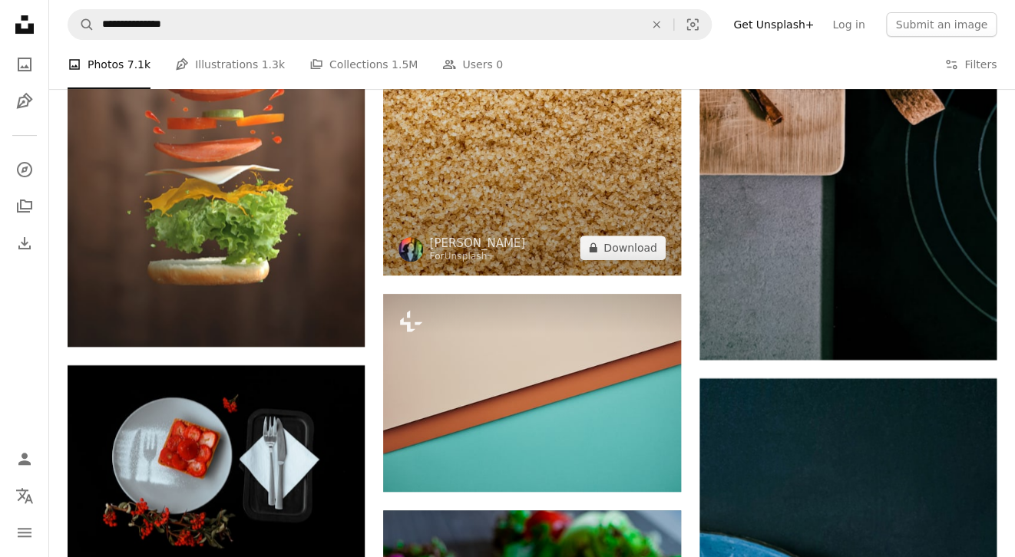
scroll to position [26503, 0]
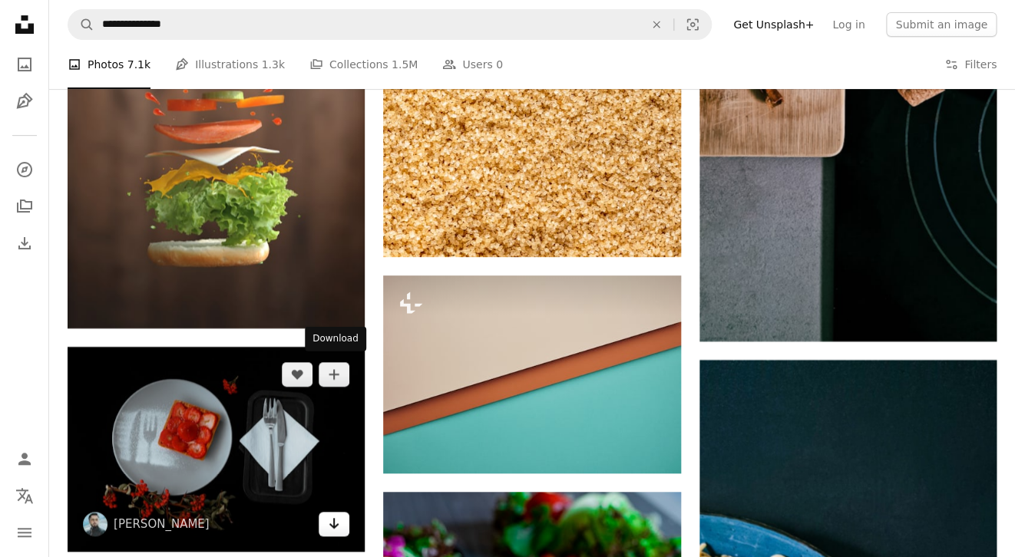
click at [332, 514] on icon "Arrow pointing down" at bounding box center [334, 523] width 12 height 18
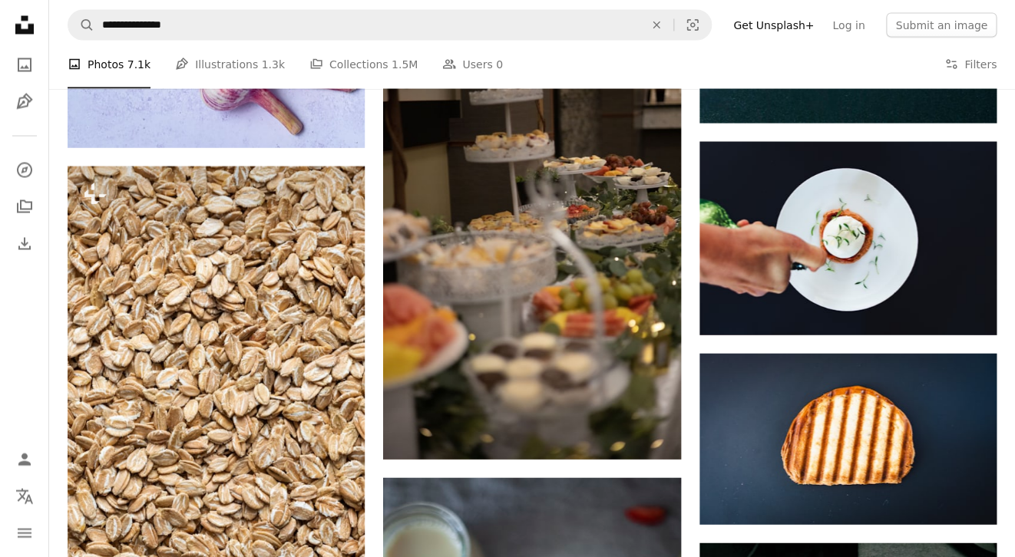
scroll to position [27373, 0]
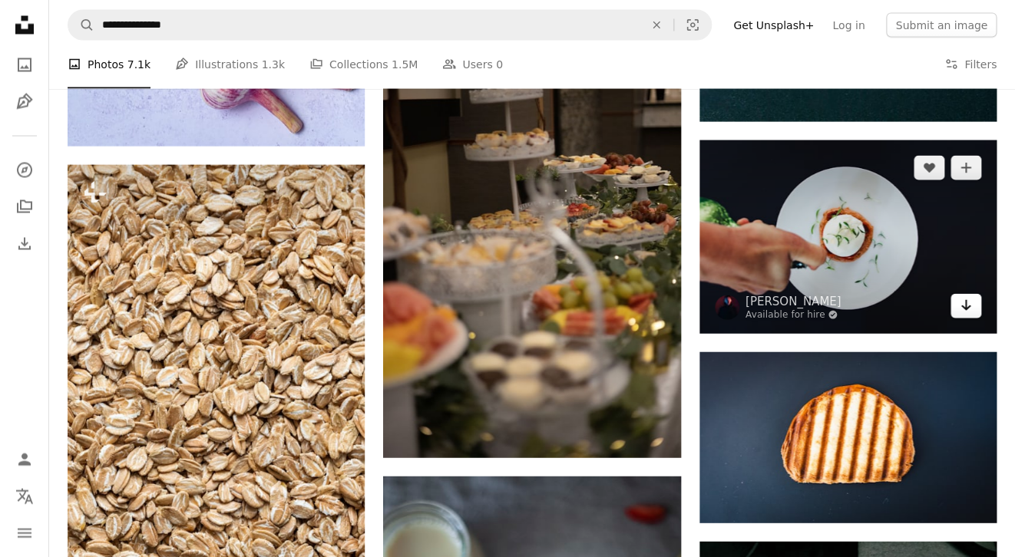
click at [960, 296] on icon "Arrow pointing down" at bounding box center [966, 305] width 12 height 18
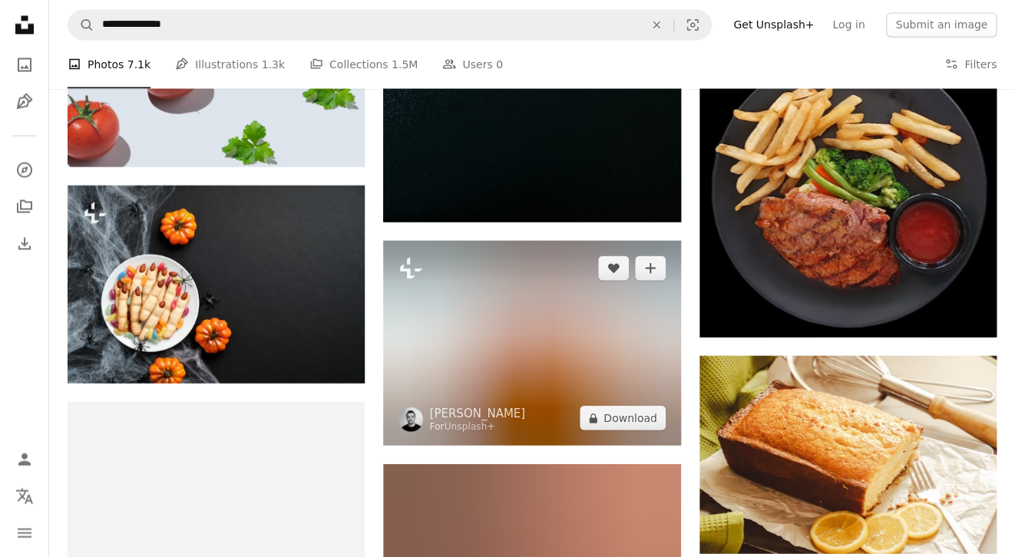
scroll to position [29362, 0]
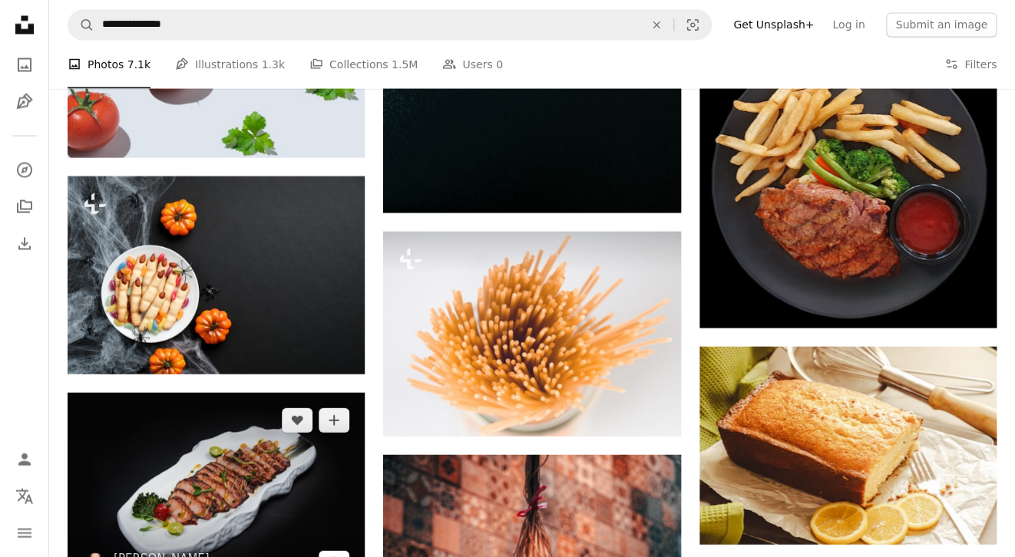
click at [332, 553] on icon "Arrow pointing down" at bounding box center [334, 562] width 12 height 18
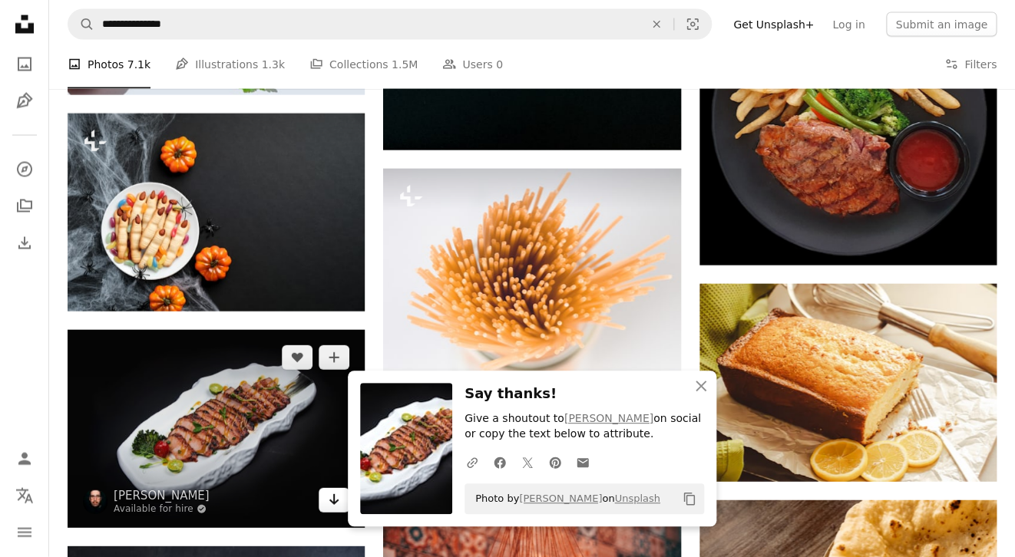
scroll to position [29531, 0]
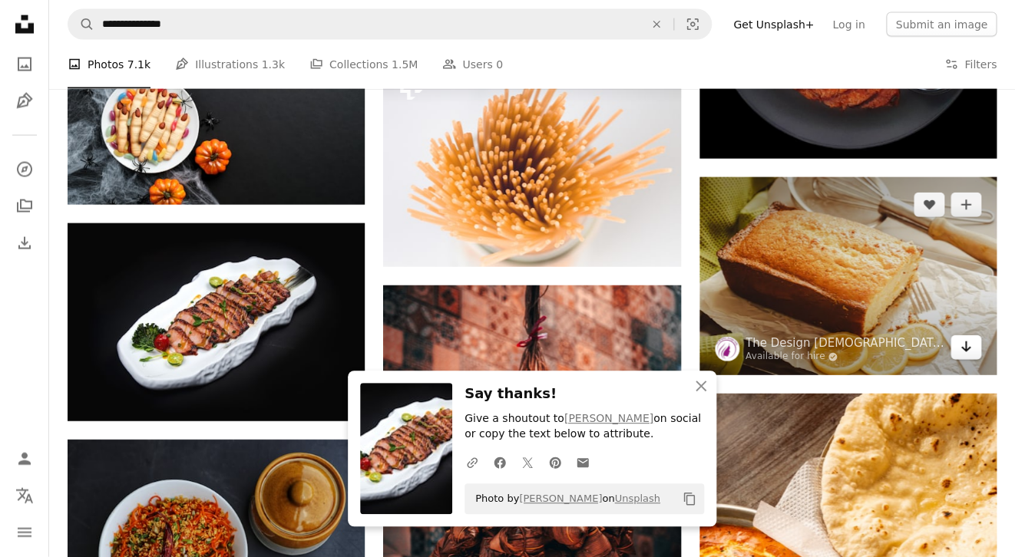
click at [967, 342] on icon "Download" at bounding box center [966, 347] width 10 height 11
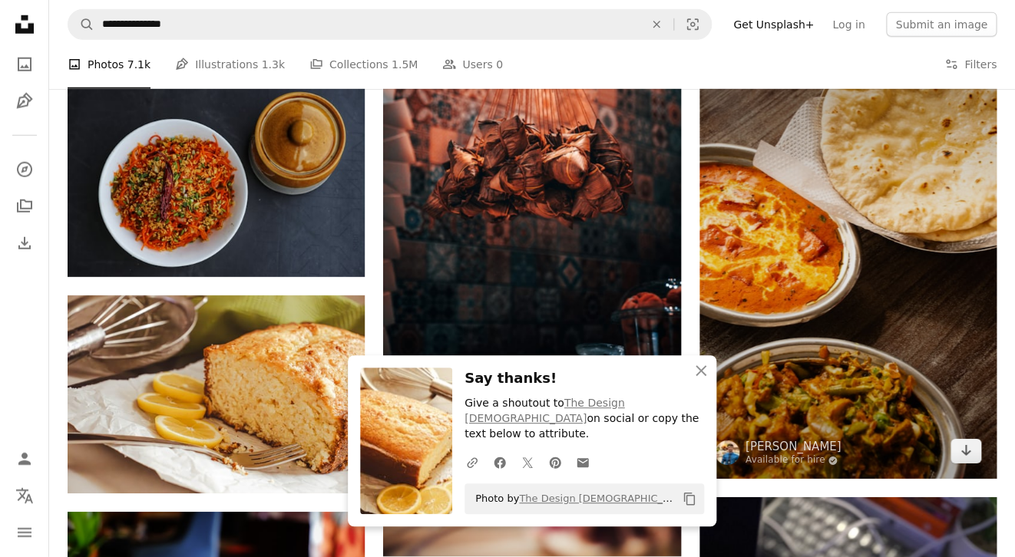
scroll to position [29898, 0]
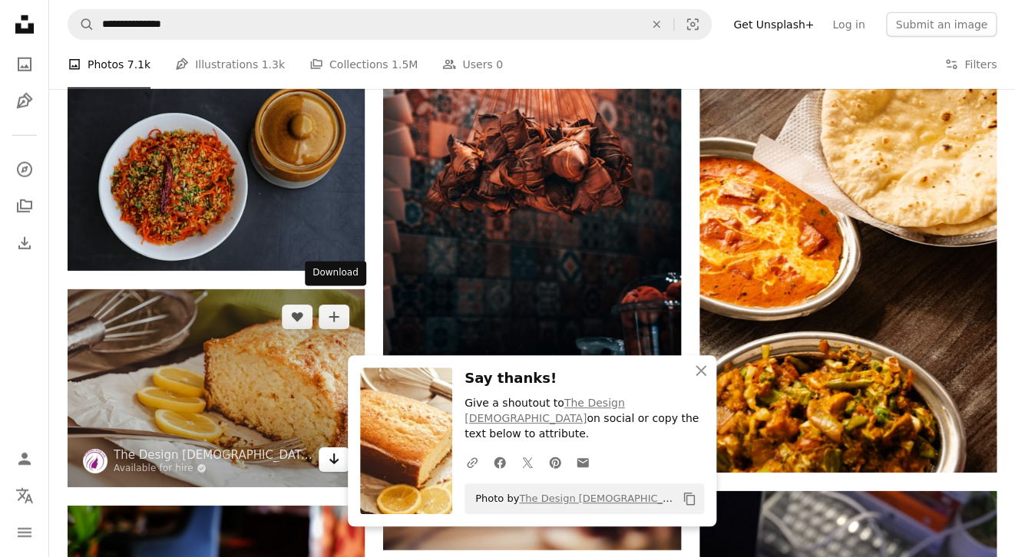
click at [339, 450] on icon "Arrow pointing down" at bounding box center [334, 459] width 12 height 18
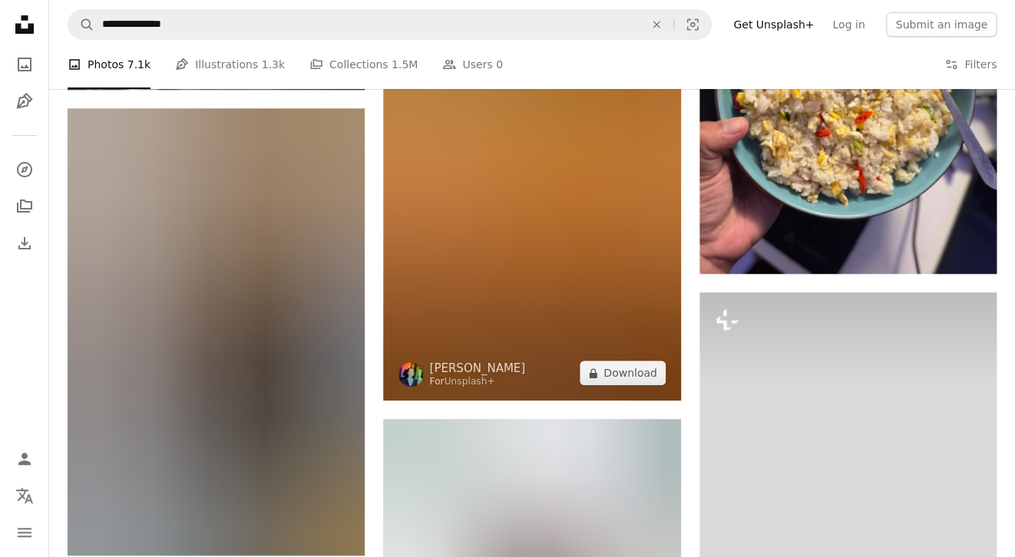
scroll to position [30527, 0]
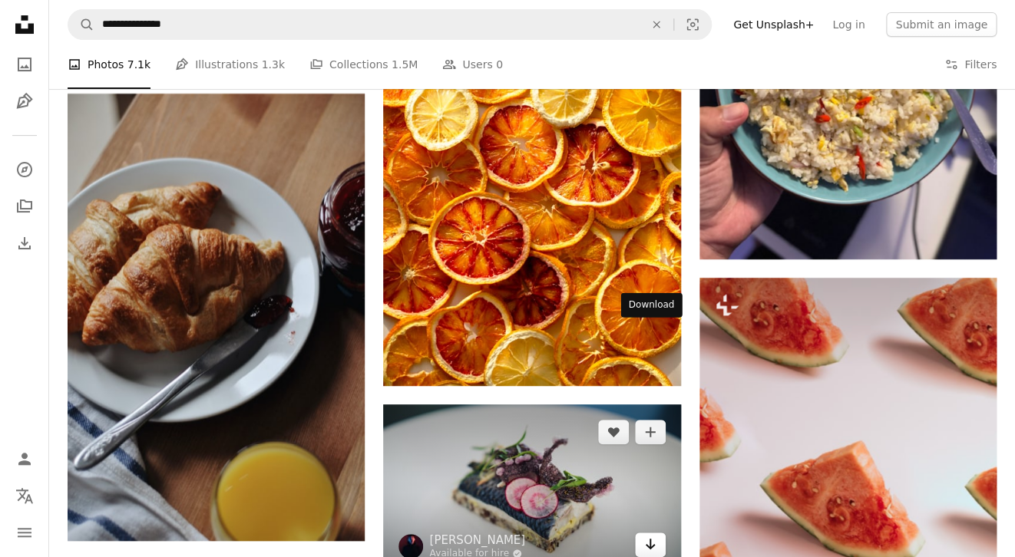
click at [651, 535] on icon "Arrow pointing down" at bounding box center [650, 544] width 12 height 18
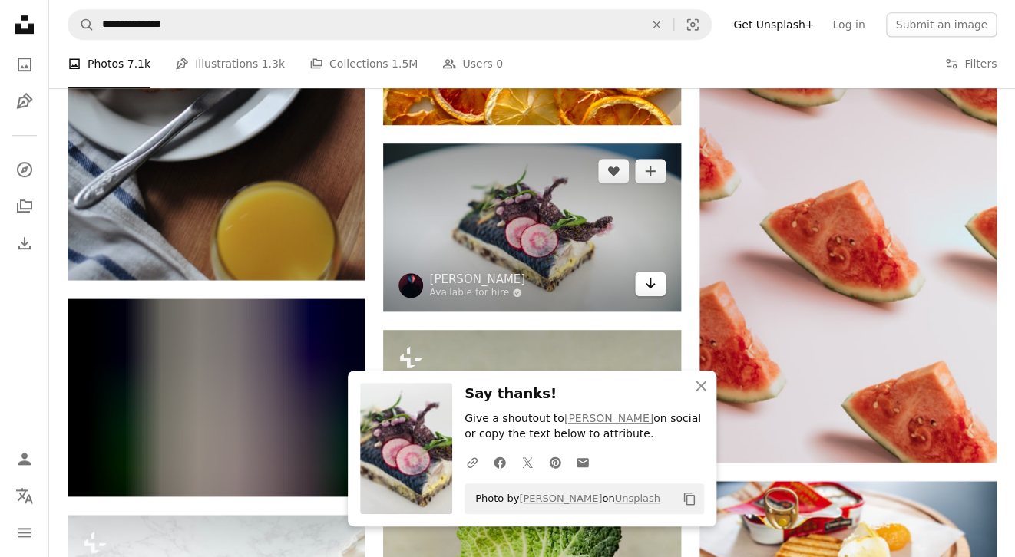
scroll to position [30790, 0]
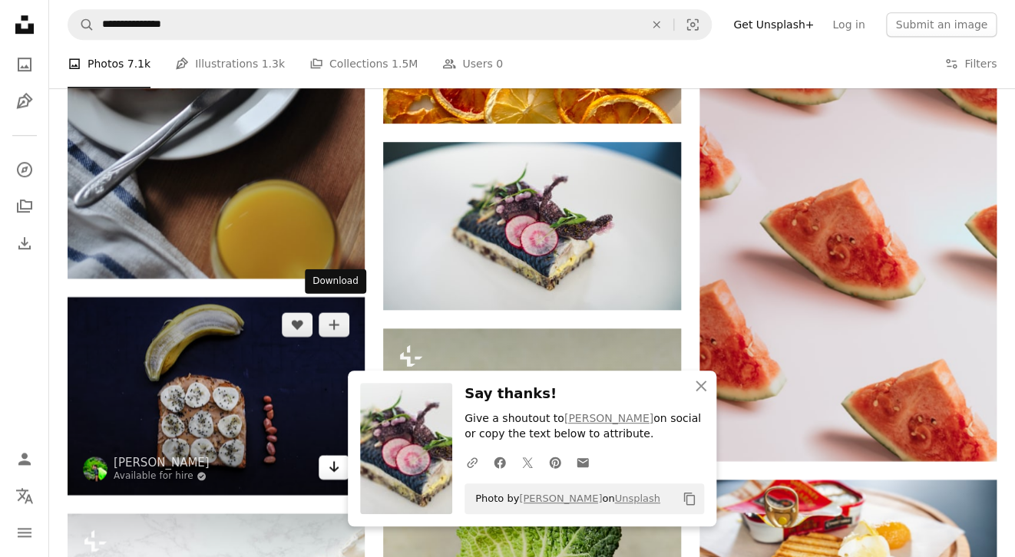
click at [337, 461] on icon "Download" at bounding box center [334, 466] width 10 height 11
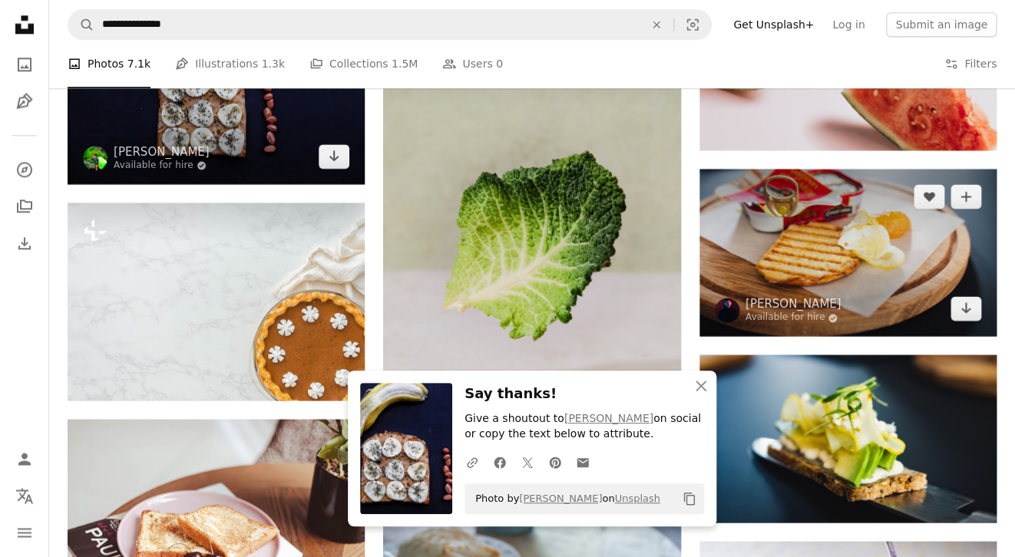
scroll to position [31148, 0]
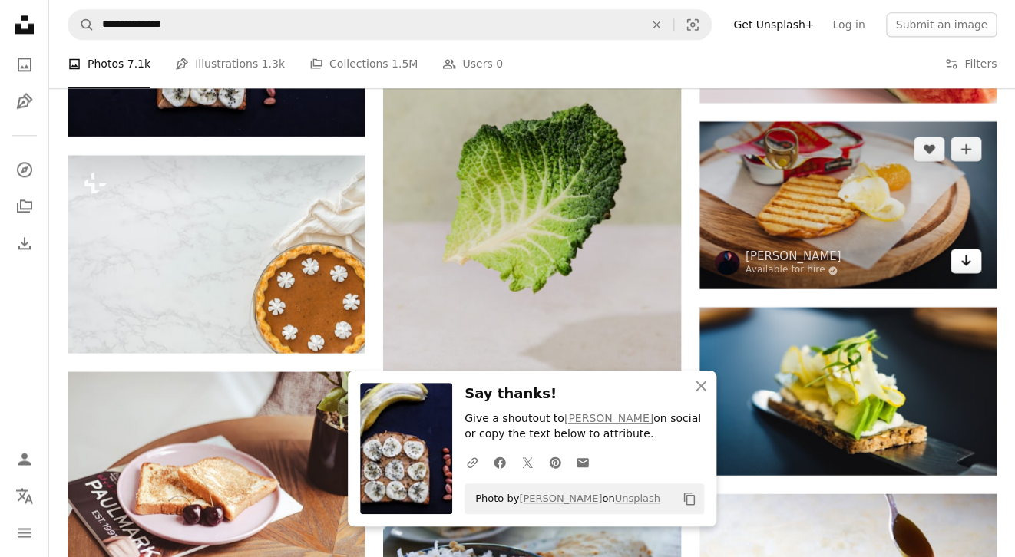
click at [959, 249] on link "Arrow pointing down" at bounding box center [965, 261] width 31 height 25
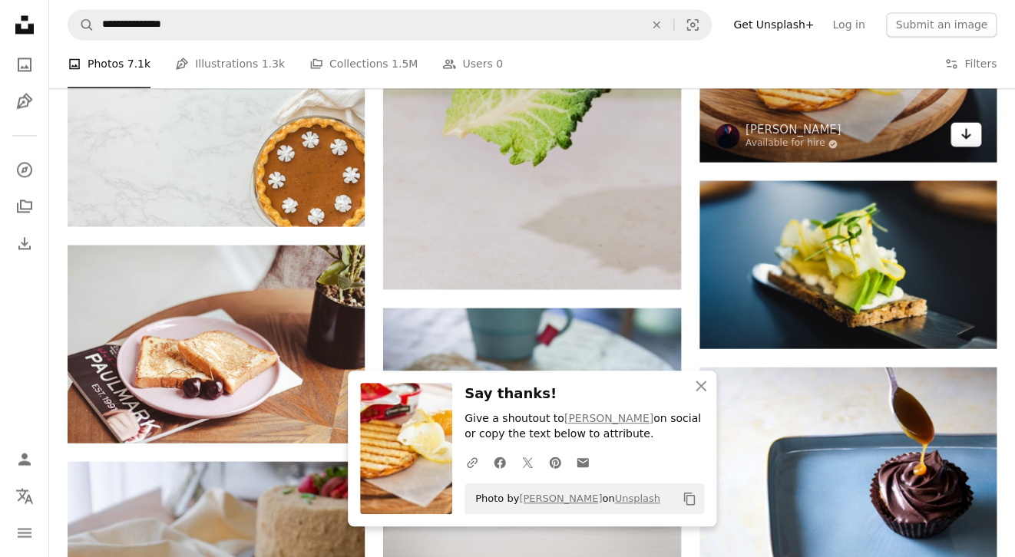
scroll to position [31307, 0]
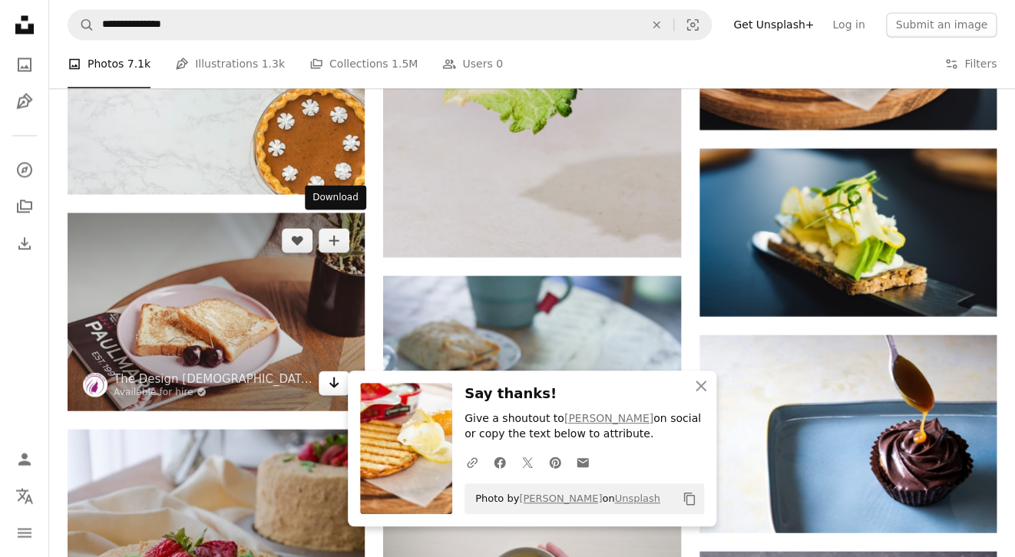
click at [335, 373] on icon "Arrow pointing down" at bounding box center [334, 382] width 12 height 18
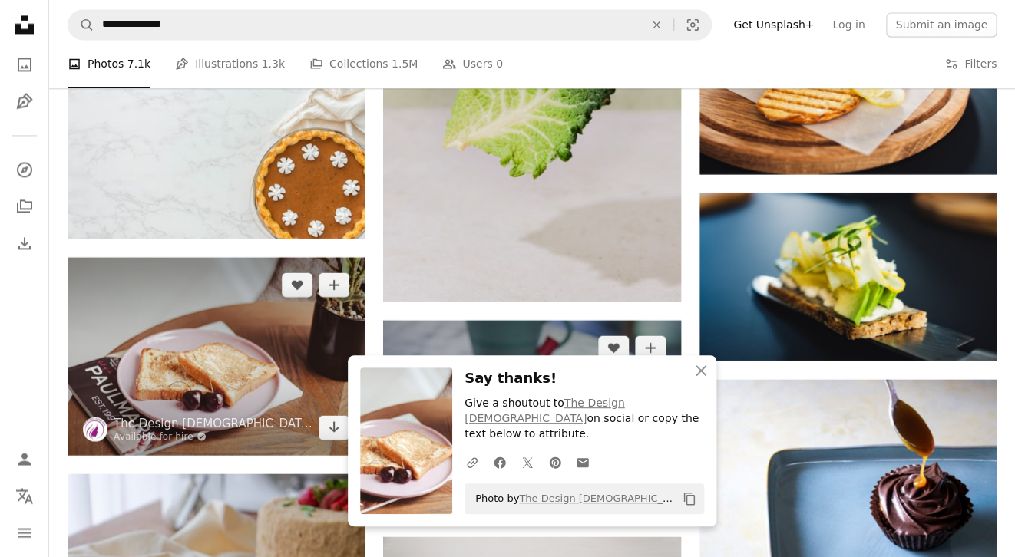
scroll to position [31263, 0]
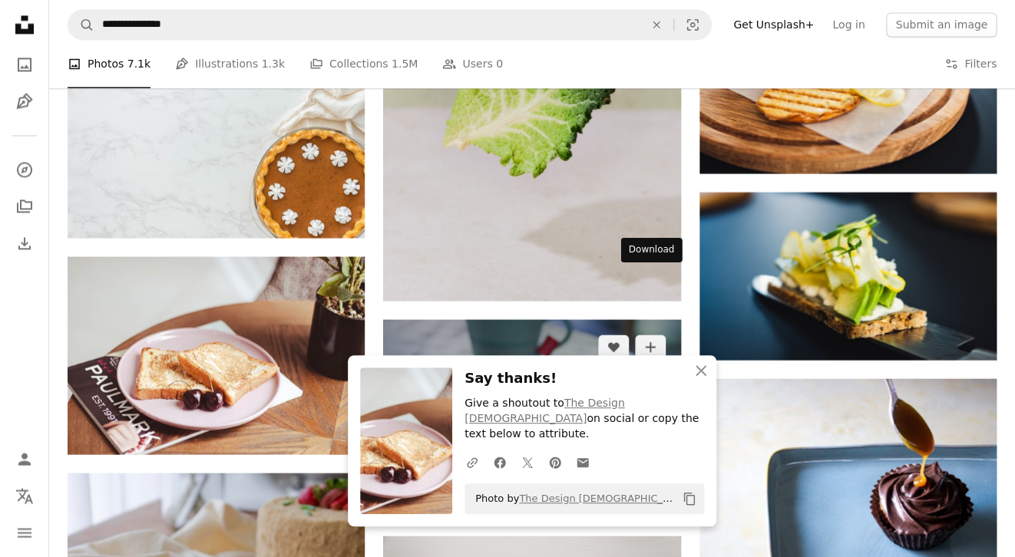
click at [656, 480] on icon "Arrow pointing down" at bounding box center [650, 489] width 12 height 18
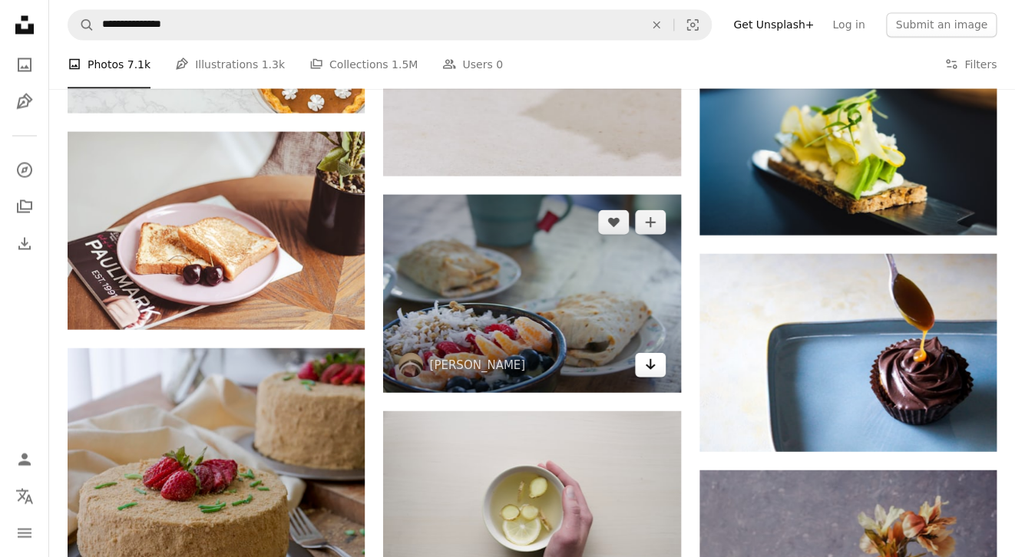
scroll to position [31390, 0]
